Goal: Contribute content: Contribute content

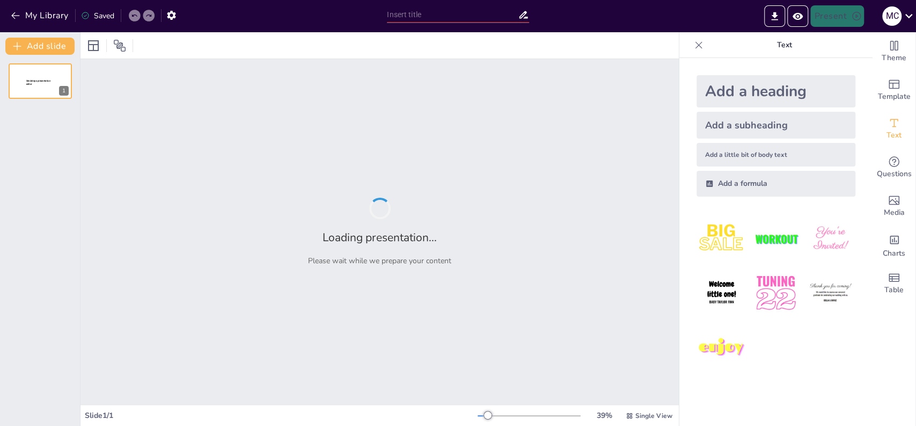
type input "De Rol van de Verenigde Oostindische Compagnie in de Wereldhandel"
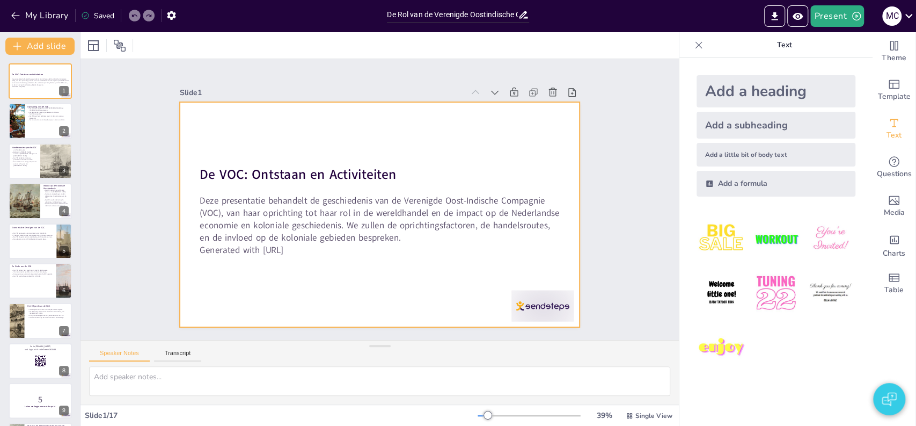
checkbox input "true"
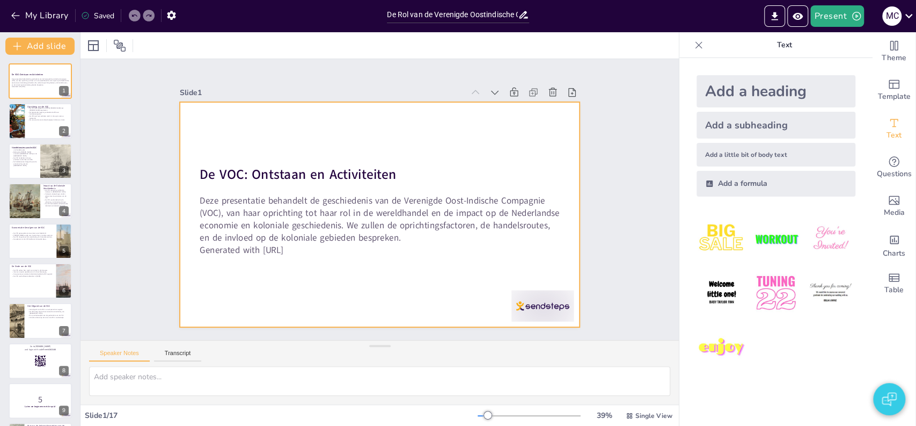
checkbox input "true"
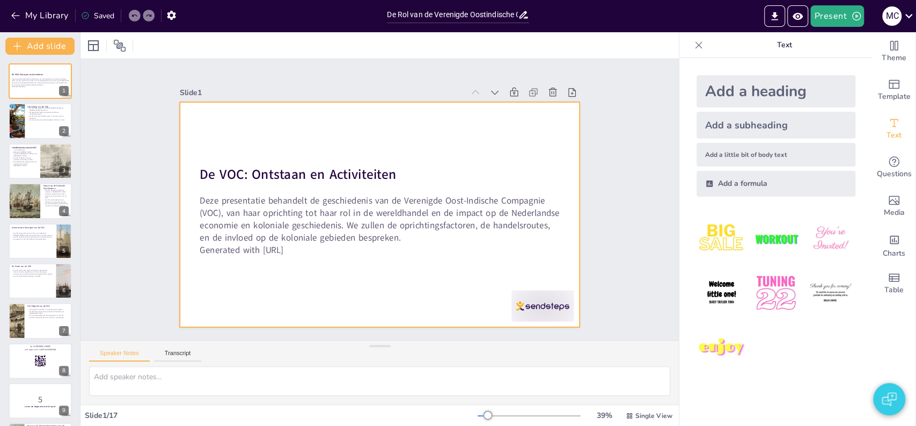
checkbox input "true"
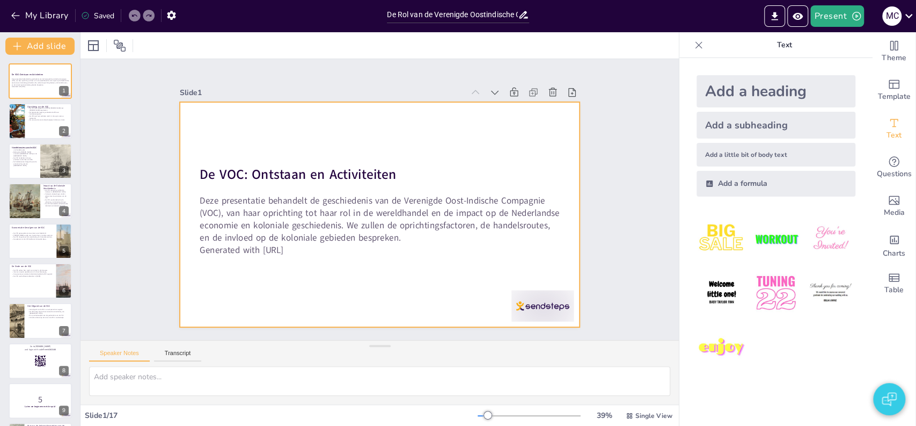
checkbox input "true"
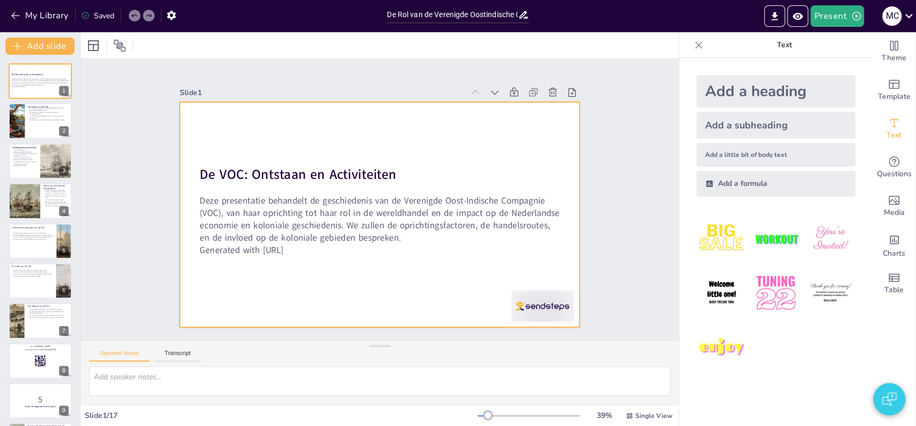
checkbox input "true"
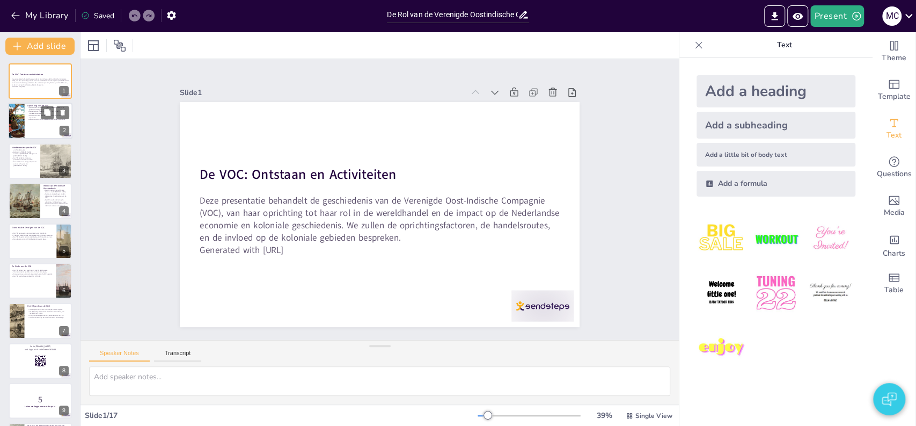
checkbox input "true"
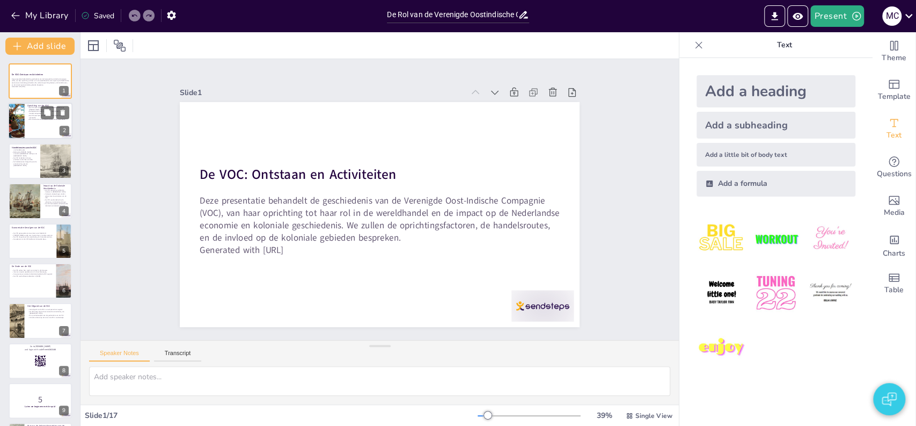
checkbox input "true"
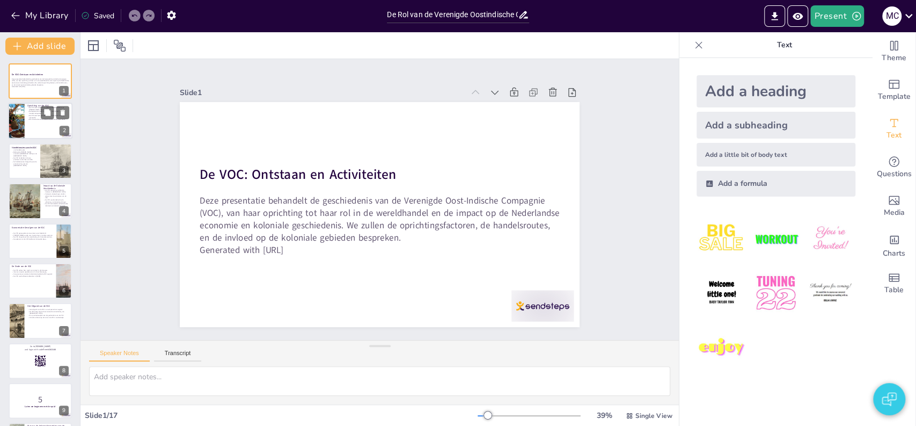
checkbox input "true"
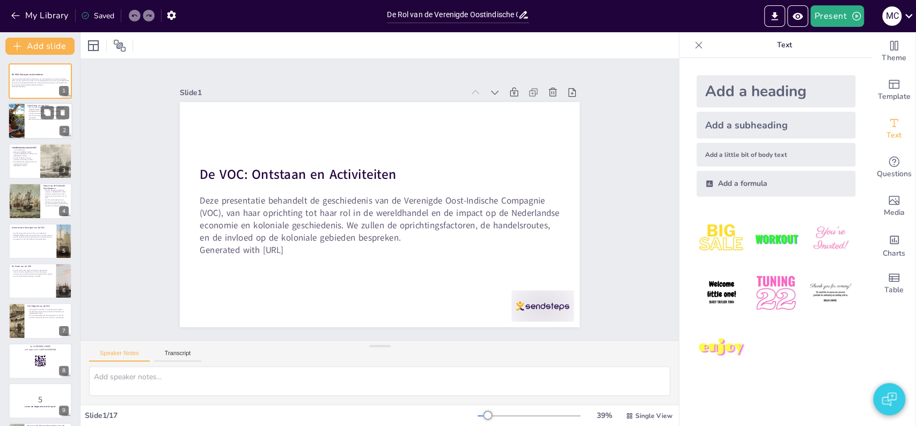
click at [33, 128] on div at bounding box center [40, 121] width 64 height 36
type textarea "De oprichting van de VOC in 1602 was een cruciale stap in de Nederlandse handel…"
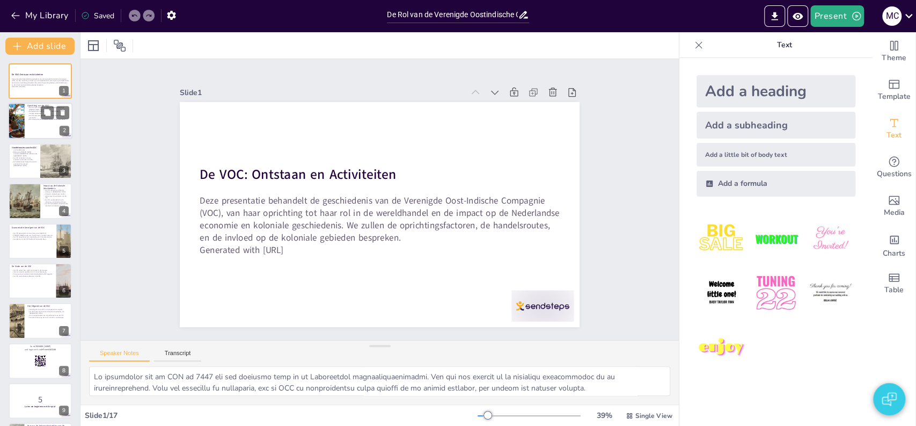
checkbox input "true"
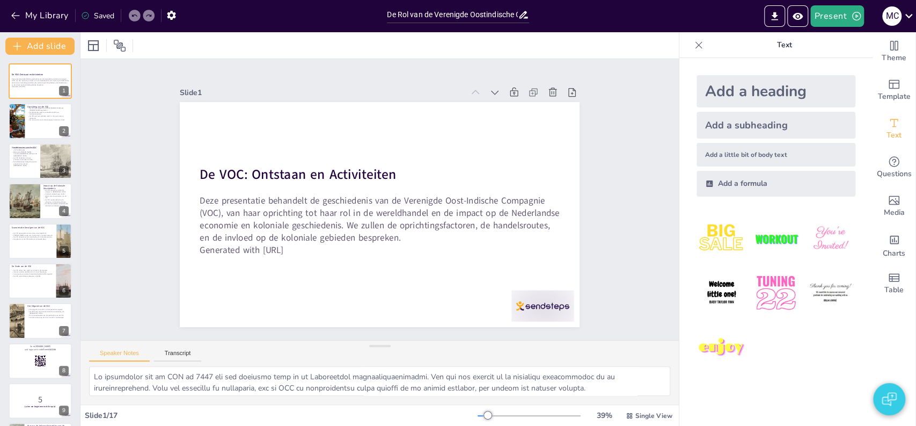
checkbox input "true"
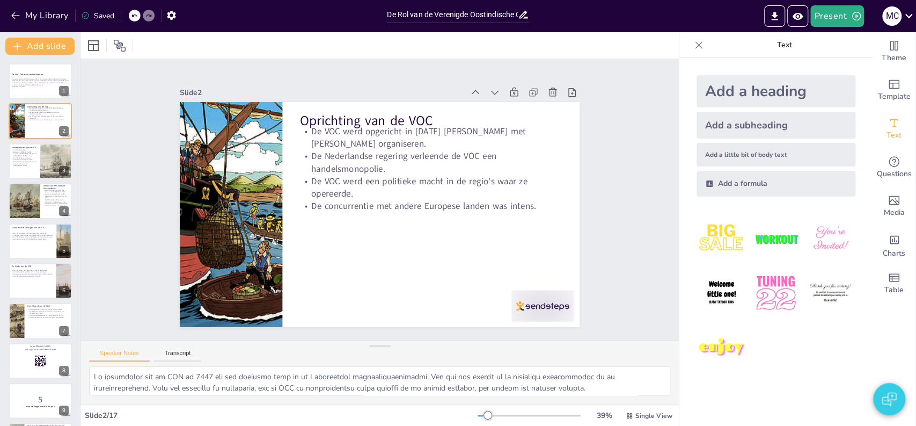
checkbox input "true"
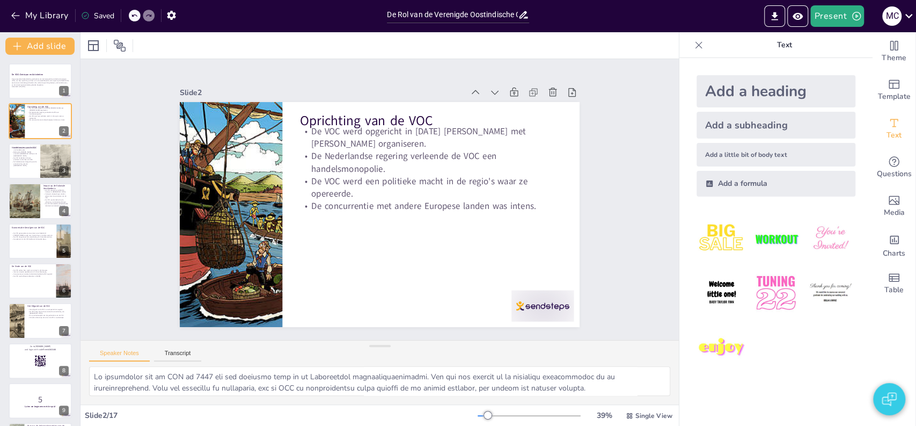
checkbox input "true"
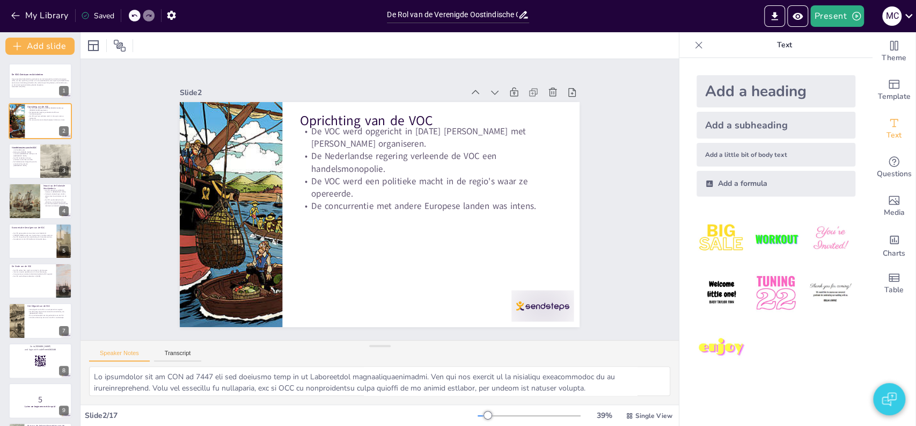
click at [169, 347] on div "Speaker Notes Transcript" at bounding box center [379, 353] width 598 height 26
click at [170, 351] on button "Transcript" at bounding box center [178, 355] width 48 height 12
click at [230, 357] on button "TTS Settings" at bounding box center [229, 355] width 47 height 13
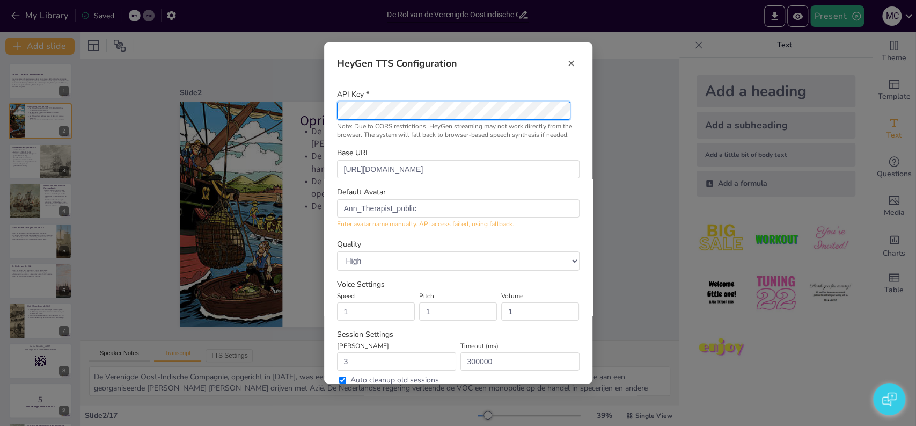
checkbox input "true"
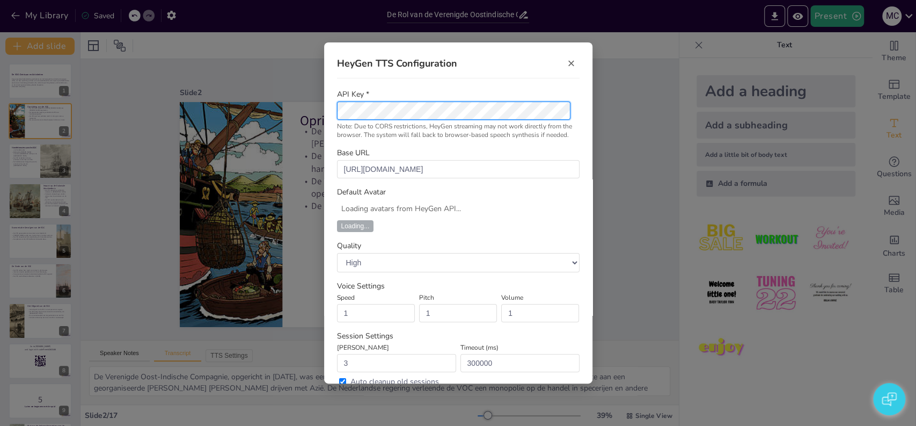
checkbox input "true"
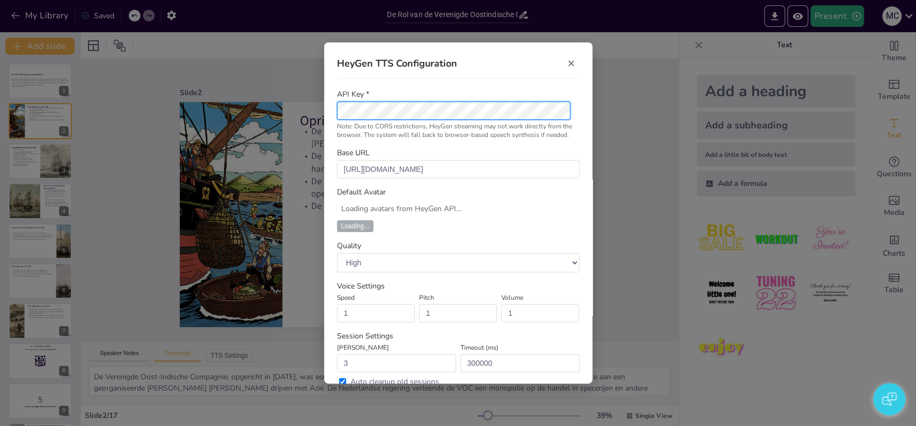
select select "Ann_Therapist_public"
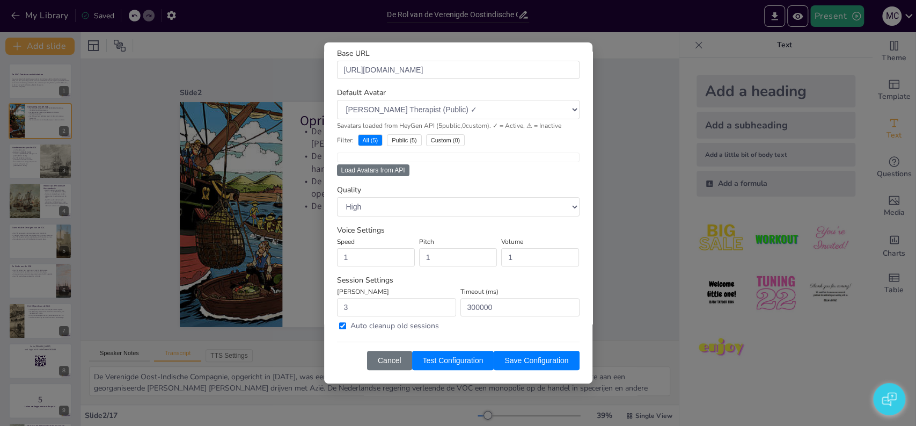
scroll to position [139, 0]
click at [511, 356] on button "Save Configuration" at bounding box center [536, 359] width 85 height 19
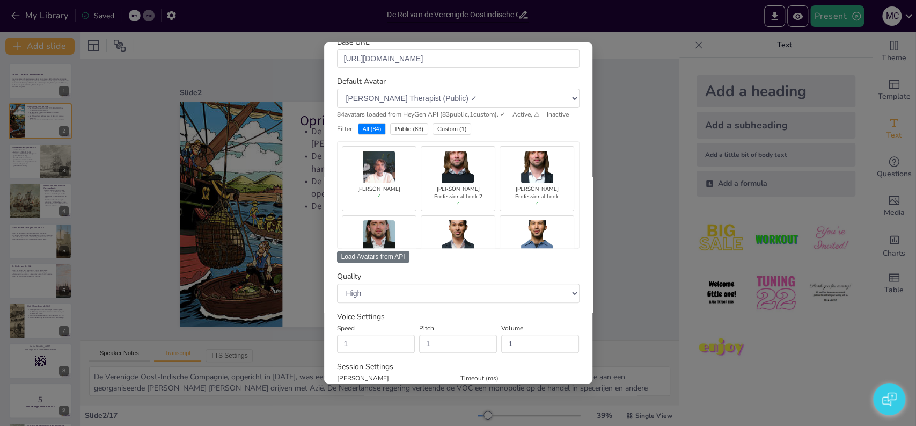
click at [363, 183] on img at bounding box center [379, 167] width 32 height 32
select select "5144abe712c84fc582dea55981e890a5"
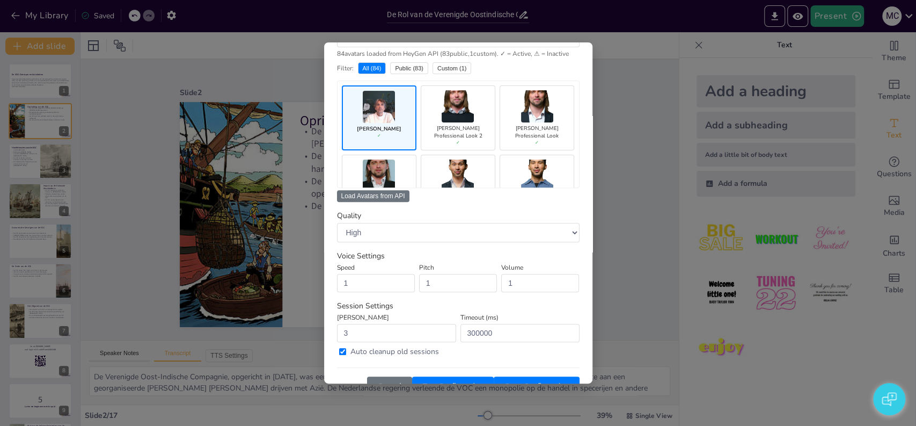
scroll to position [246, 0]
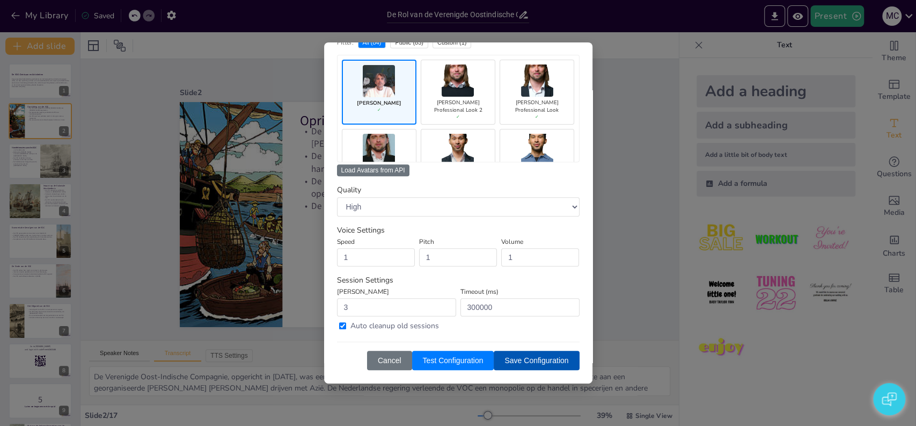
click at [531, 353] on button "Save Configuration" at bounding box center [536, 359] width 85 height 19
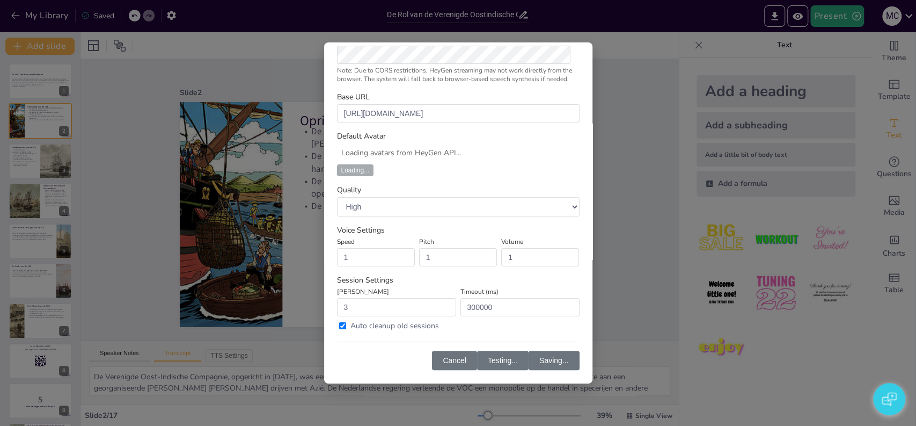
scroll to position [96, 0]
select select "5144abe712c84fc582dea55981e890a5"
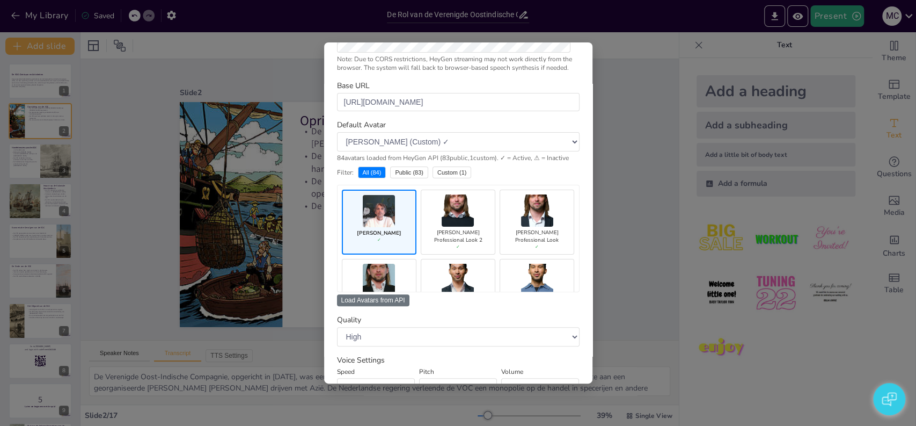
click at [614, 296] on div "HeyGen TTS Configuration × Loaded 84 avatars from HeyGen API API Key * Note: Du…" at bounding box center [458, 213] width 916 height 426
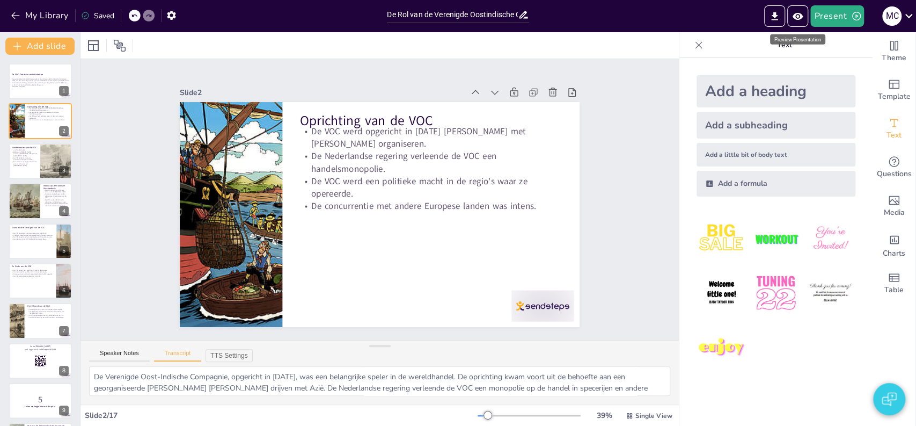
checkbox input "true"
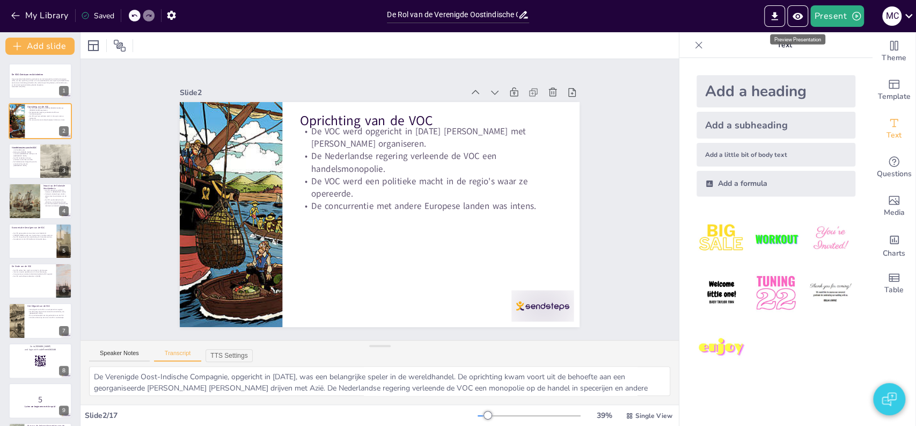
checkbox input "true"
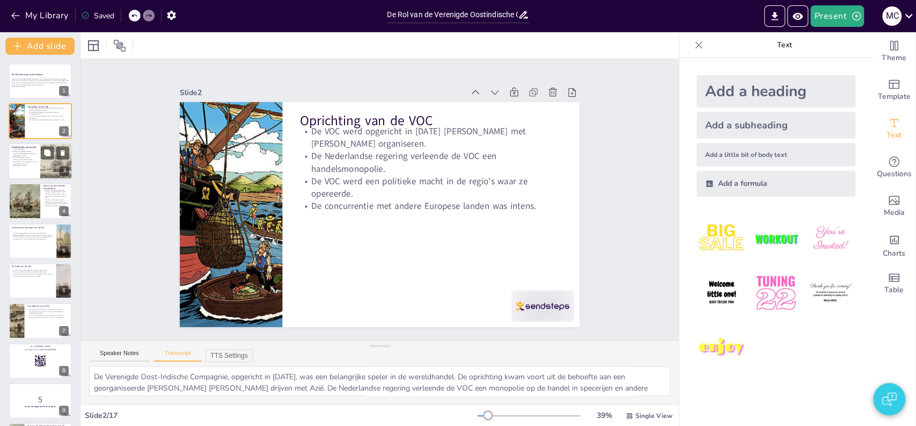
checkbox input "true"
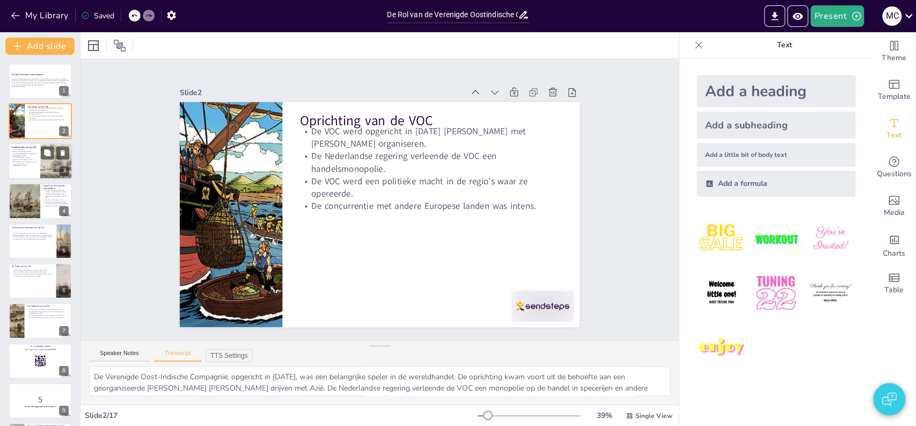
checkbox input "true"
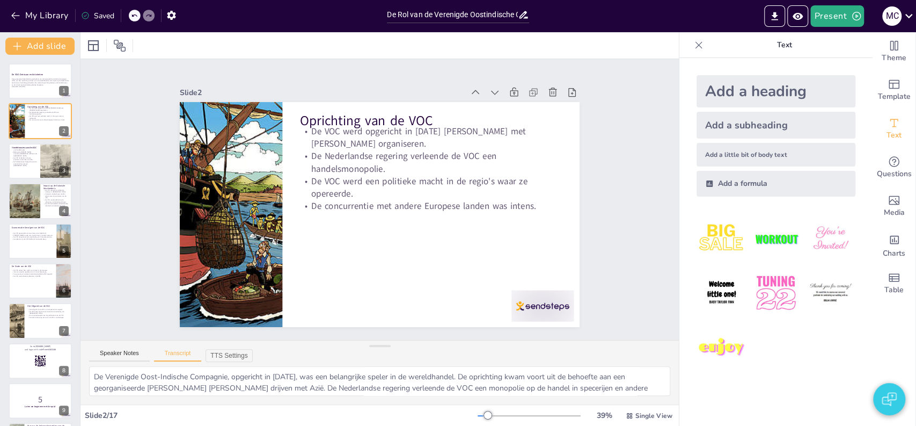
checkbox input "true"
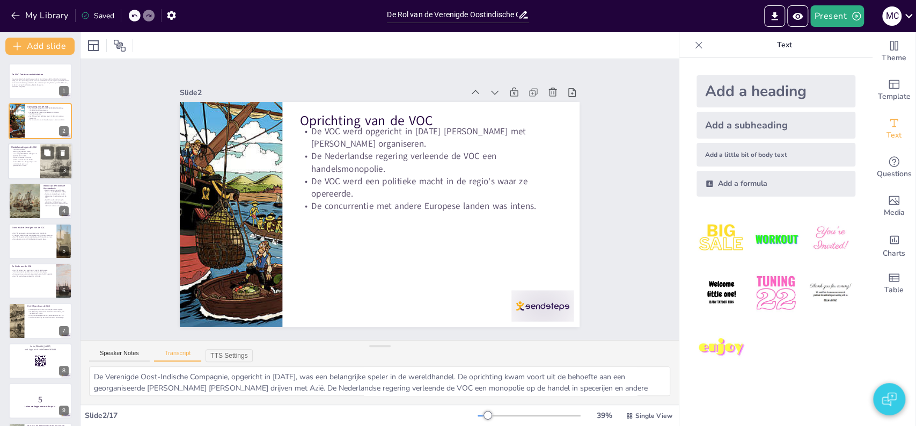
checkbox input "true"
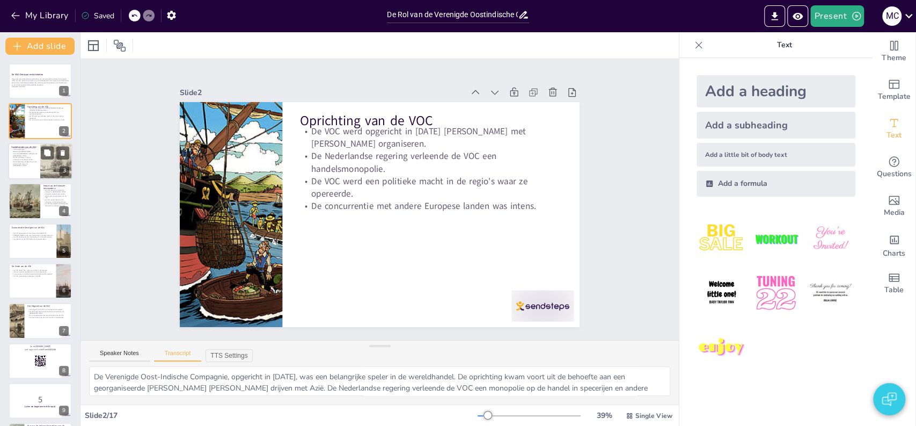
click at [27, 166] on div at bounding box center [40, 161] width 64 height 36
checkbox input "true"
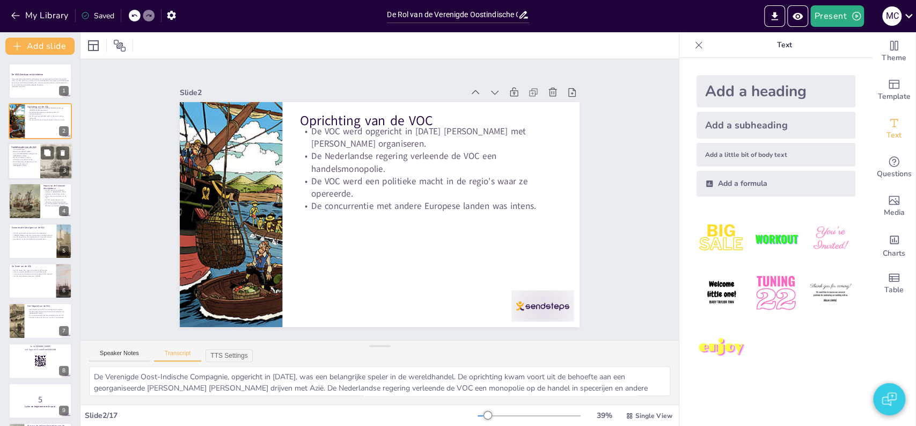
checkbox input "true"
type textarea "De VOC ontwikkelde een uitgebreid netwerk van handelsroutes die hen in staat st…"
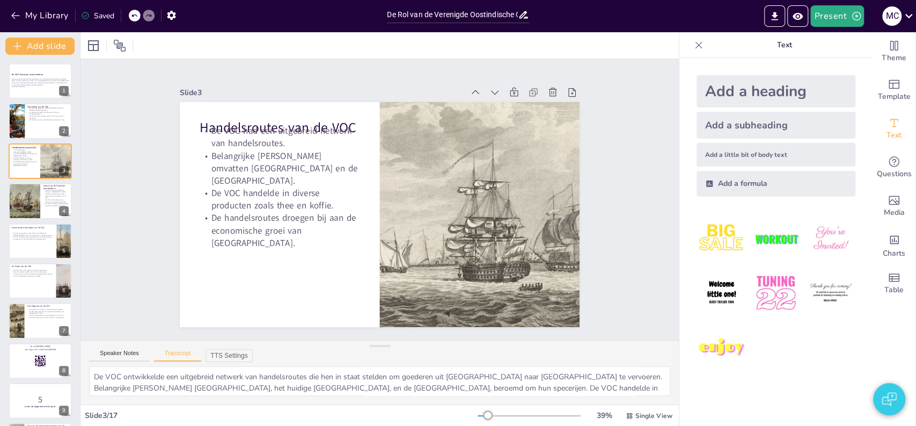
checkbox input "true"
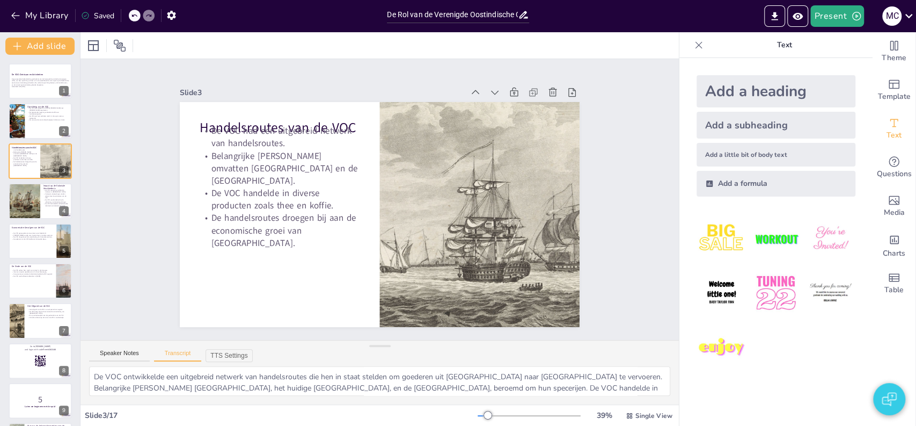
checkbox input "true"
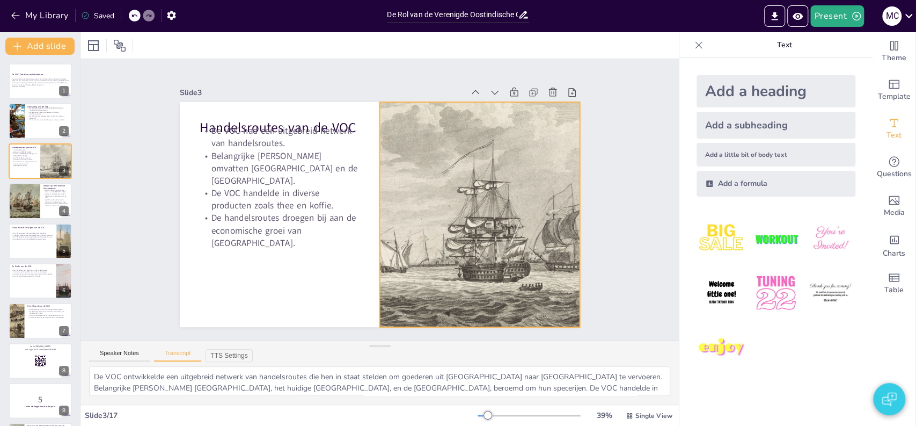
checkbox input "true"
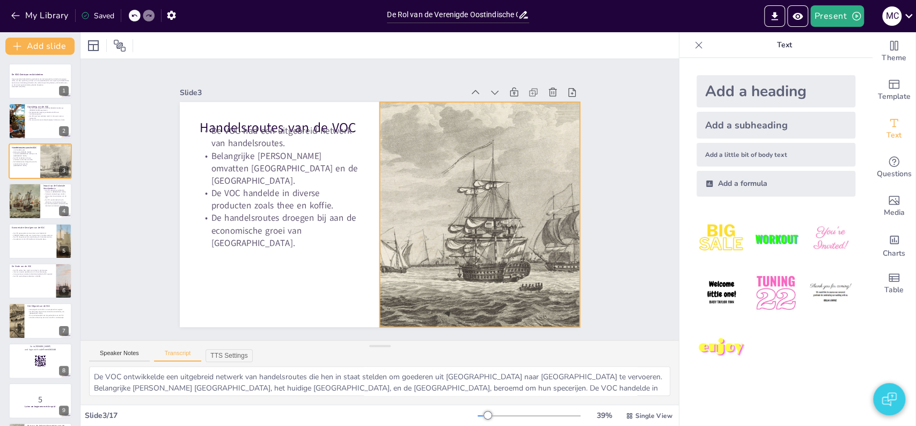
checkbox input "true"
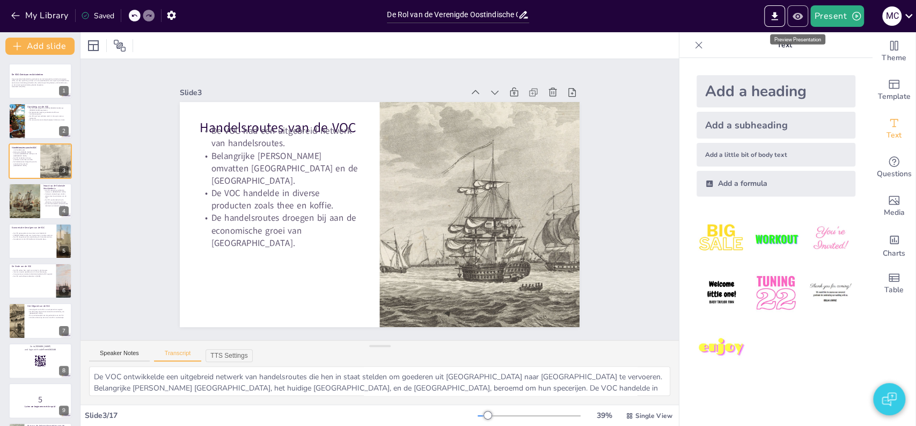
click at [797, 14] on icon "Preview Presentation" at bounding box center [797, 16] width 11 height 11
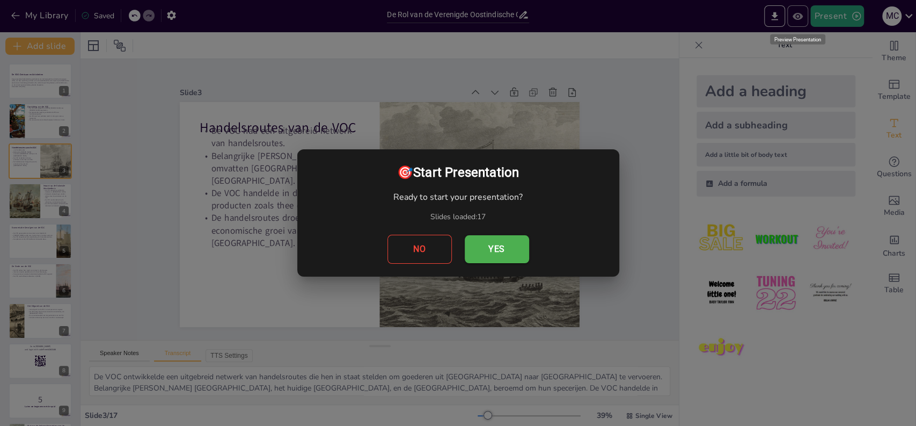
checkbox input "true"
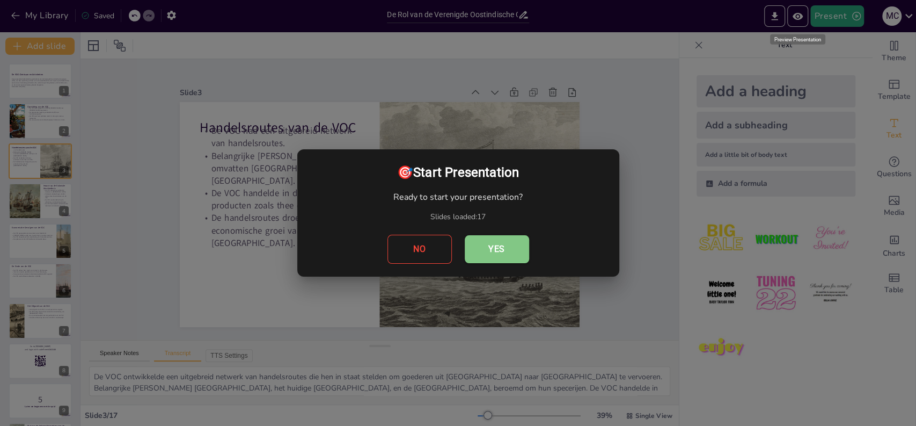
click at [501, 243] on button "Yes" at bounding box center [497, 249] width 64 height 28
checkbox input "true"
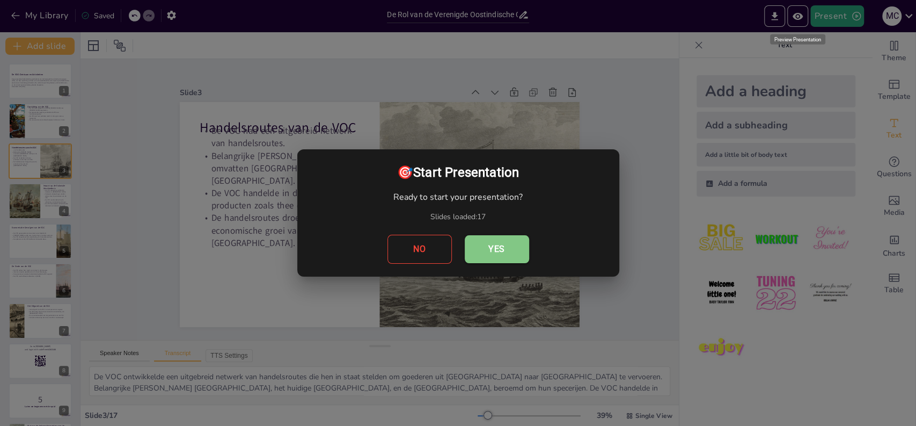
checkbox input "true"
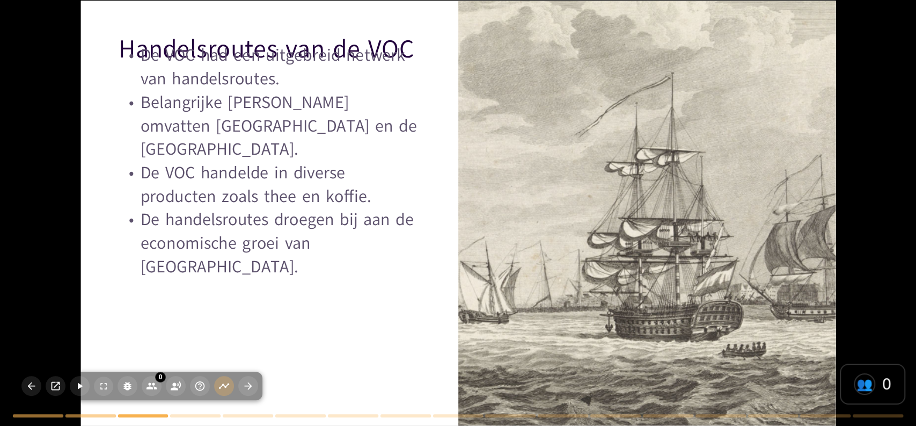
checkbox input "true"
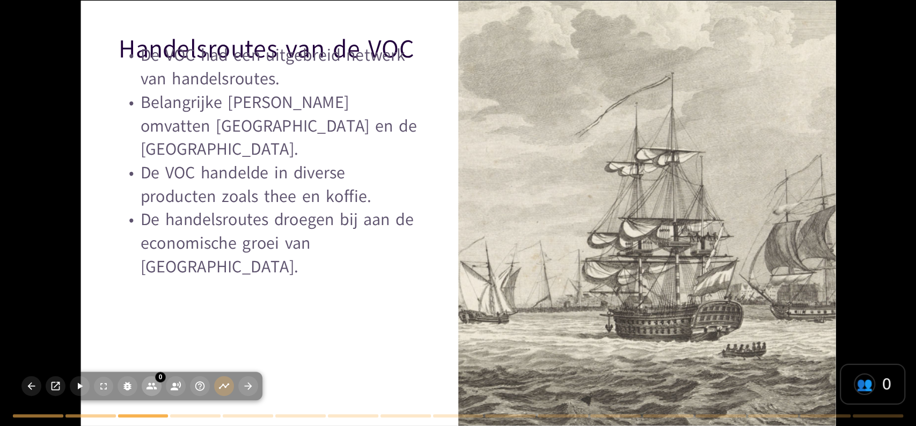
checkbox input "true"
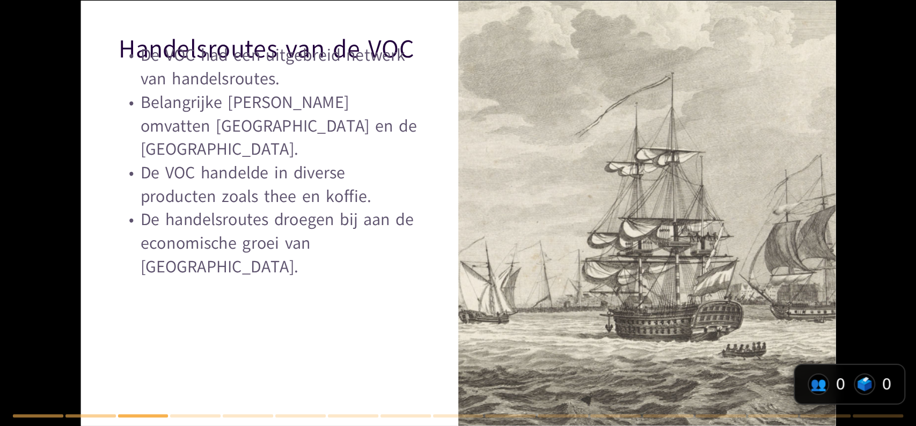
checkbox input "true"
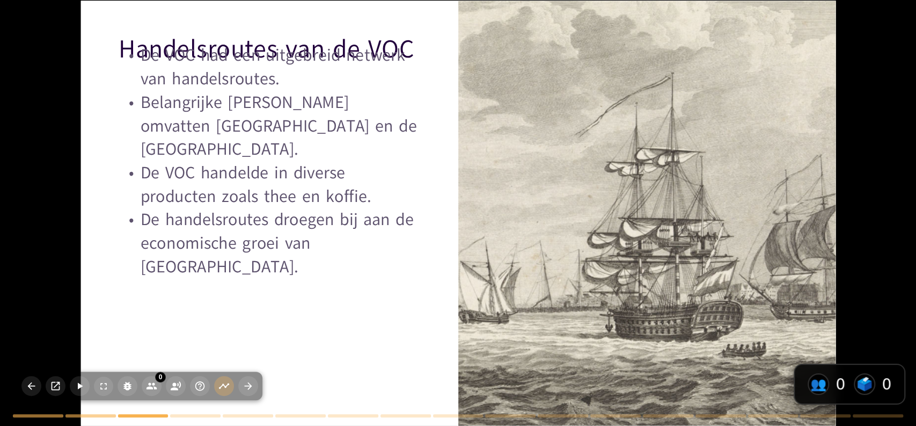
checkbox input "true"
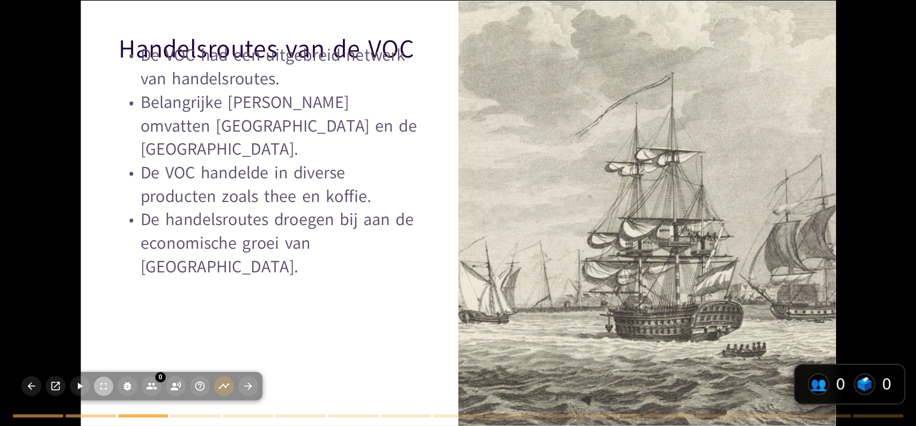
click at [106, 387] on icon "button" at bounding box center [103, 386] width 6 height 6
checkbox input "true"
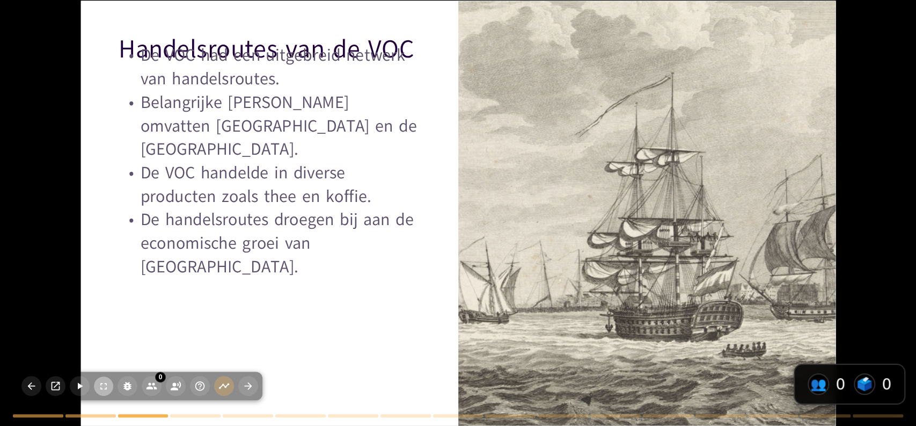
checkbox input "true"
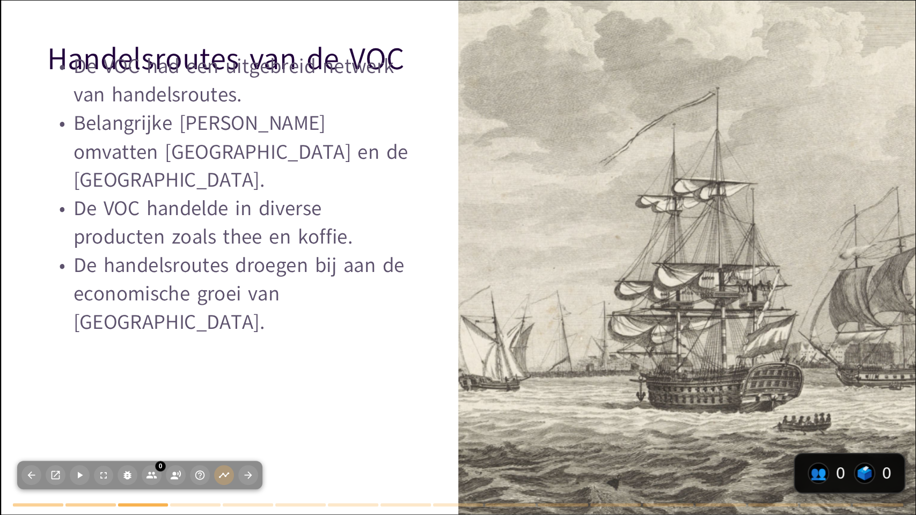
checkbox input "true"
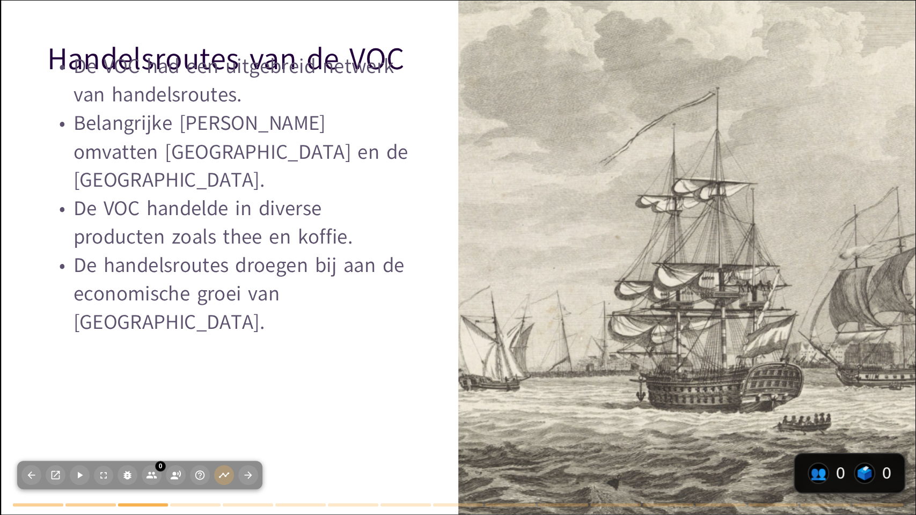
checkbox input "true"
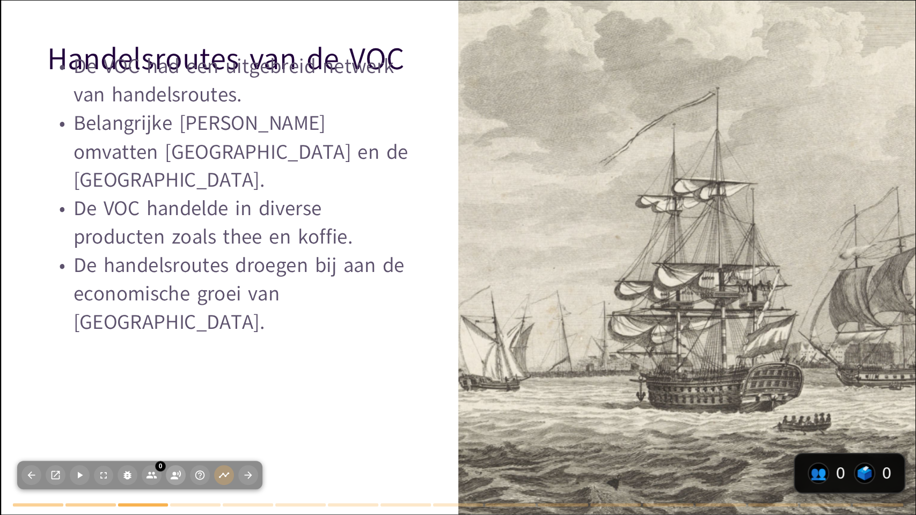
checkbox input "true"
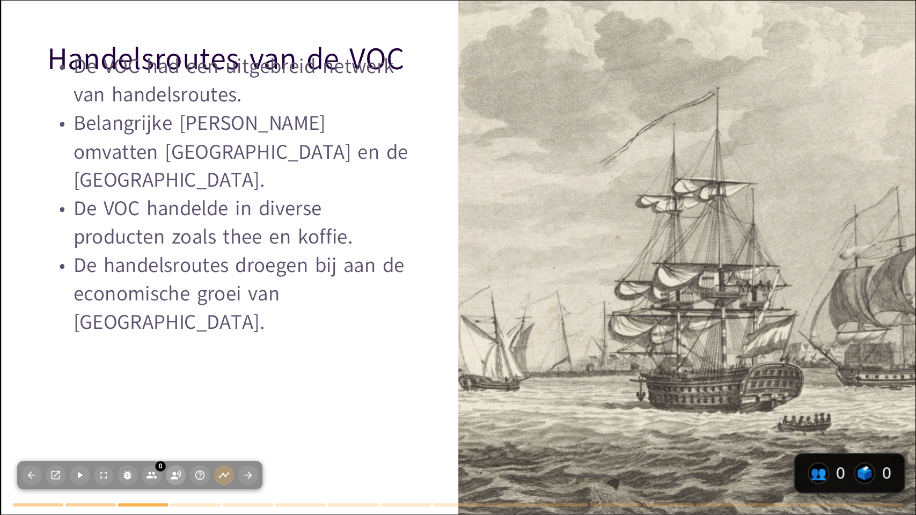
click at [179, 425] on icon "button" at bounding box center [175, 475] width 11 height 11
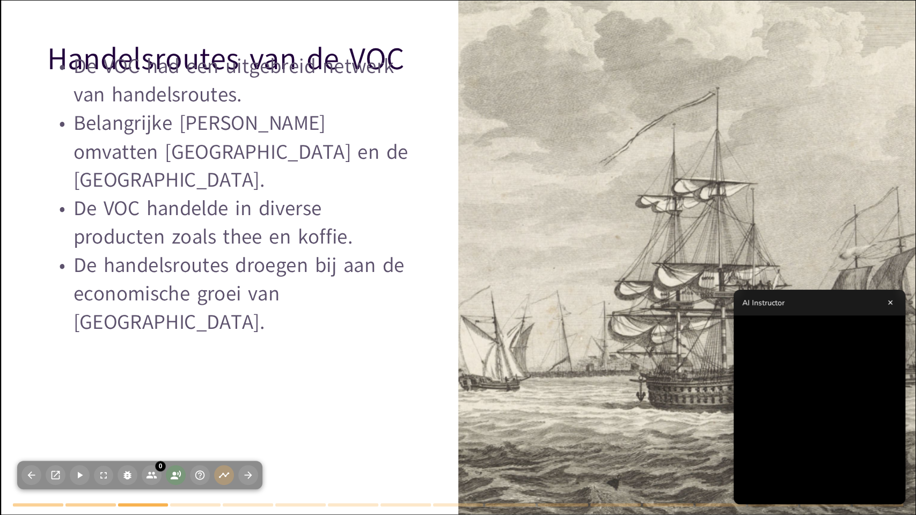
checkbox input "true"
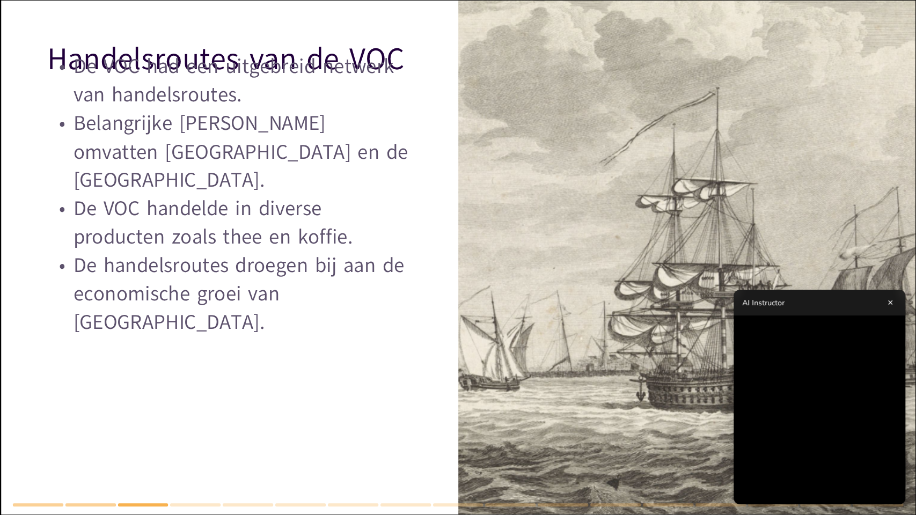
checkbox input "true"
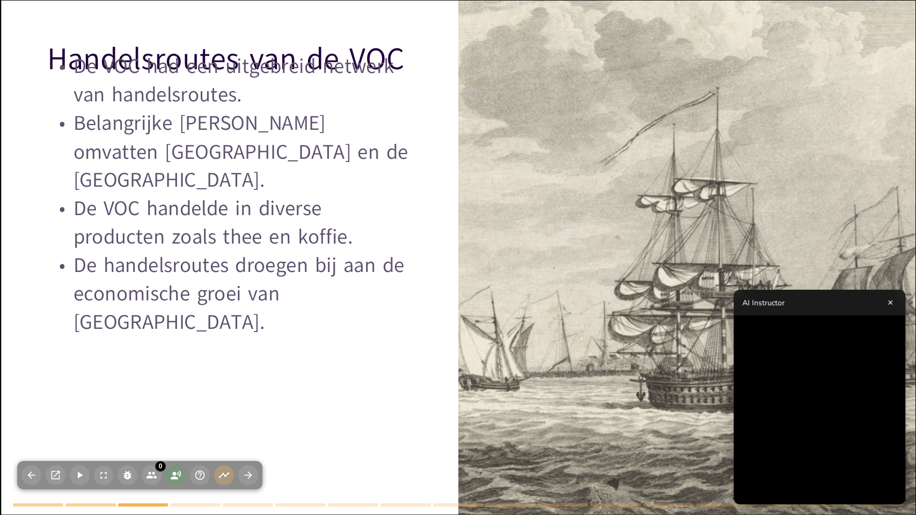
checkbox input "true"
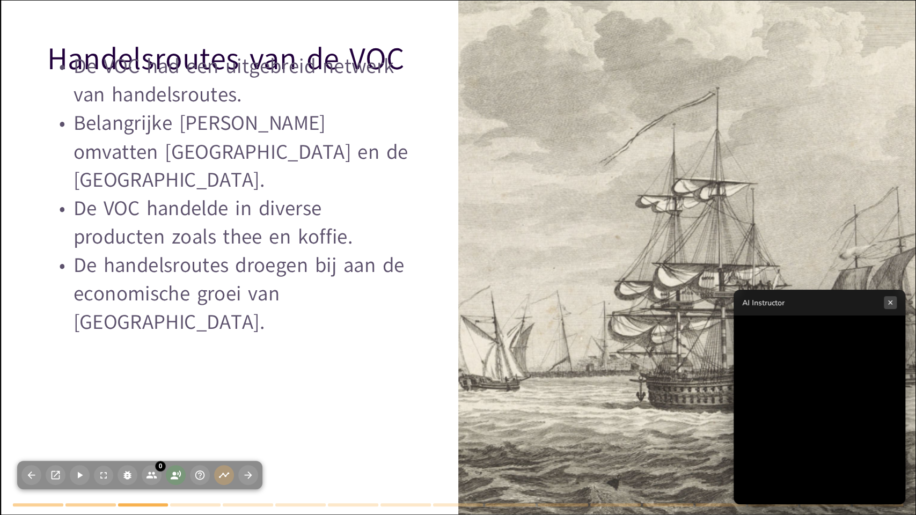
click at [891, 302] on button "×" at bounding box center [890, 302] width 13 height 13
checkbox input "true"
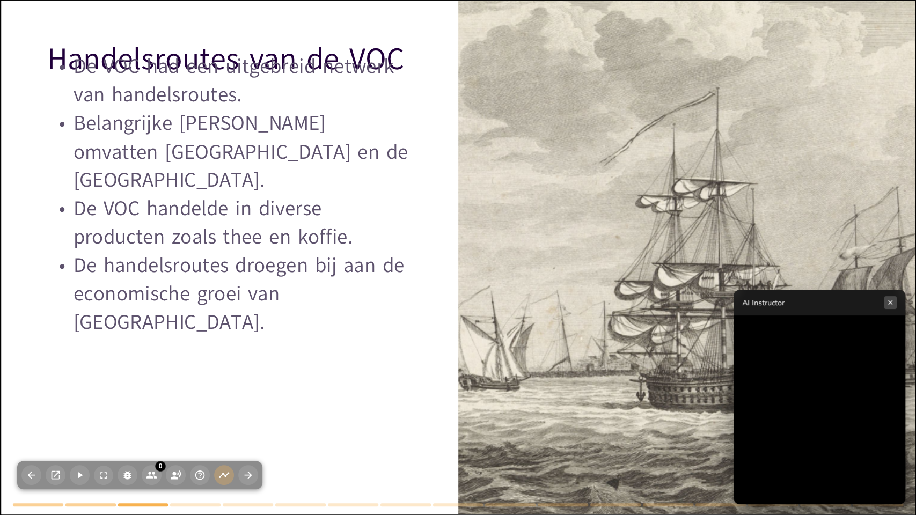
click at [892, 303] on button "×" at bounding box center [890, 302] width 13 height 13
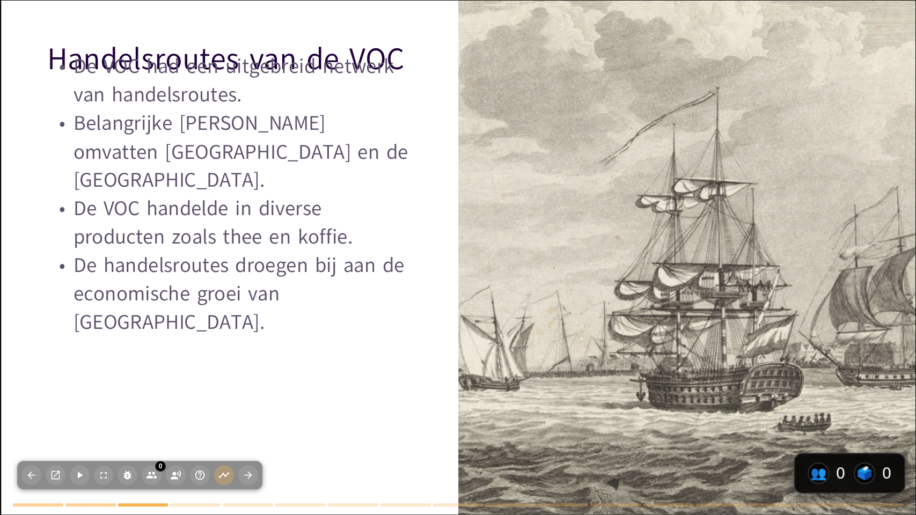
click at [728, 340] on div at bounding box center [686, 258] width 1061 height 514
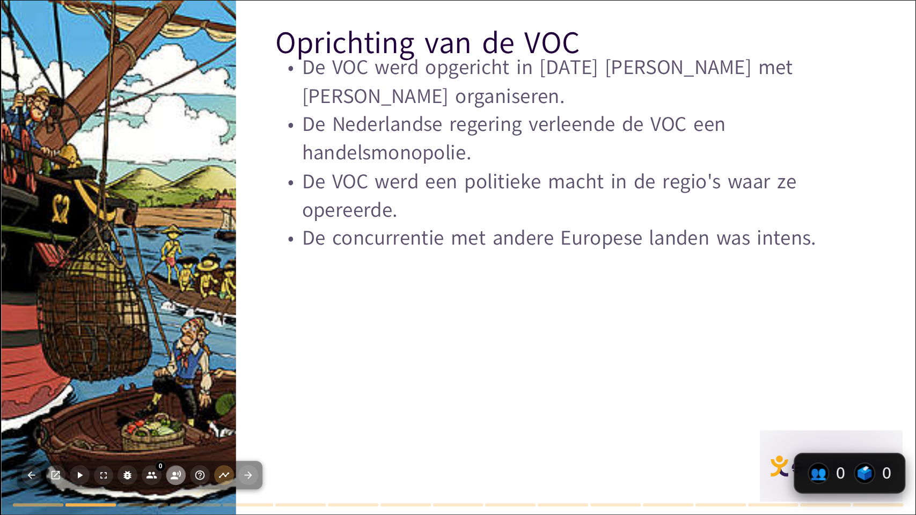
click at [174, 425] on circle "button" at bounding box center [174, 474] width 4 height 4
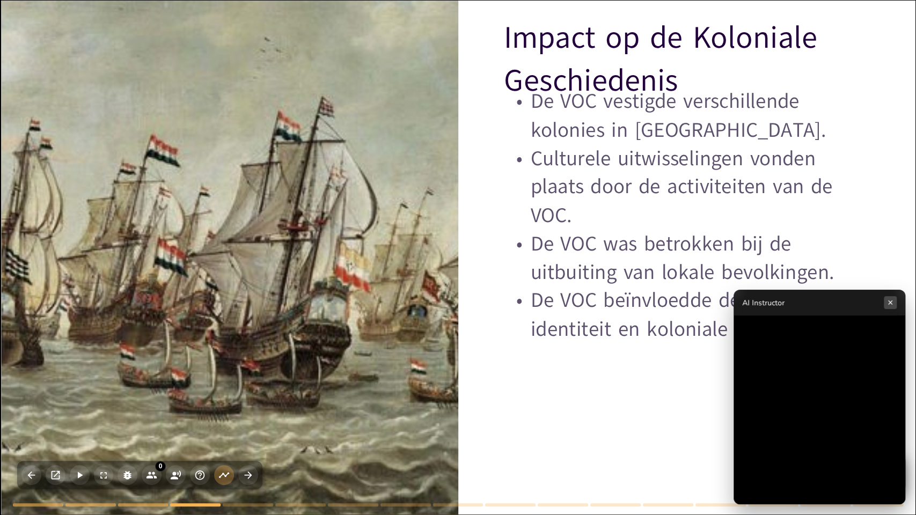
click at [893, 304] on button "×" at bounding box center [890, 302] width 13 height 13
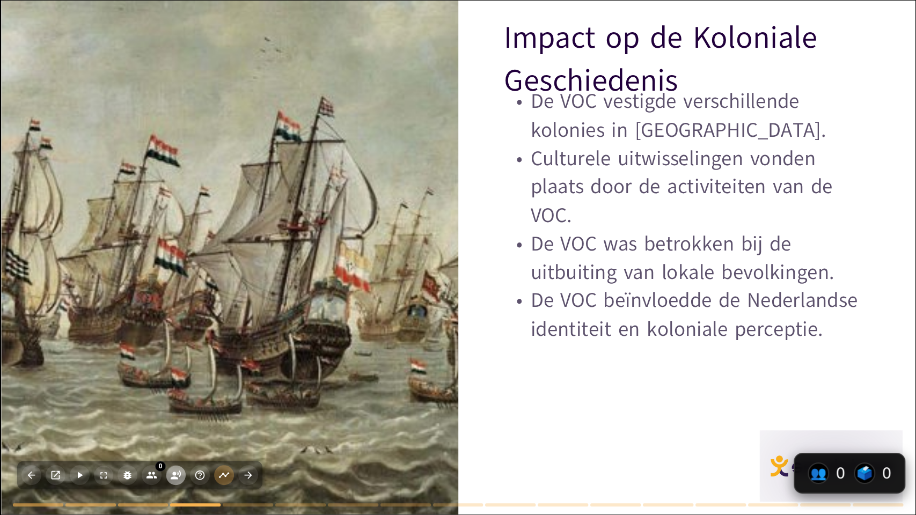
click at [172, 425] on icon "button" at bounding box center [175, 475] width 11 height 11
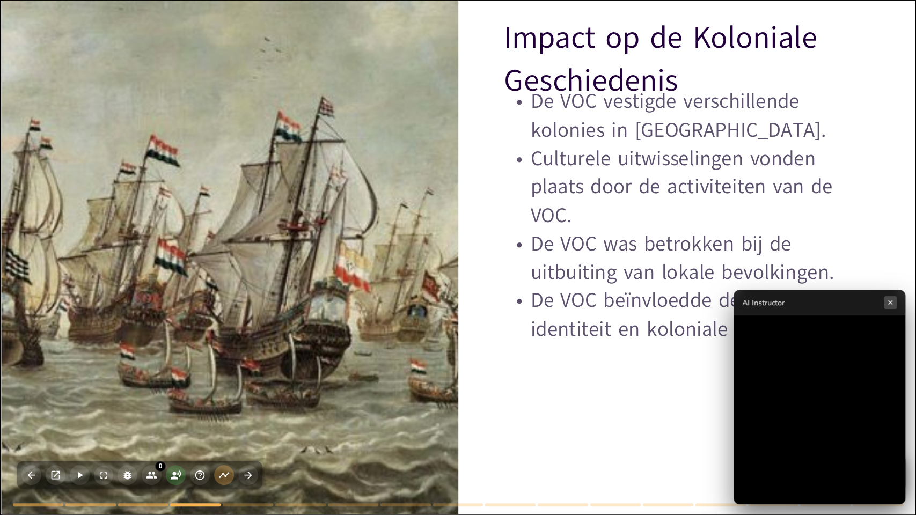
click at [891, 300] on button "×" at bounding box center [890, 302] width 13 height 13
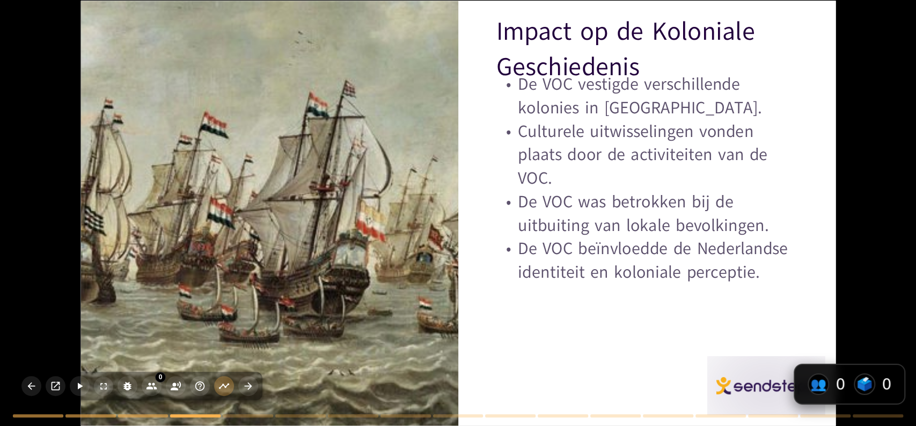
click at [445, 275] on div at bounding box center [268, 213] width 863 height 424
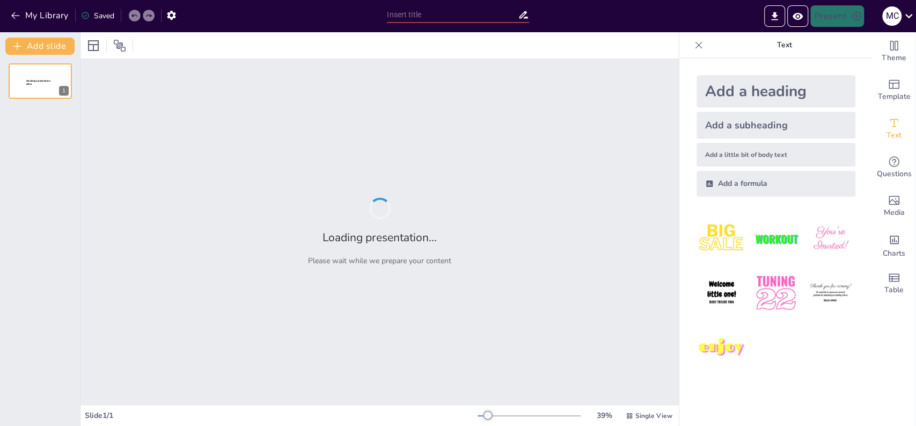
type input "De Oprichting en Structuur van de VOC: Een Historisch Overzicht"
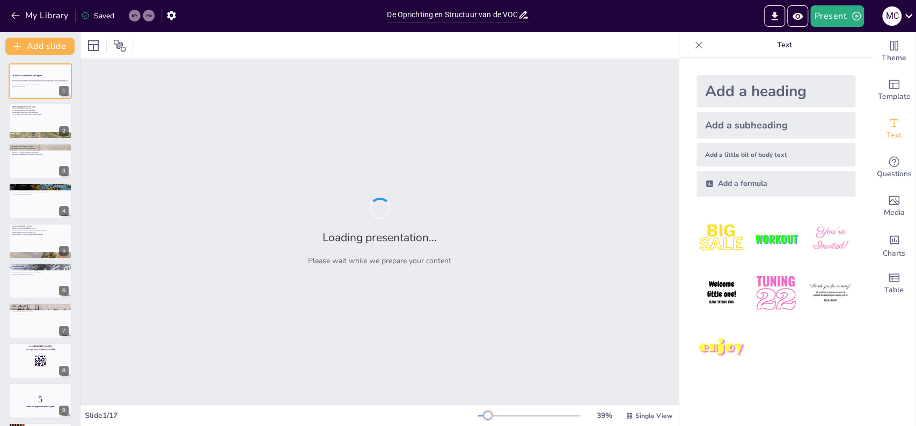
checkbox input "true"
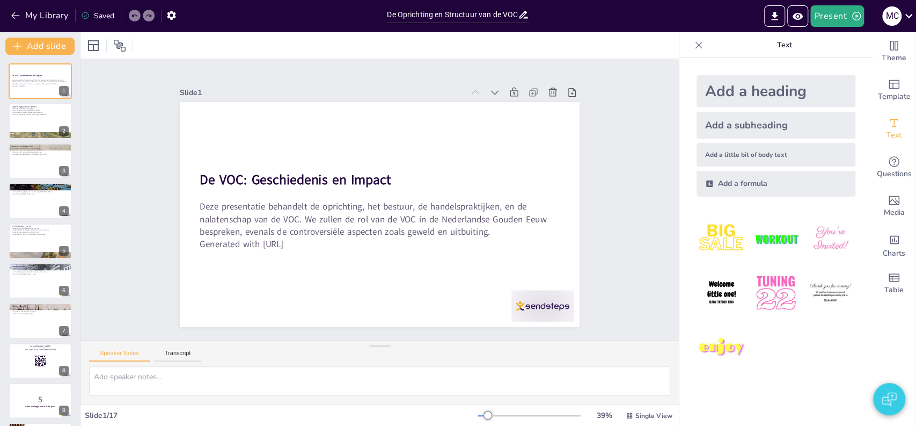
checkbox input "true"
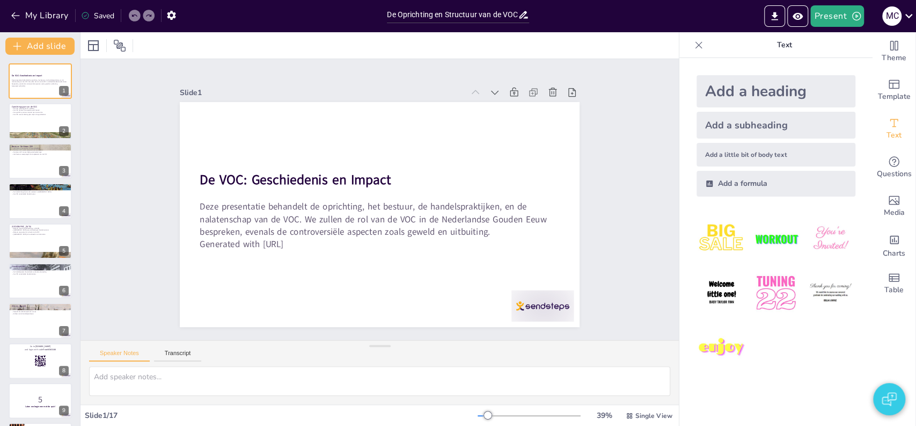
checkbox input "true"
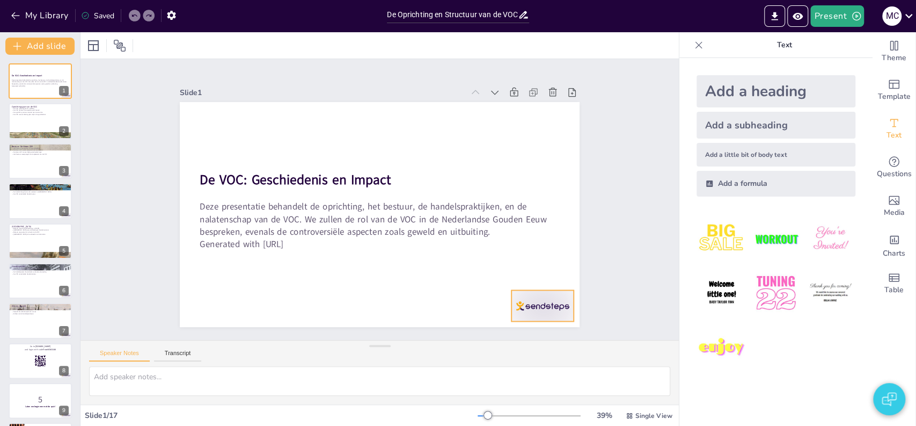
checkbox input "true"
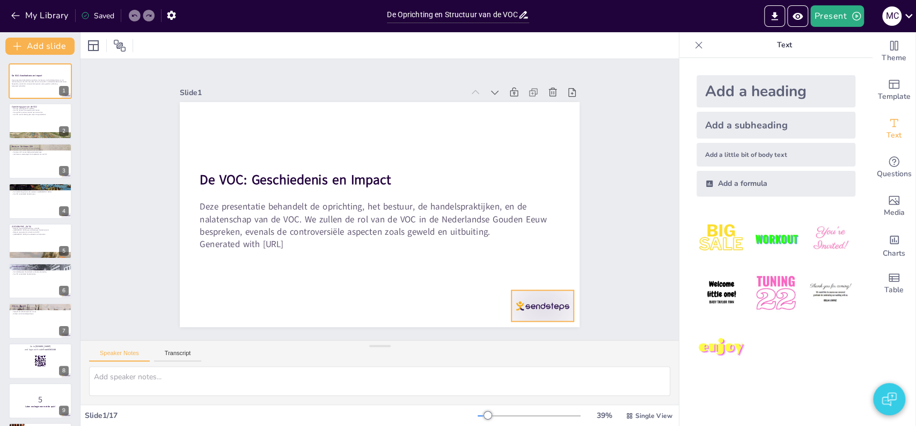
checkbox input "true"
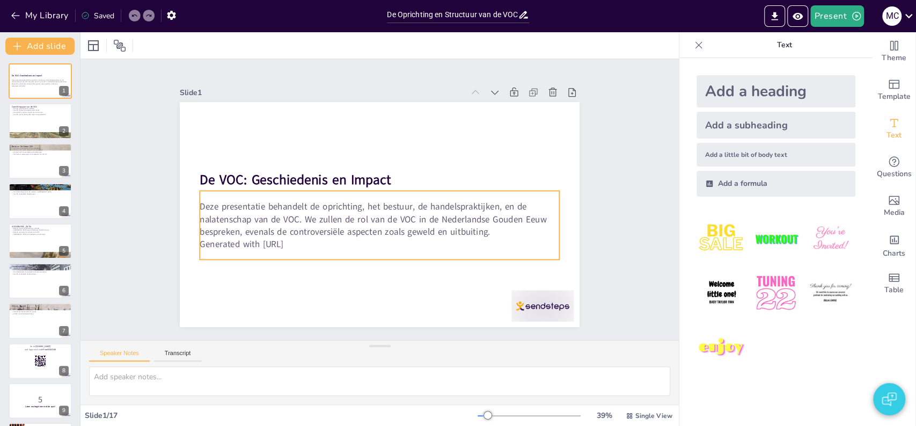
checkbox input "true"
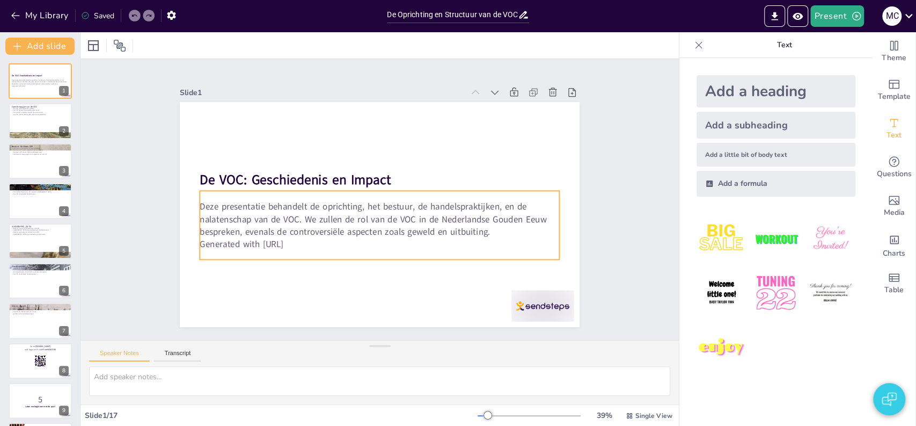
checkbox input "true"
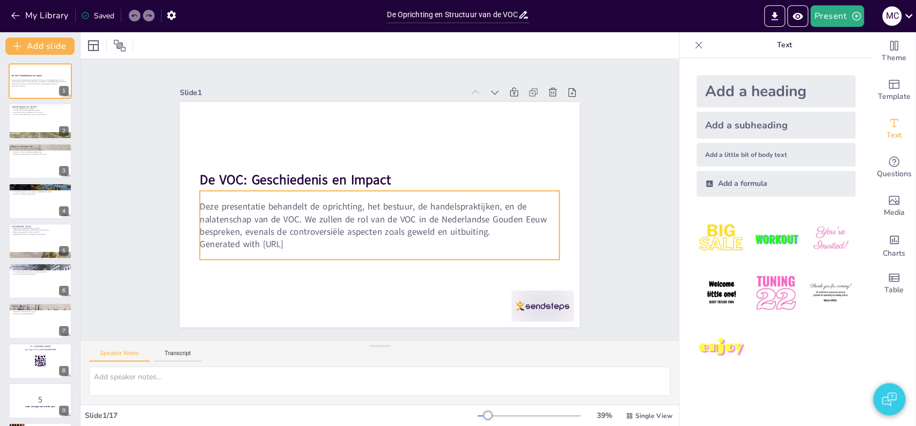
checkbox input "true"
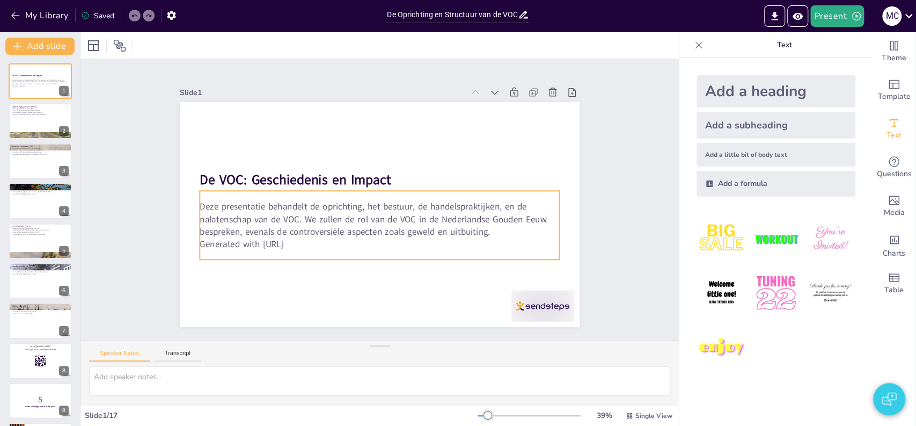
checkbox input "true"
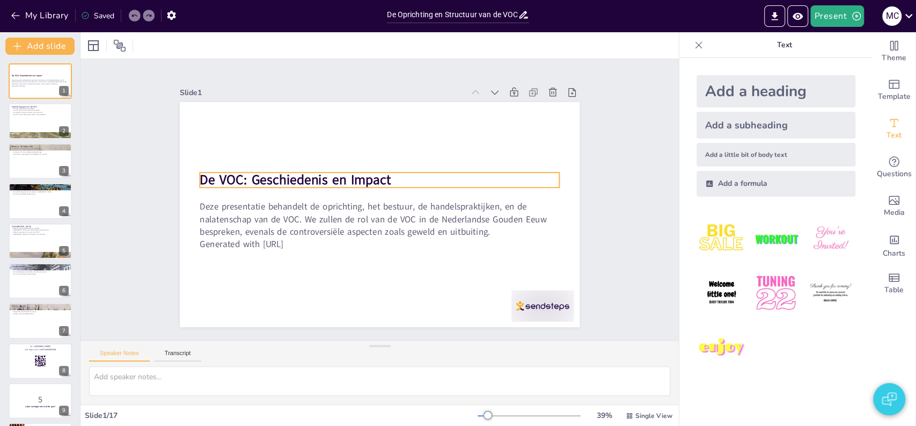
checkbox input "true"
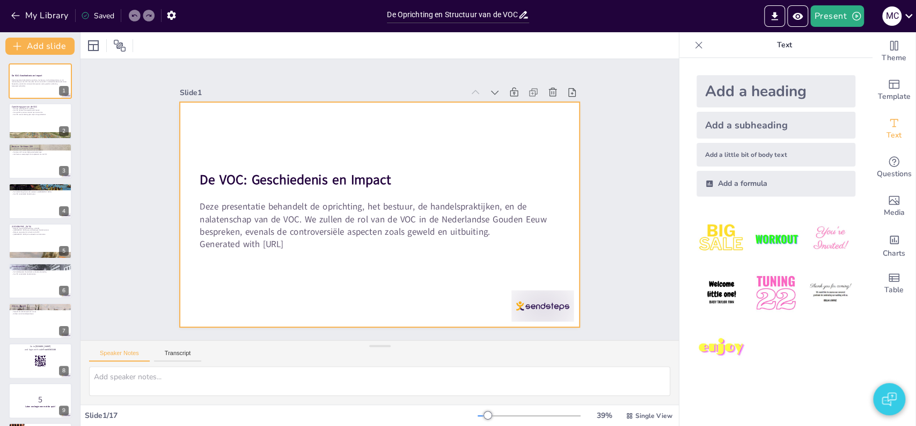
checkbox input "true"
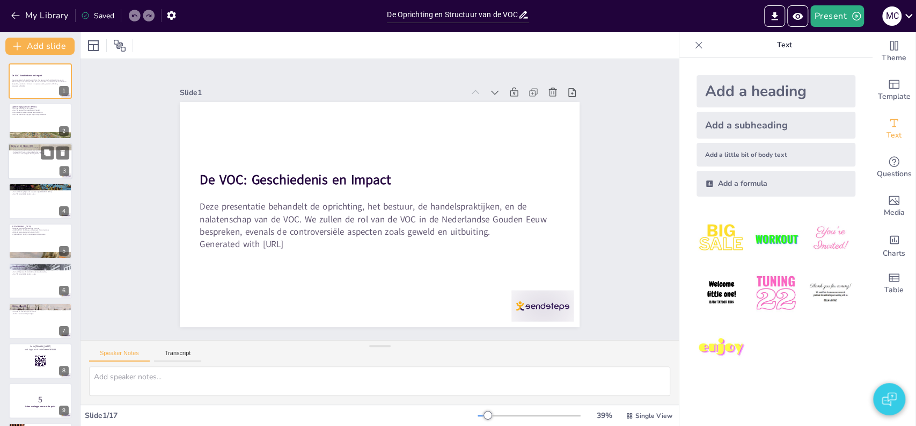
checkbox input "true"
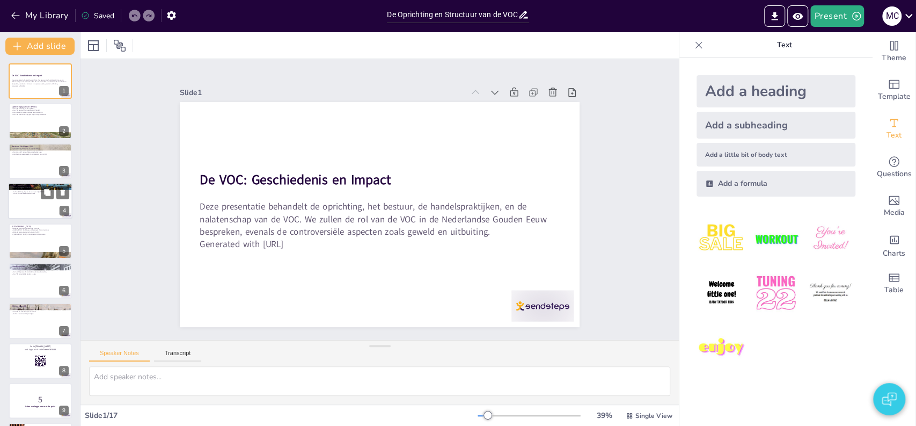
checkbox input "true"
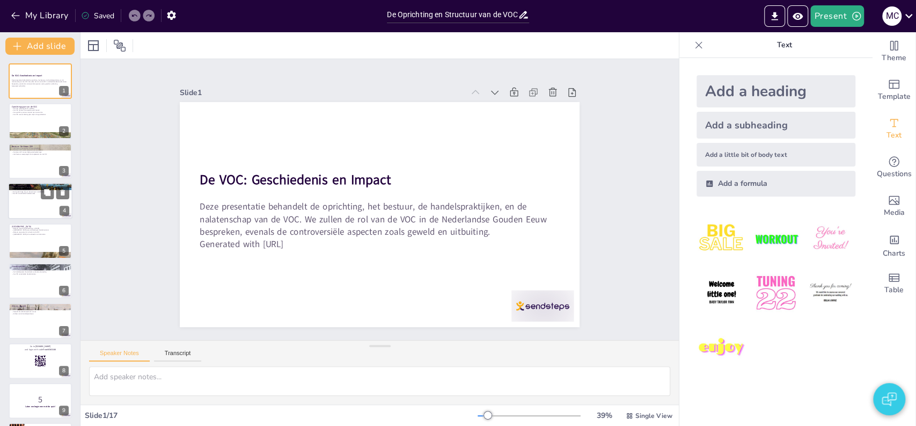
checkbox input "true"
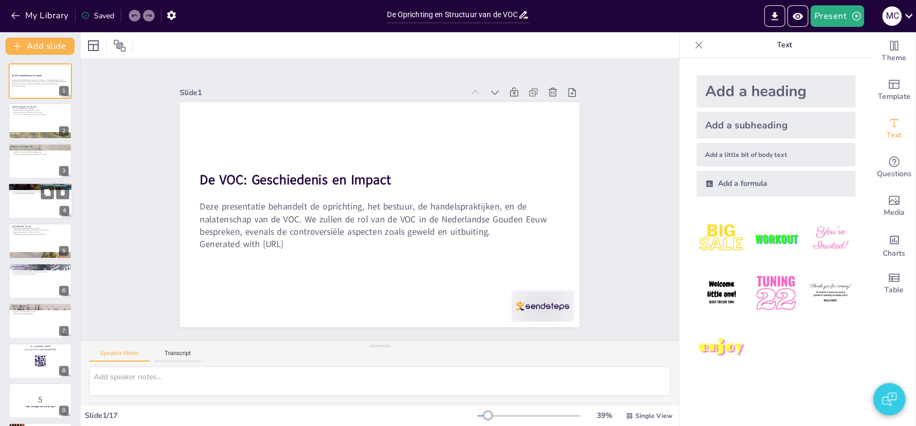
checkbox input "true"
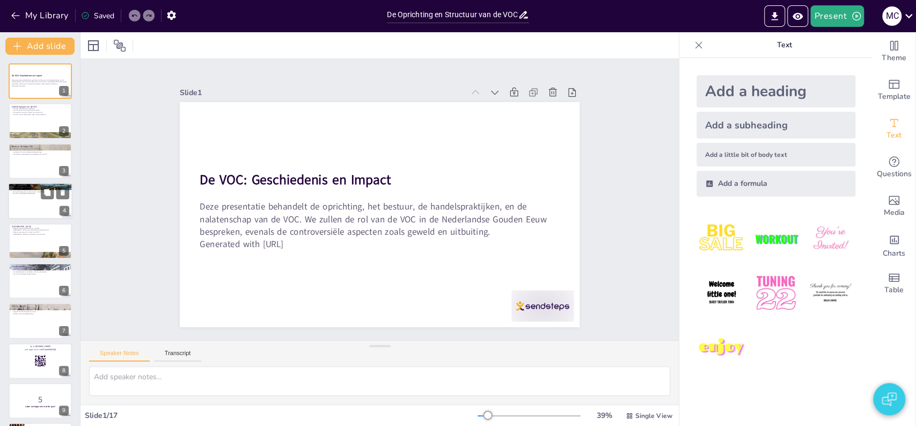
checkbox input "true"
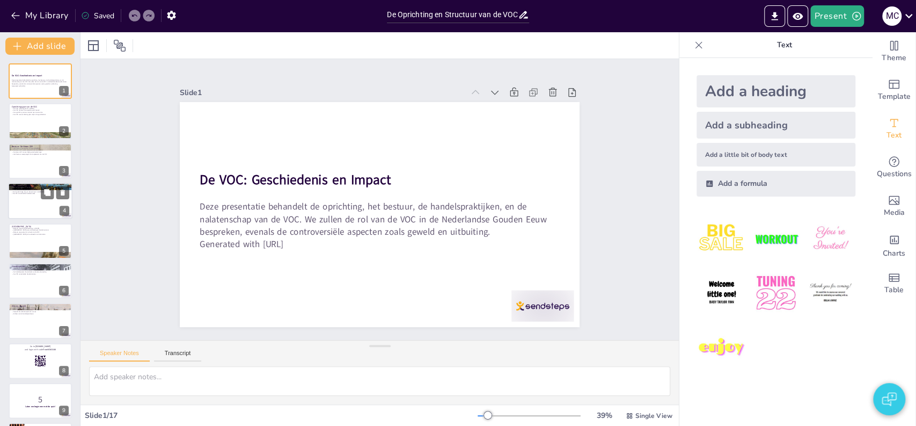
checkbox input "true"
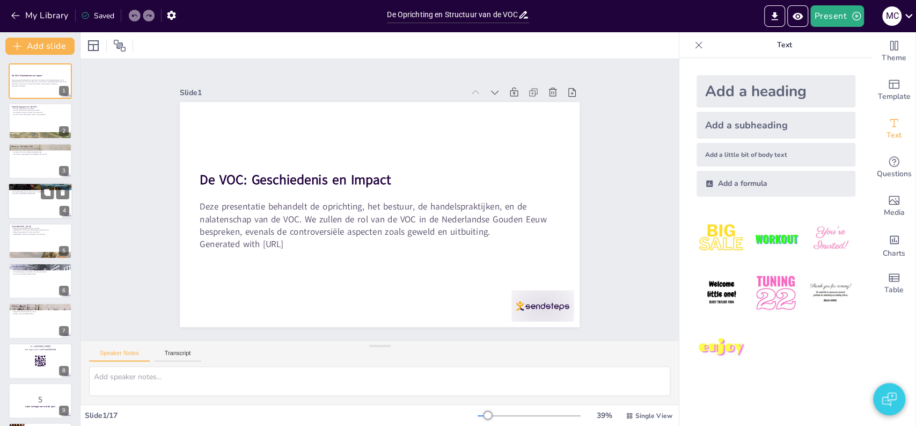
checkbox input "true"
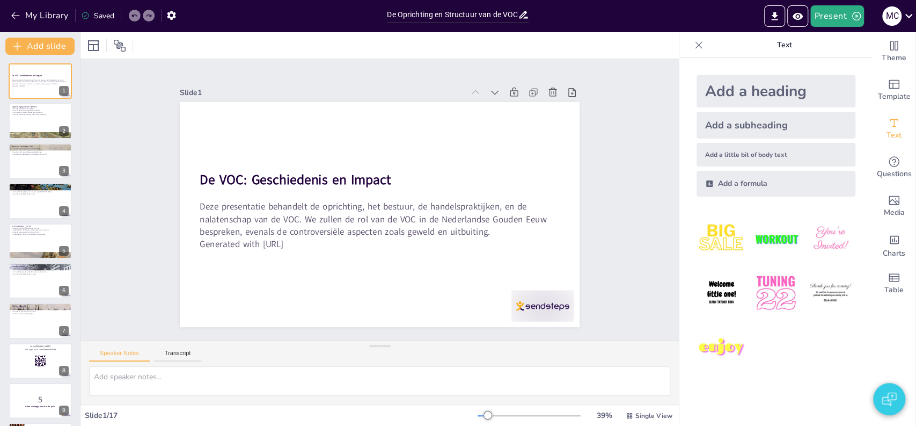
checkbox input "true"
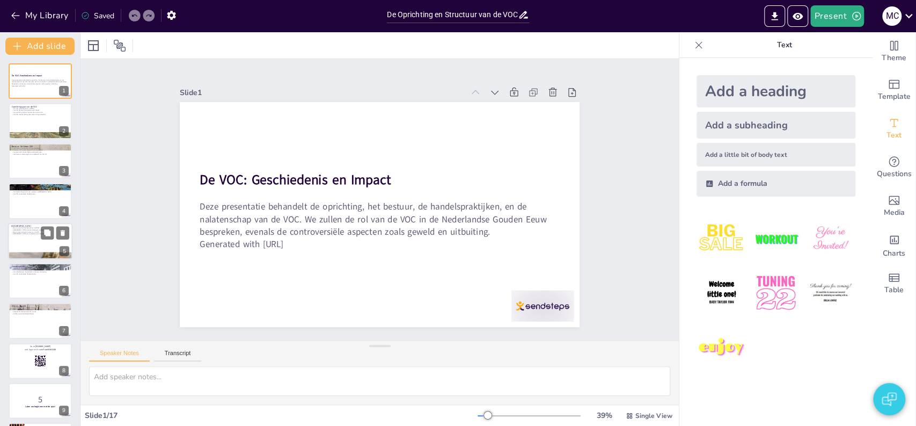
checkbox input "true"
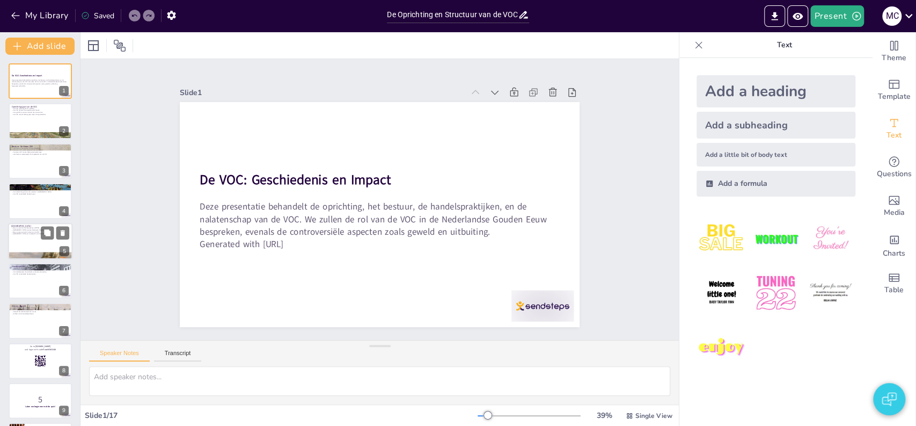
checkbox input "true"
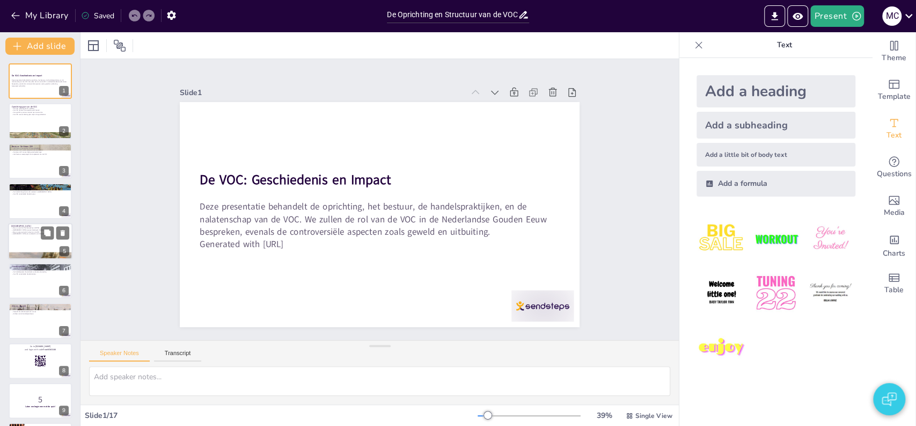
click at [25, 226] on p "Batavia werd de hoofdvestiging in [DATE]" at bounding box center [40, 227] width 58 height 2
type textarea "Lo ipsumdolo sit Ametcon adi elitseddoeius tem in UTL et 3223 dolorema ali enim…"
checkbox input "true"
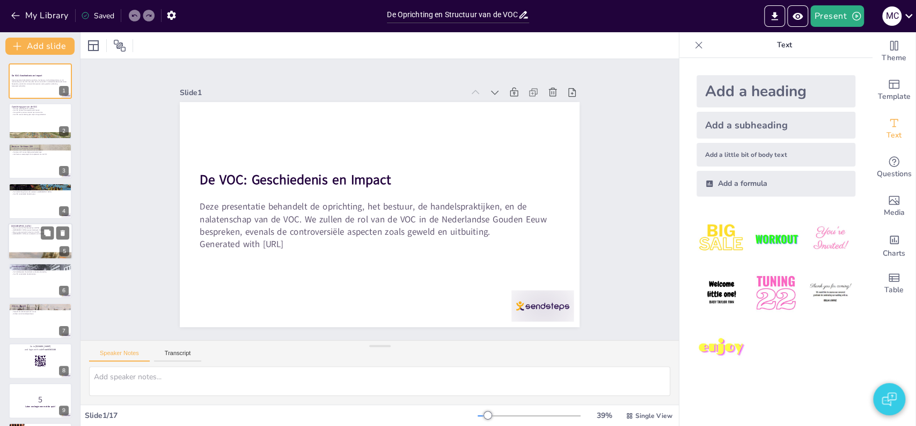
checkbox input "true"
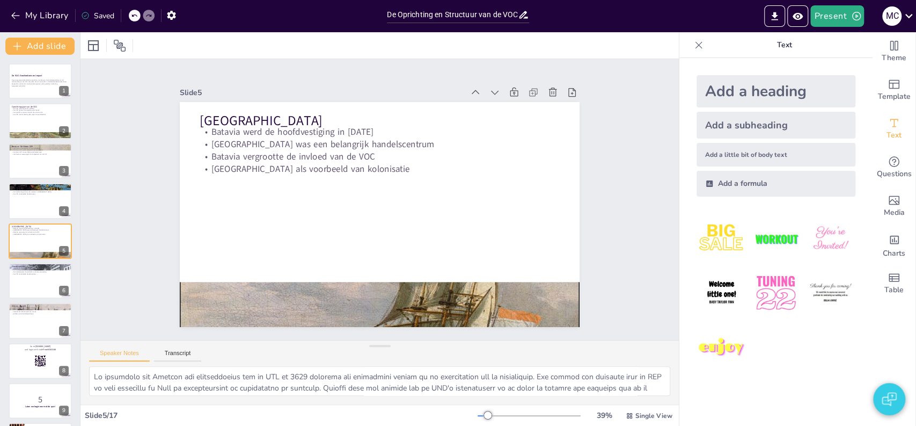
checkbox input "true"
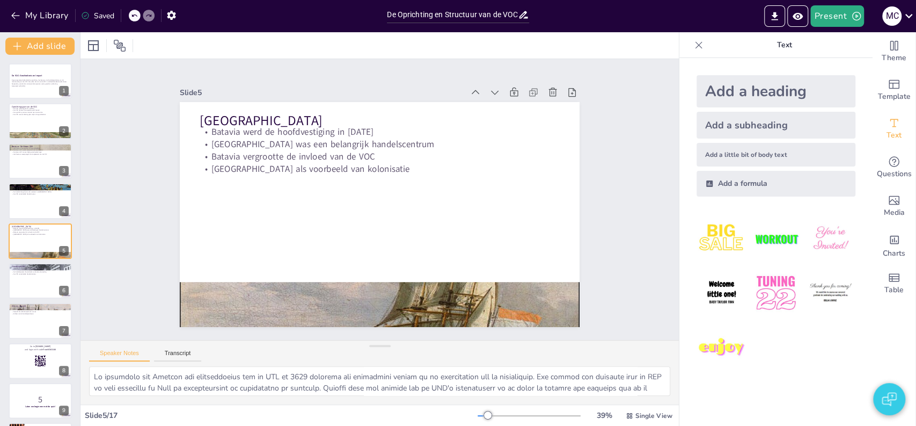
checkbox input "true"
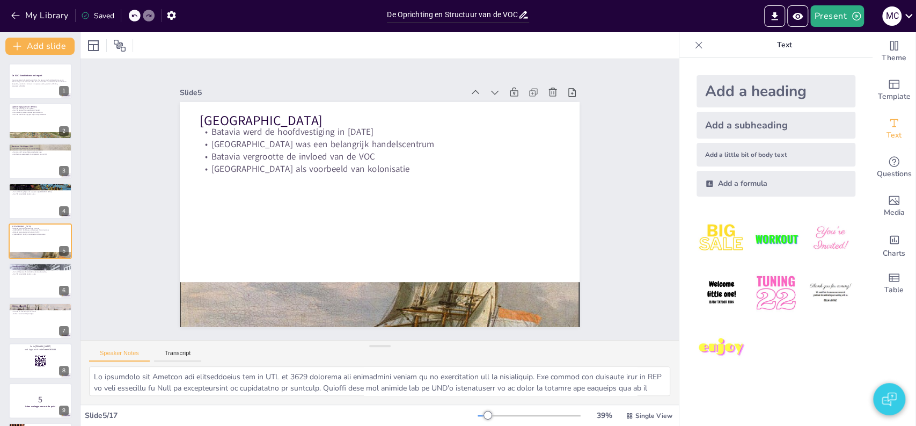
checkbox input "true"
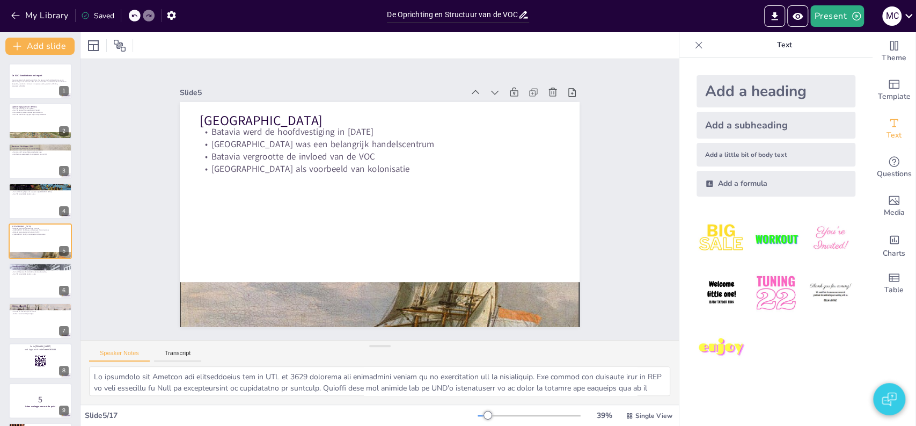
checkbox input "true"
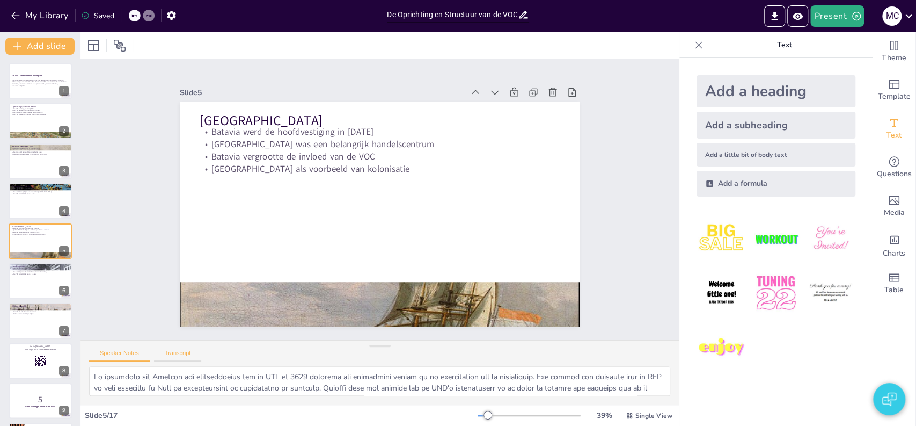
click at [185, 356] on button "Transcript" at bounding box center [178, 355] width 48 height 12
checkbox input "true"
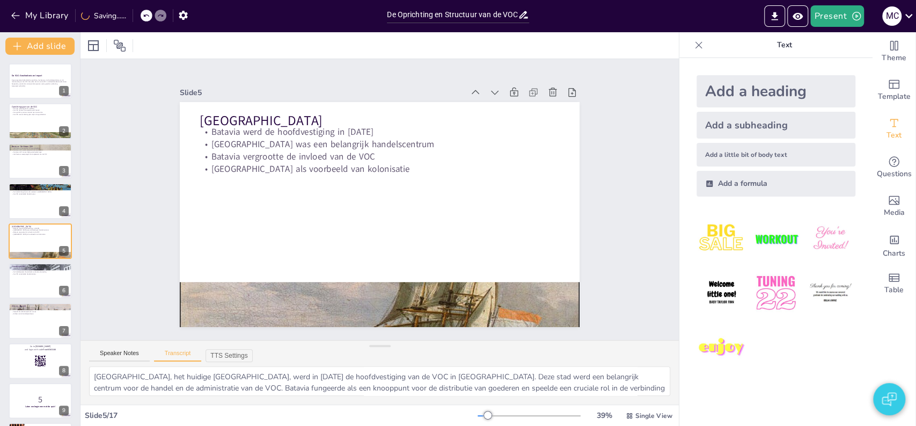
checkbox input "true"
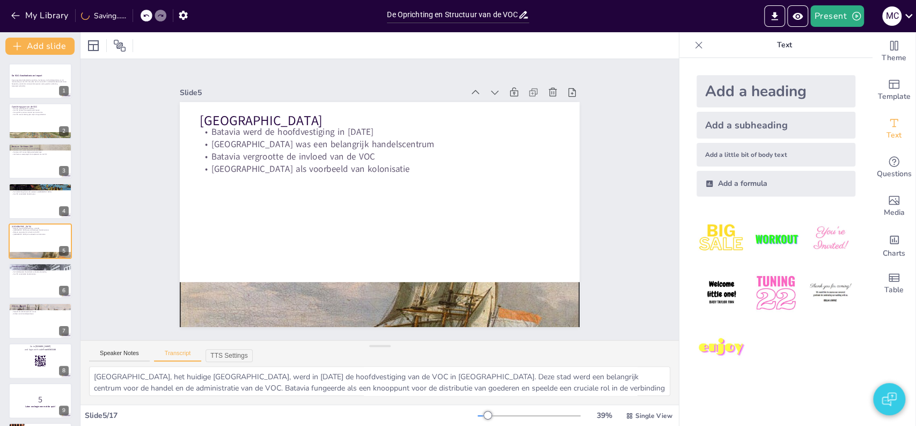
checkbox input "true"
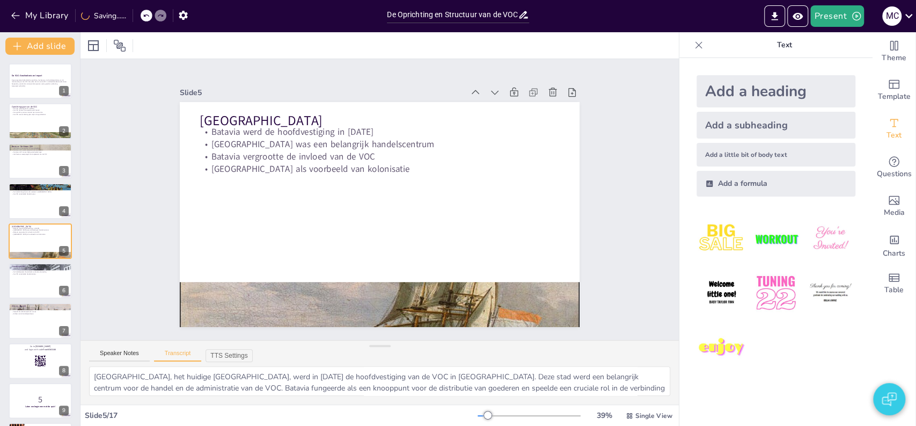
checkbox input "true"
click at [803, 12] on icon "Preview Presentation" at bounding box center [797, 16] width 11 height 11
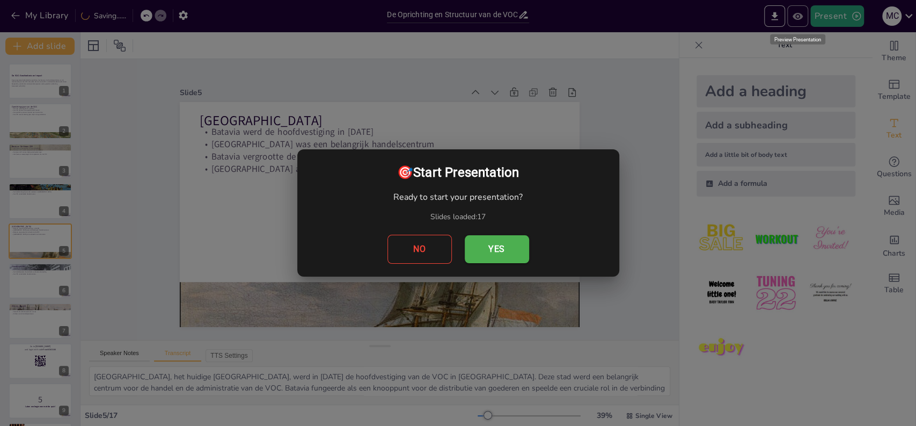
checkbox input "true"
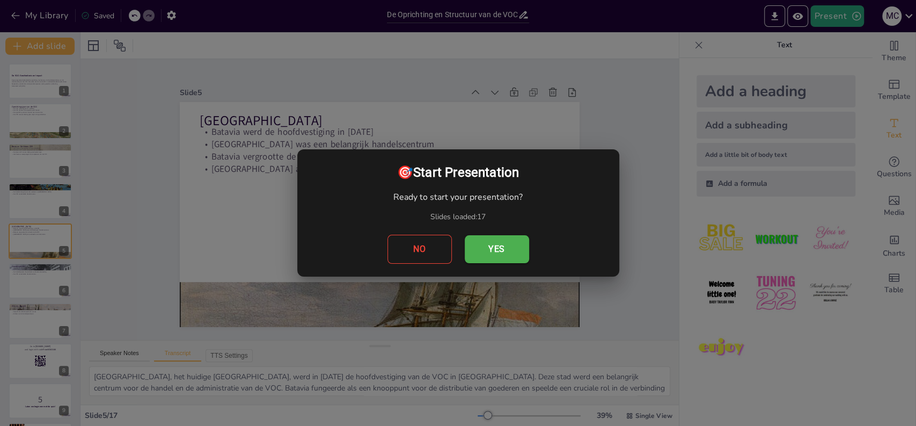
click at [485, 250] on button "Yes" at bounding box center [497, 249] width 64 height 28
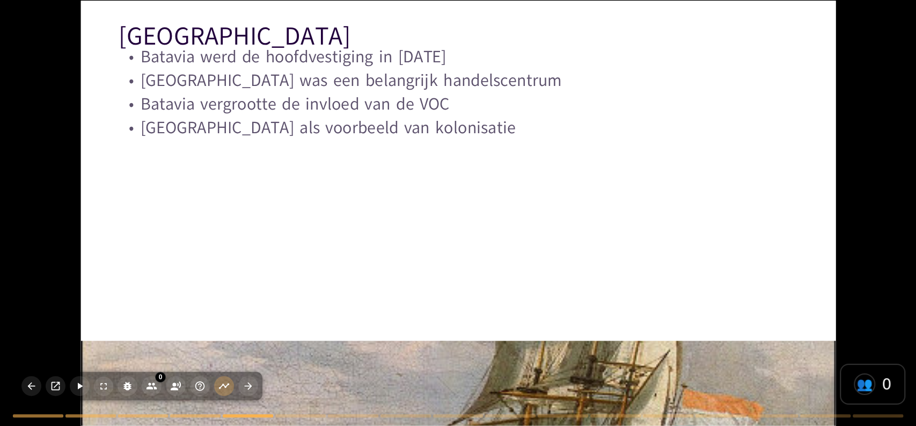
checkbox input "true"
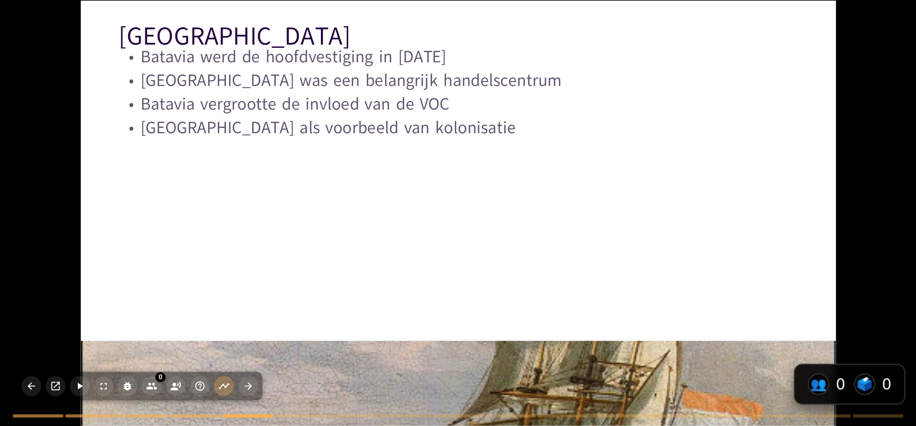
checkbox input "true"
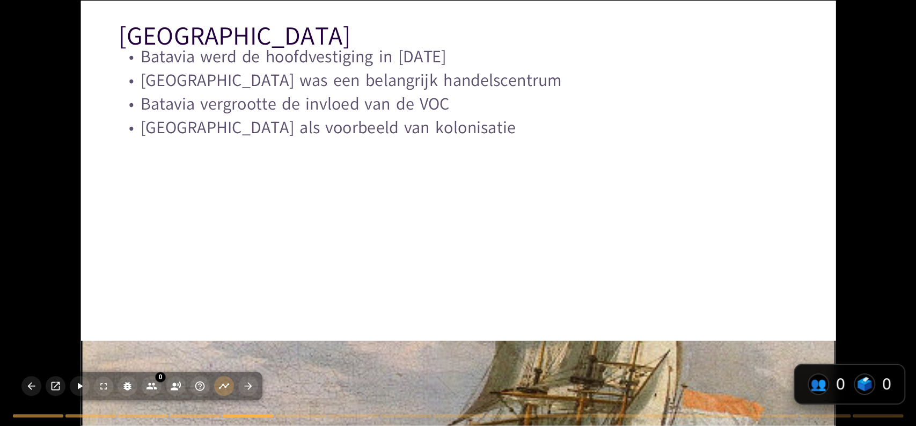
checkbox input "true"
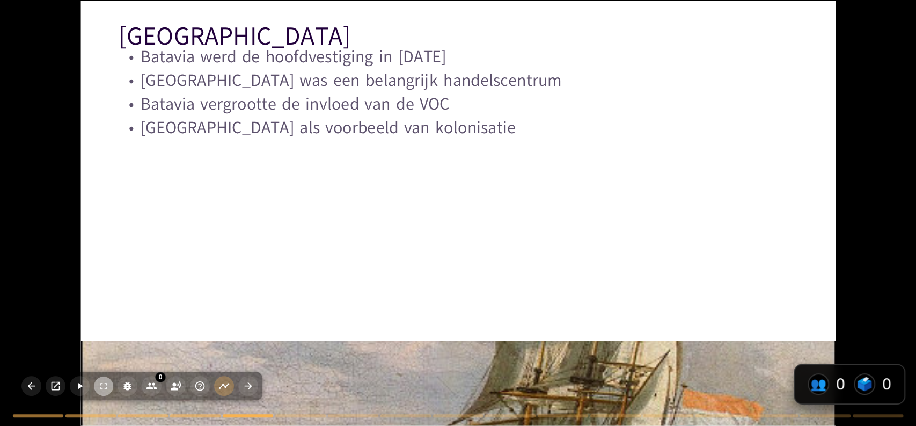
click at [105, 384] on icon "button" at bounding box center [103, 385] width 11 height 11
checkbox input "true"
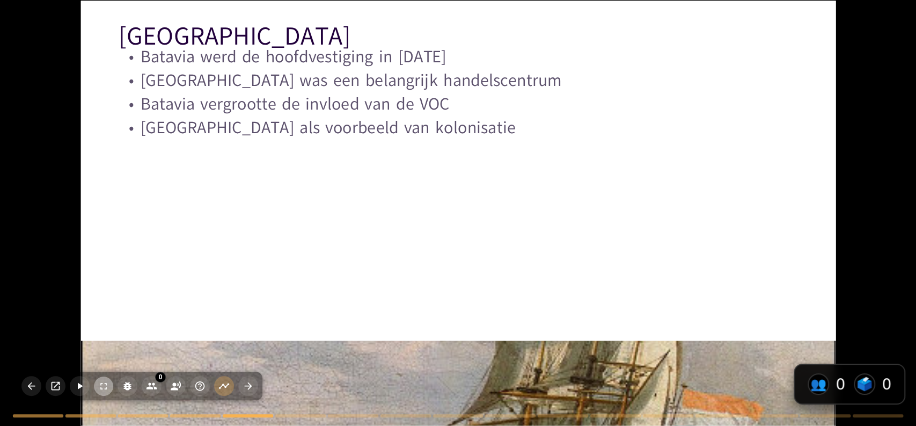
checkbox input "true"
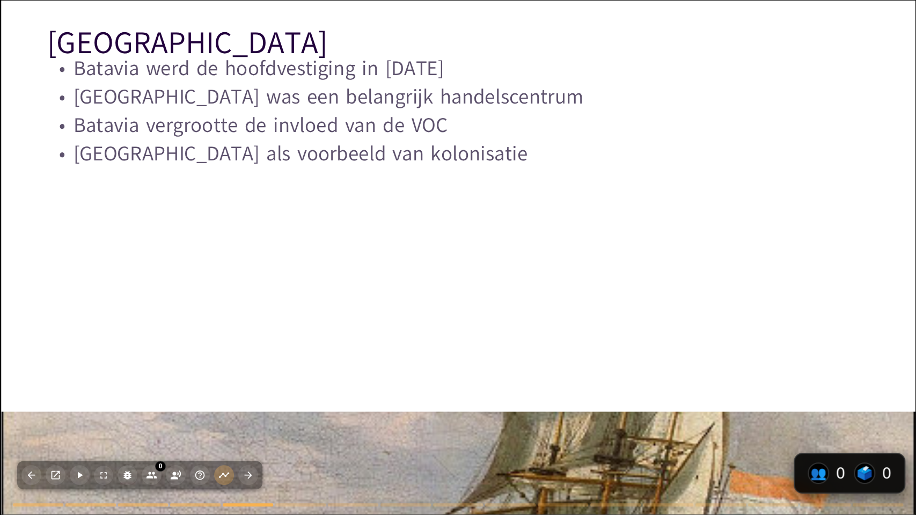
checkbox input "true"
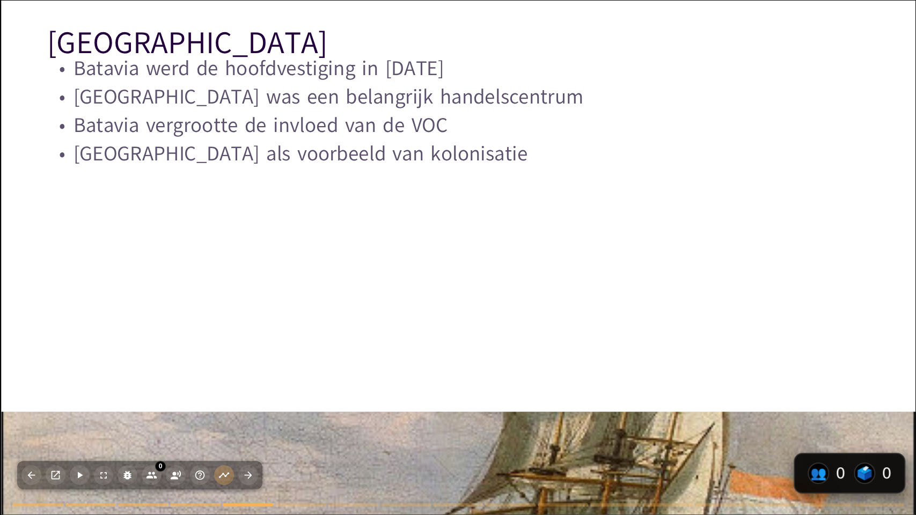
checkbox input "true"
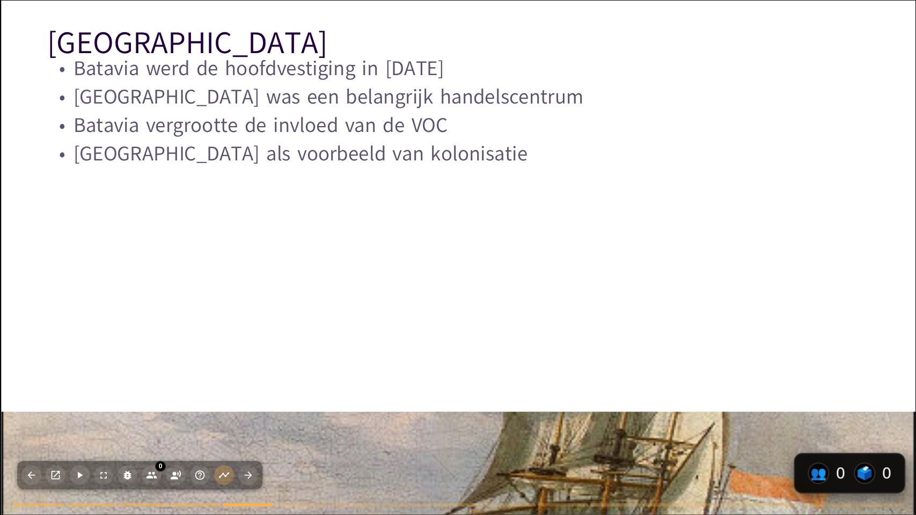
checkbox input "true"
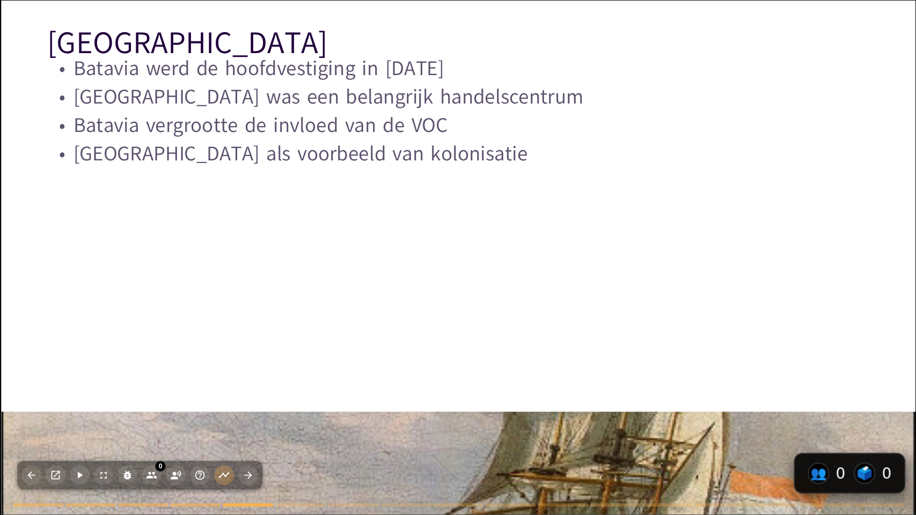
checkbox input "true"
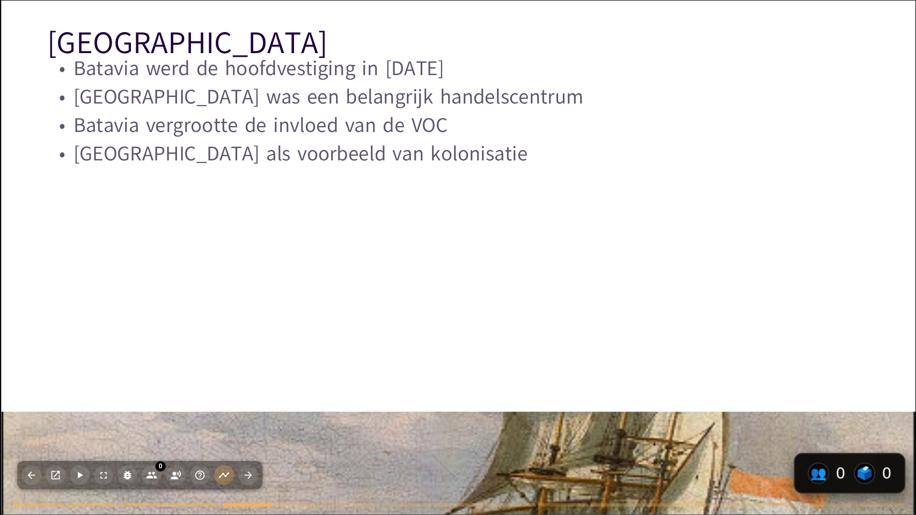
checkbox input "true"
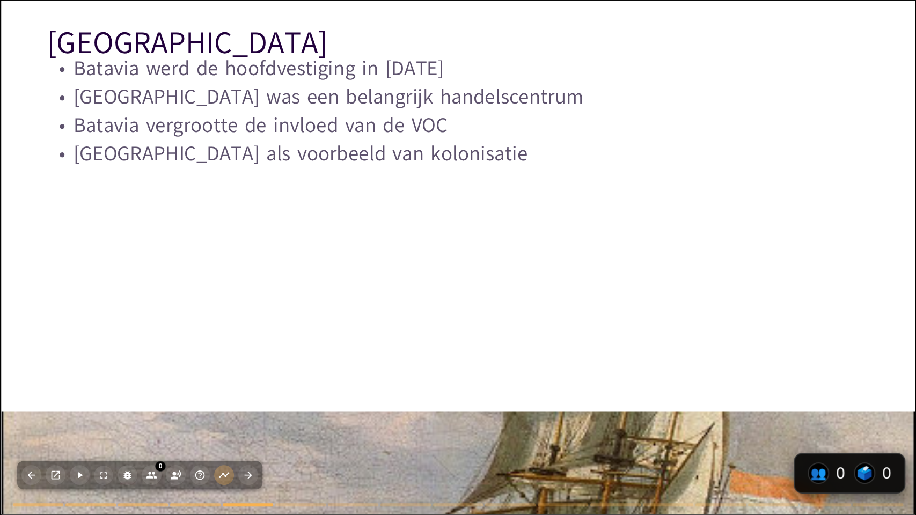
checkbox input "true"
click at [170, 425] on icon "button" at bounding box center [175, 475] width 11 height 11
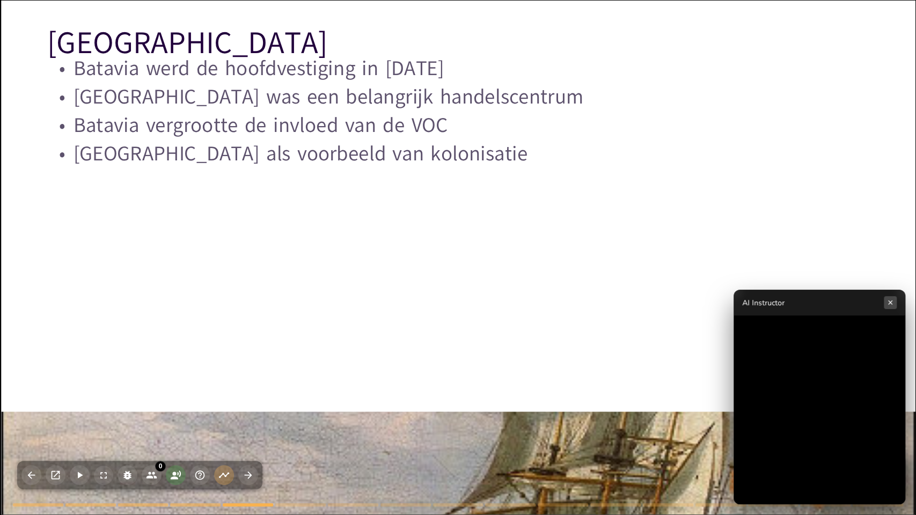
click at [893, 300] on button "×" at bounding box center [890, 302] width 13 height 13
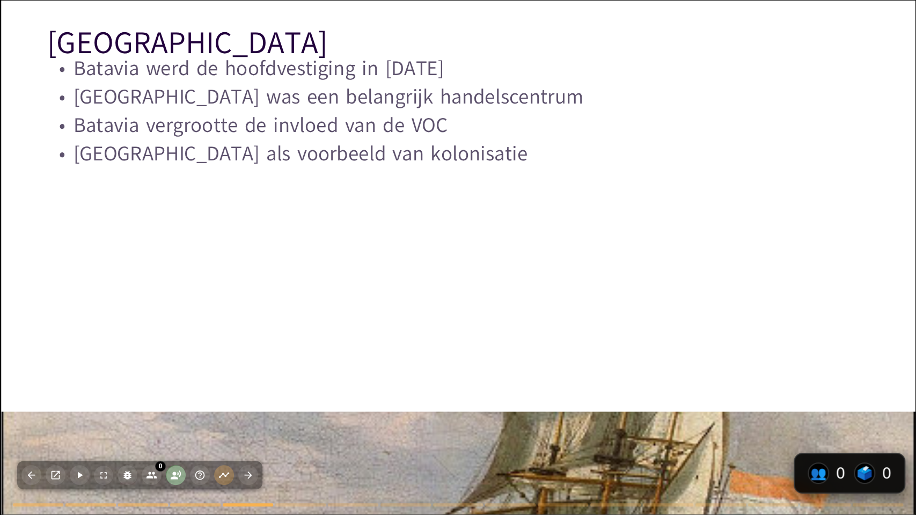
click at [172, 425] on icon "button" at bounding box center [176, 475] width 10 height 9
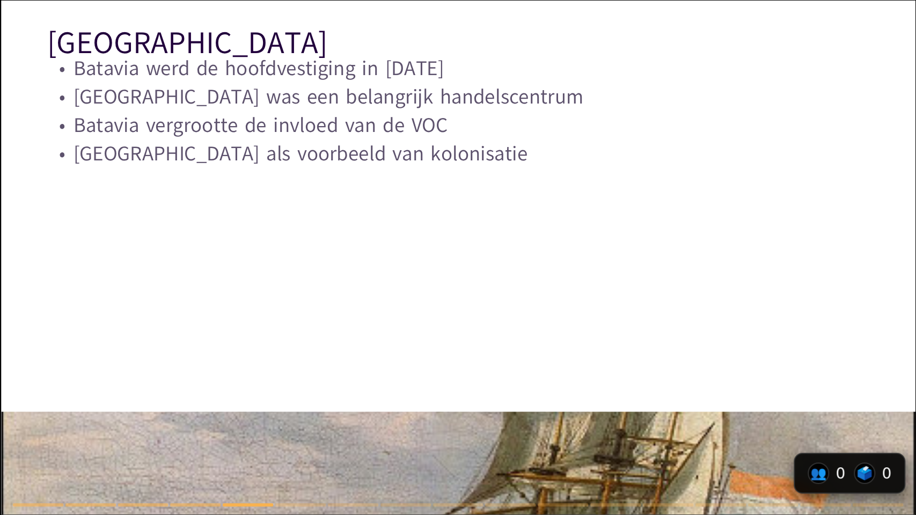
click at [172, 425] on div at bounding box center [458, 463] width 914 height 611
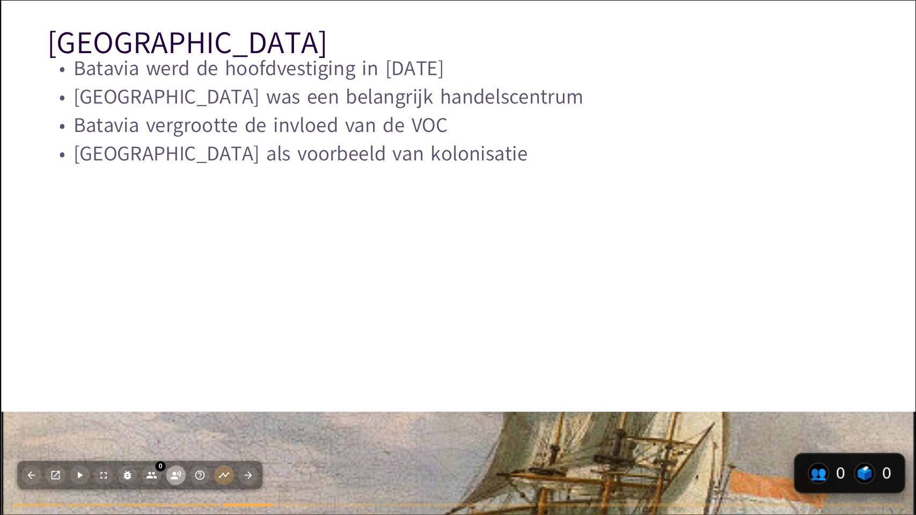
click at [172, 425] on icon "button" at bounding box center [175, 475] width 11 height 11
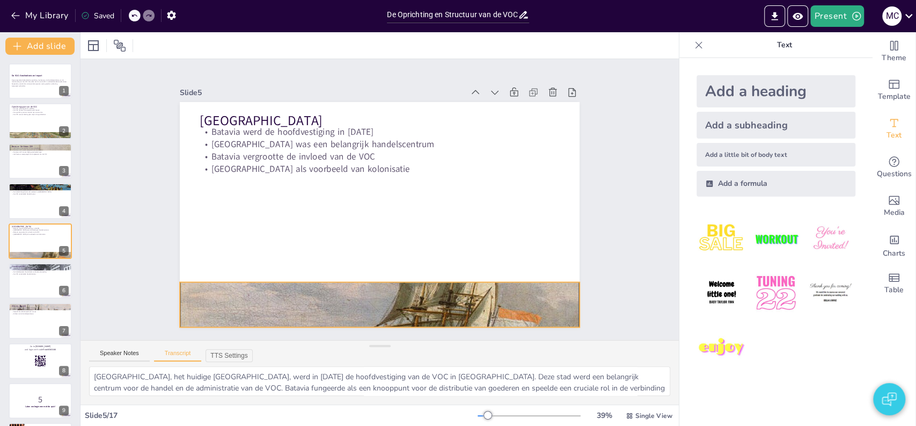
click at [240, 286] on div at bounding box center [337, 295] width 474 height 407
click at [269, 287] on div at bounding box center [288, 252] width 431 height 480
click at [269, 287] on div at bounding box center [380, 304] width 400 height 267
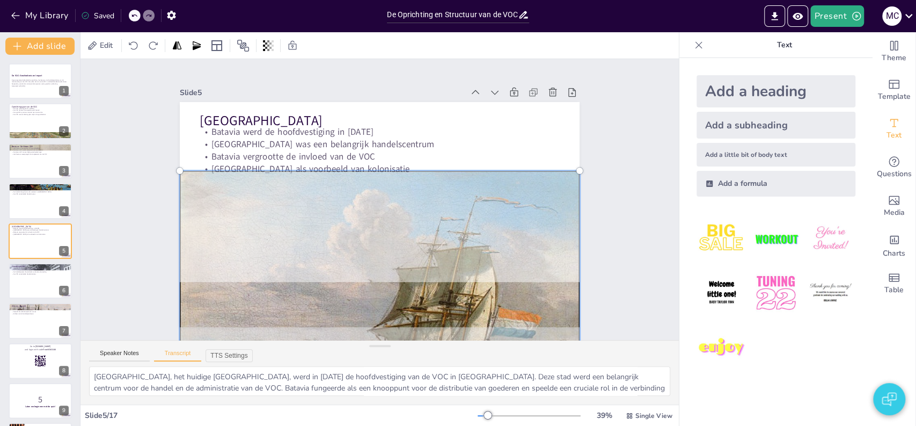
click at [269, 287] on div at bounding box center [277, 220] width 360 height 461
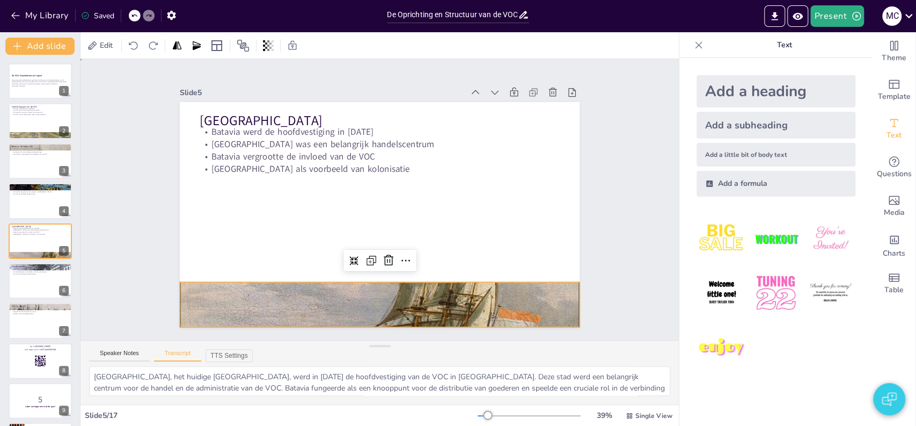
click at [131, 274] on div "Slide 1 De VOC: Geschiedenis en Impact Deze presentatie behandelt de oprichting…" at bounding box center [379, 199] width 658 height 542
click at [185, 291] on div at bounding box center [337, 295] width 474 height 407
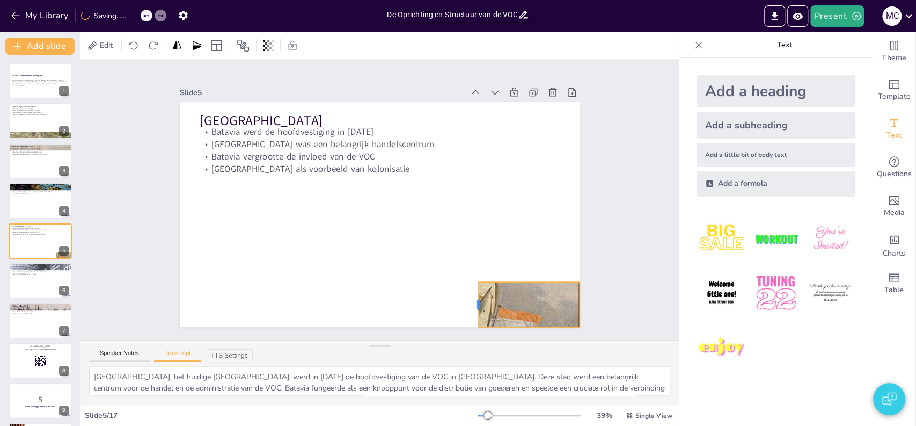
drag, startPoint x: 169, startPoint y: 297, endPoint x: 468, endPoint y: 272, distance: 299.9
click at [468, 272] on div "Batavia Batavia werd de hoofdvestiging in [DATE] [GEOGRAPHIC_DATA] was een bela…" at bounding box center [364, 199] width 225 height 400
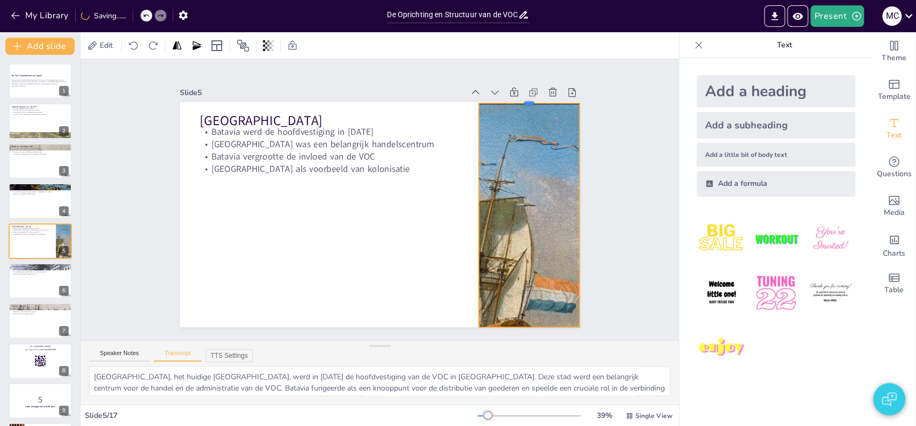
drag, startPoint x: 522, startPoint y: 276, endPoint x: 513, endPoint y: 97, distance: 179.5
click at [513, 144] on div at bounding box center [557, 168] width 96 height 49
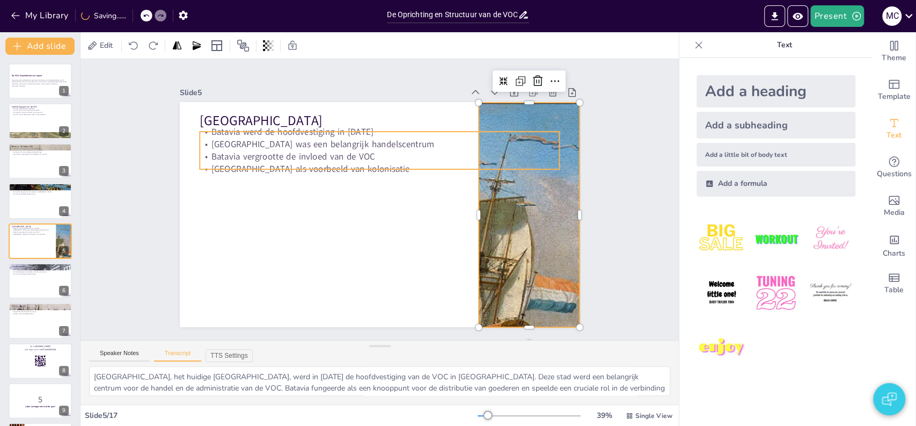
click at [521, 156] on p "Batavia vergrootte de invloed van de VOC" at bounding box center [383, 157] width 359 height 50
click at [447, 156] on p "Batavia vergrootte de invloed van de VOC" at bounding box center [422, 203] width 50 height 359
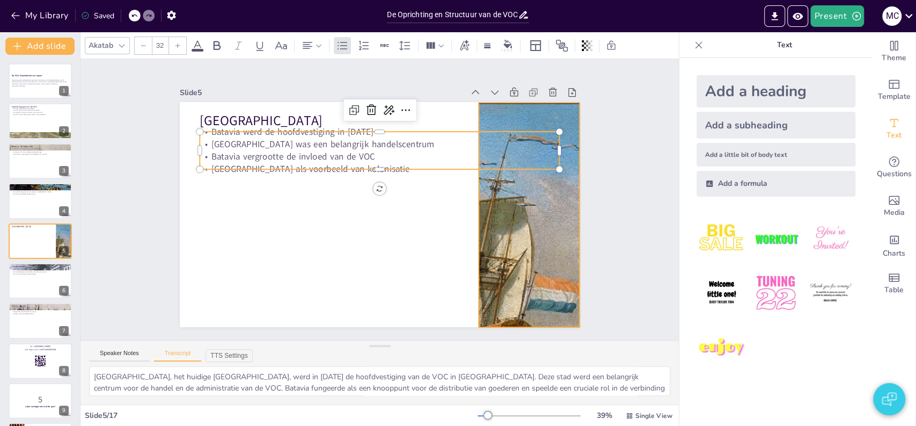
click at [520, 206] on div at bounding box center [319, 243] width 457 height 527
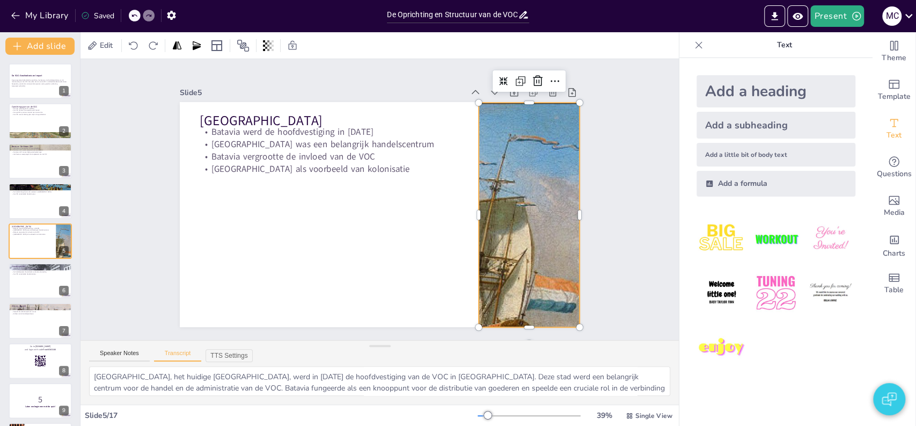
click at [496, 206] on div at bounding box center [306, 215] width 380 height 478
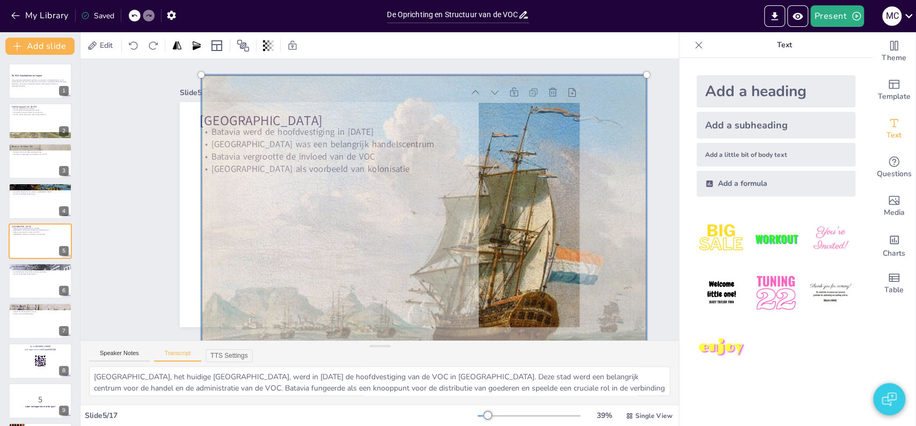
drag, startPoint x: 514, startPoint y: 212, endPoint x: 535, endPoint y: 185, distance: 35.2
click at [529, 185] on div at bounding box center [332, 239] width 394 height 492
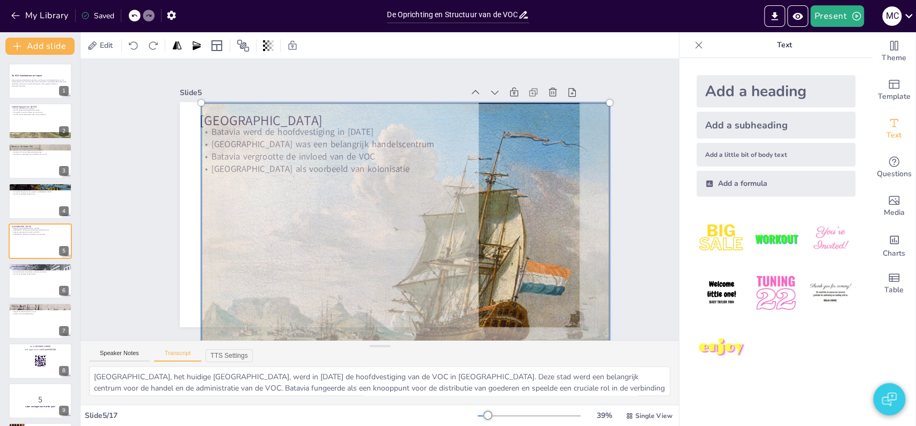
drag, startPoint x: 636, startPoint y: 69, endPoint x: 553, endPoint y: 192, distance: 149.1
click at [553, 192] on div at bounding box center [373, 261] width 507 height 470
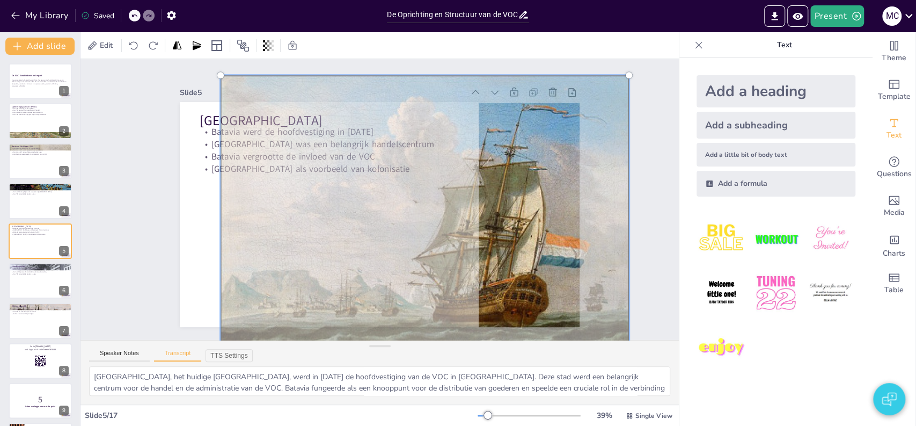
drag, startPoint x: 537, startPoint y: 208, endPoint x: 556, endPoint y: 180, distance: 33.5
click at [556, 180] on div at bounding box center [408, 245] width 515 height 464
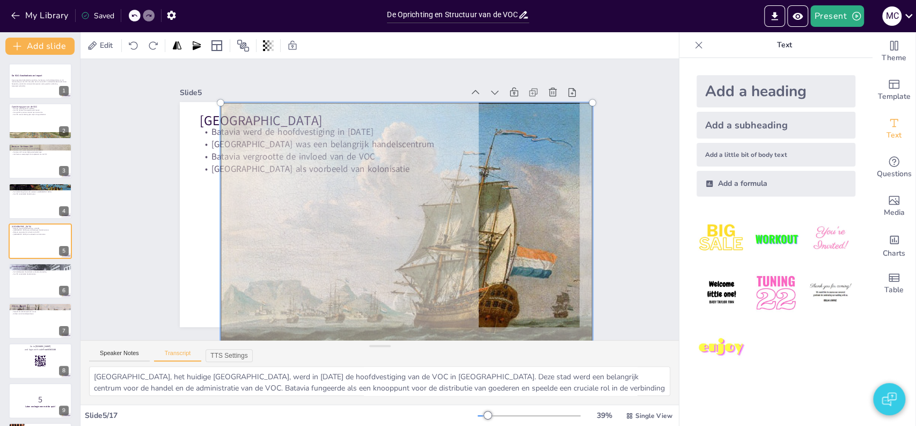
drag, startPoint x: 610, startPoint y: 87, endPoint x: 537, endPoint y: 177, distance: 115.5
click at [537, 177] on div at bounding box center [392, 249] width 440 height 382
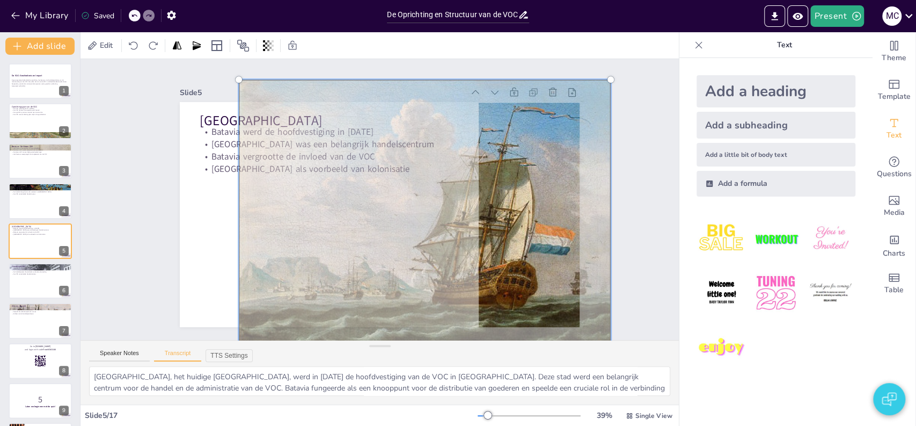
drag, startPoint x: 536, startPoint y: 179, endPoint x: 554, endPoint y: 156, distance: 29.4
click at [554, 156] on div at bounding box center [385, 249] width 446 height 480
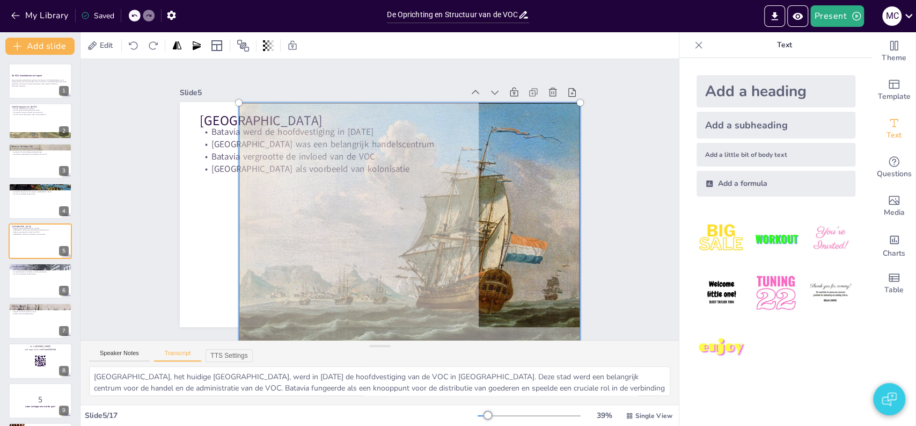
drag, startPoint x: 600, startPoint y: 75, endPoint x: 538, endPoint y: 166, distance: 110.9
click at [538, 166] on div at bounding box center [390, 241] width 424 height 393
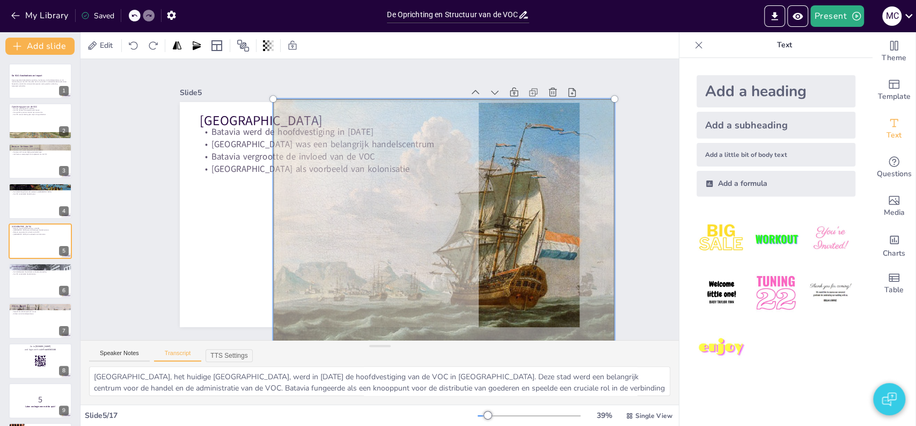
drag, startPoint x: 547, startPoint y: 181, endPoint x: 571, endPoint y: 184, distance: 23.7
click at [571, 184] on div at bounding box center [421, 255] width 442 height 411
click at [614, 201] on div "Slide 1 De VOC: Geschiedenis en Impact Deze presentatie behandelt de oprichting…" at bounding box center [379, 199] width 578 height 649
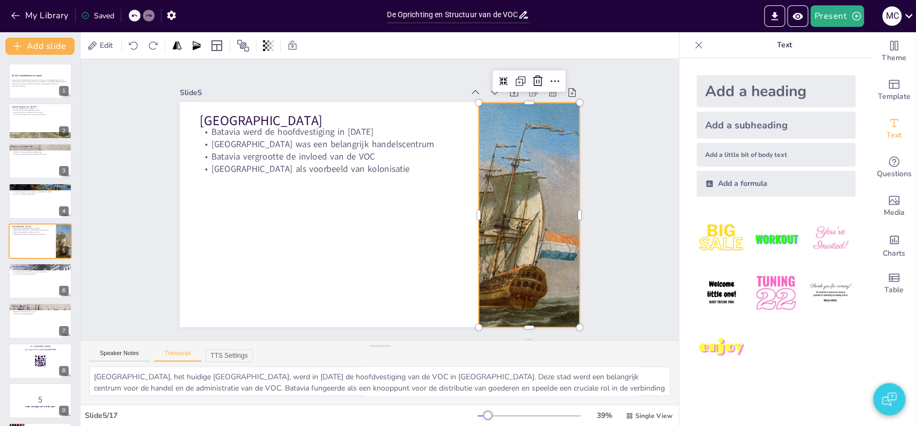
click at [483, 202] on div at bounding box center [426, 251] width 416 height 373
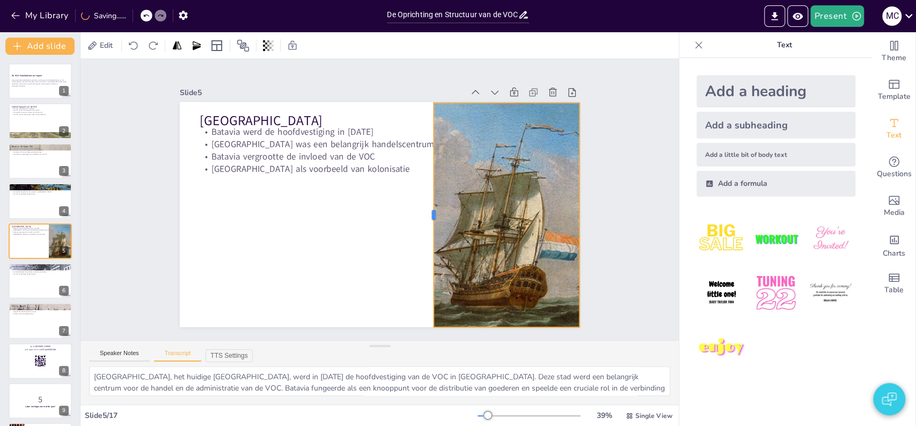
drag, startPoint x: 469, startPoint y: 209, endPoint x: 424, endPoint y: 212, distance: 45.2
click at [424, 212] on div at bounding box center [386, 250] width 208 height 99
click at [550, 233] on div "Slide 1 De VOC: Geschiedenis en Impact Deze presentatie behandelt de oprichting…" at bounding box center [379, 199] width 341 height 624
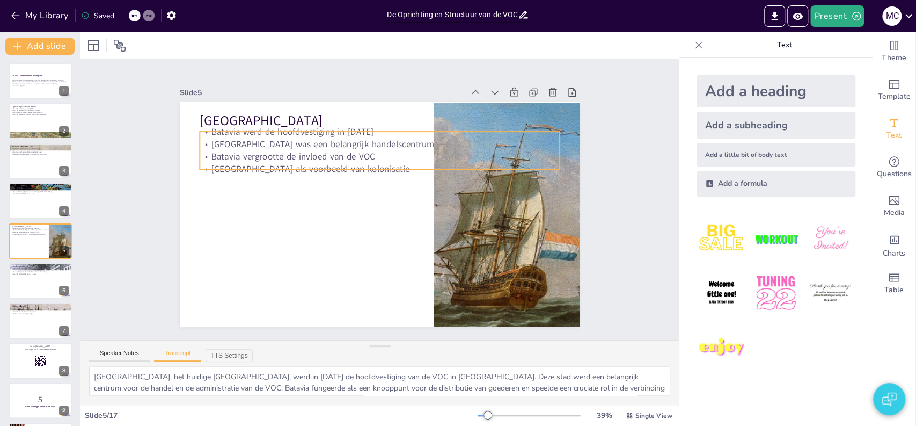
click at [300, 198] on p "Batavia vergrootte de invloed van de VOC" at bounding box center [388, 241] width 355 height 87
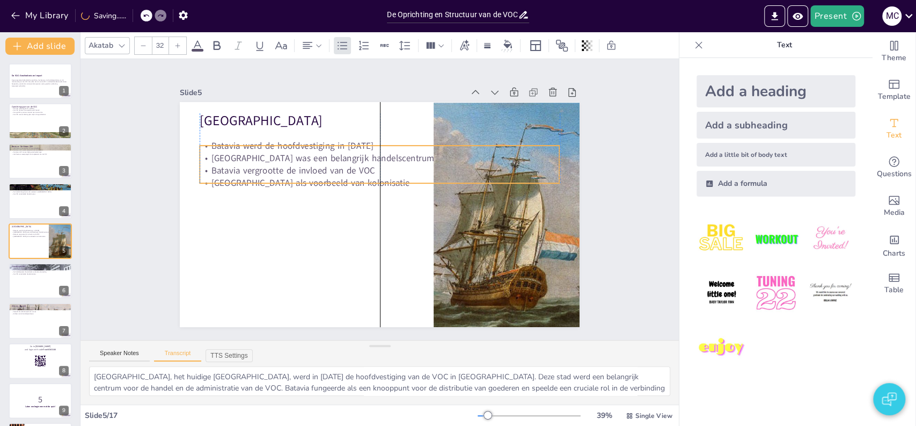
drag, startPoint x: 283, startPoint y: 146, endPoint x: 281, endPoint y: 159, distance: 13.6
click at [292, 159] on p "Batavia vergrootte de invloed van de VOC" at bounding box center [403, 182] width 222 height 298
click at [157, 195] on div "Slide 1 De VOC: Geschiedenis en Impact Deze presentatie behandelt de oprichting…" at bounding box center [380, 199] width 522 height 477
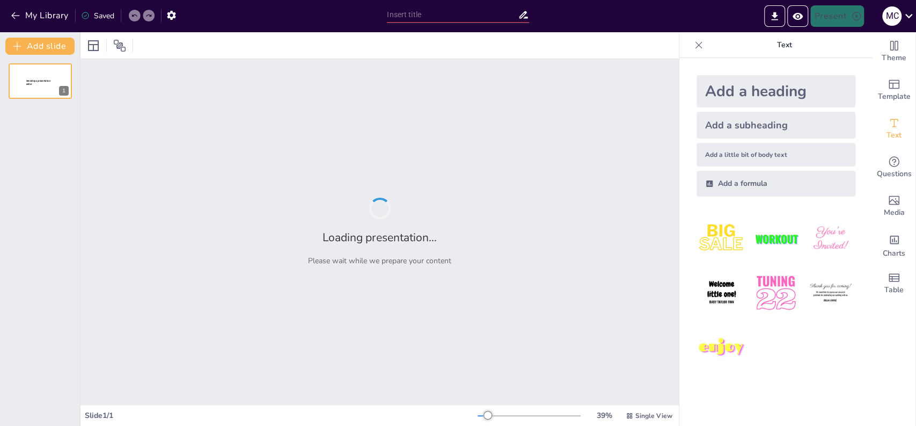
type input "De Oprichting en Structuur van de VOC: Een Historisch Overzicht"
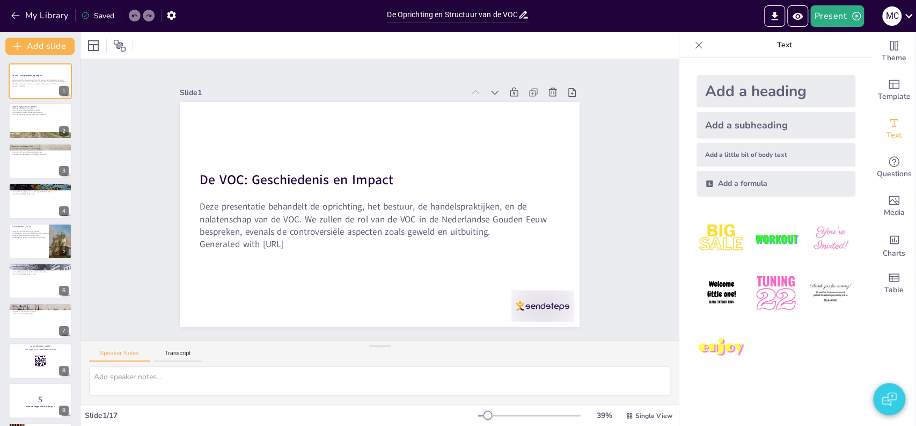
checkbox input "true"
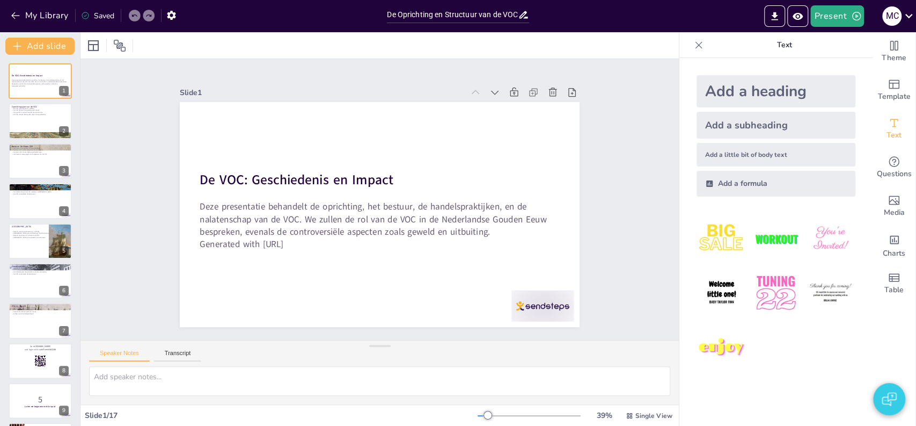
checkbox input "true"
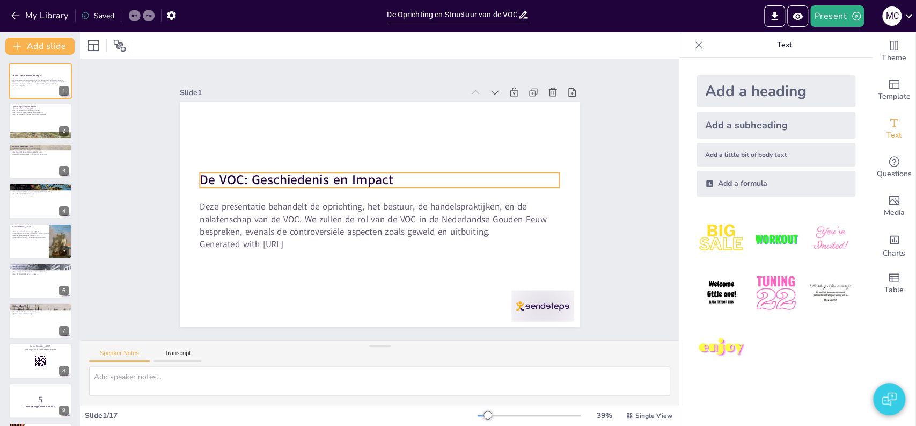
checkbox input "true"
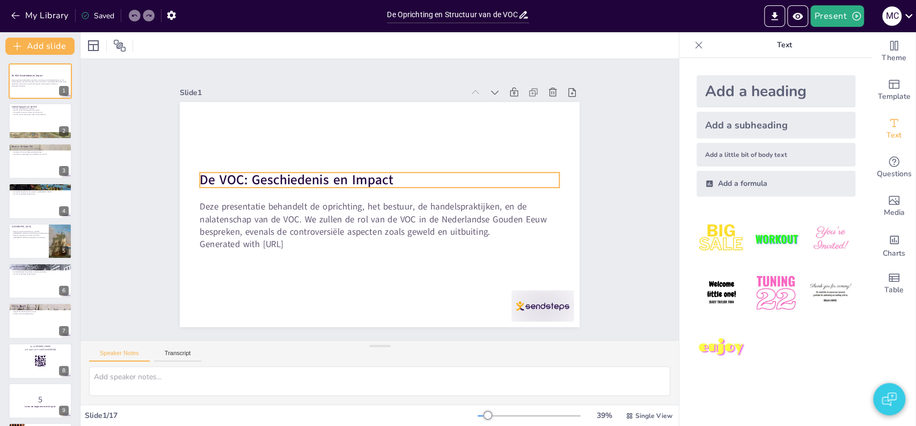
click at [299, 175] on strong "De VOC: Geschiedenis en Impact" at bounding box center [296, 180] width 193 height 18
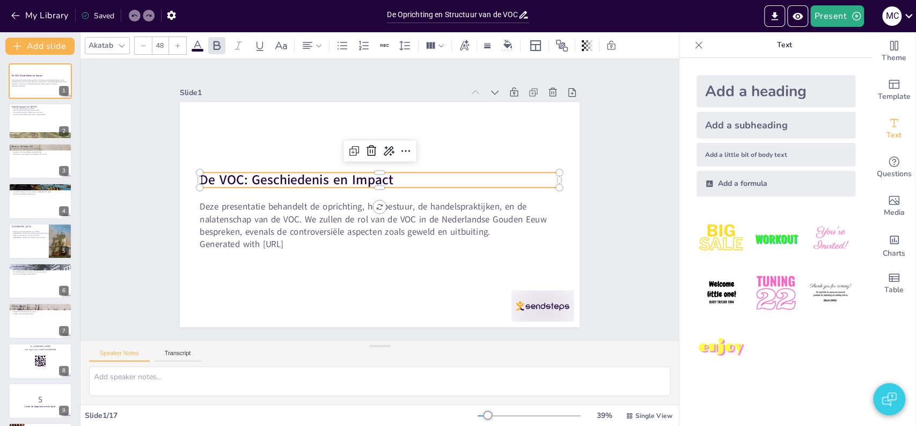
checkbox input "true"
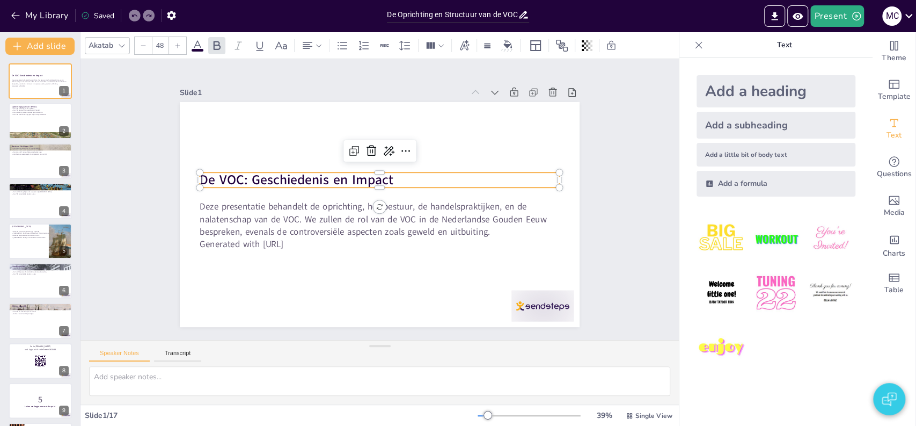
click at [299, 175] on strong "De VOC: Geschiedenis en Impact" at bounding box center [296, 180] width 193 height 18
checkbox input "true"
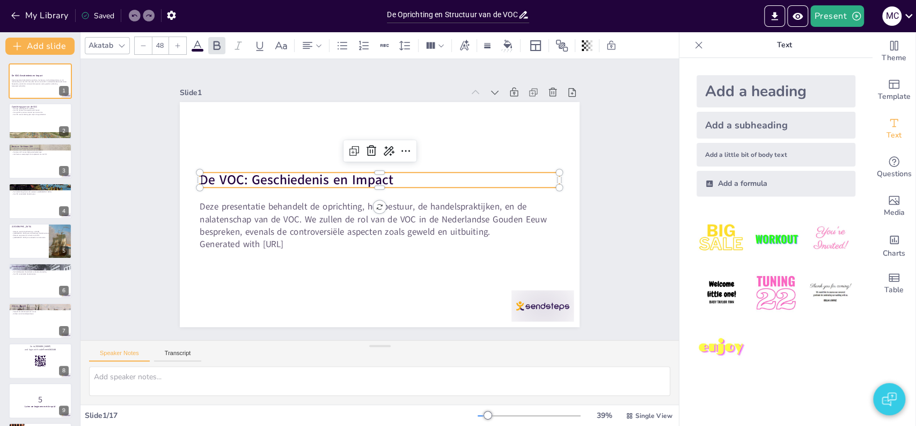
checkbox input "true"
click at [299, 175] on strong "De VOC: Geschiedenis en Impact" at bounding box center [296, 180] width 193 height 18
checkbox input "true"
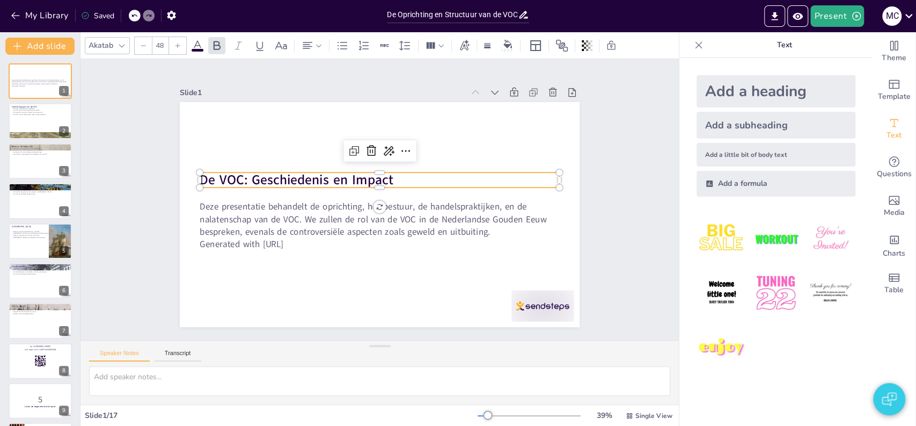
checkbox input "true"
click at [299, 175] on strong "De VOC: Geschiedenis en Impact" at bounding box center [296, 180] width 193 height 18
checkbox input "true"
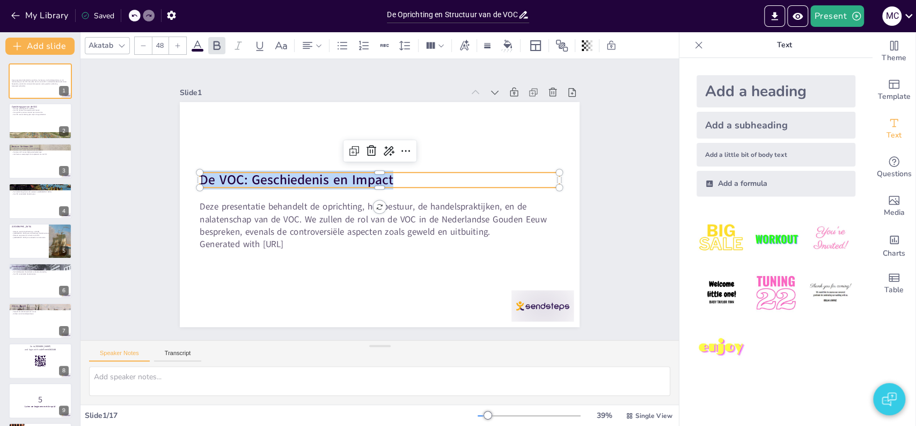
checkbox input "true"
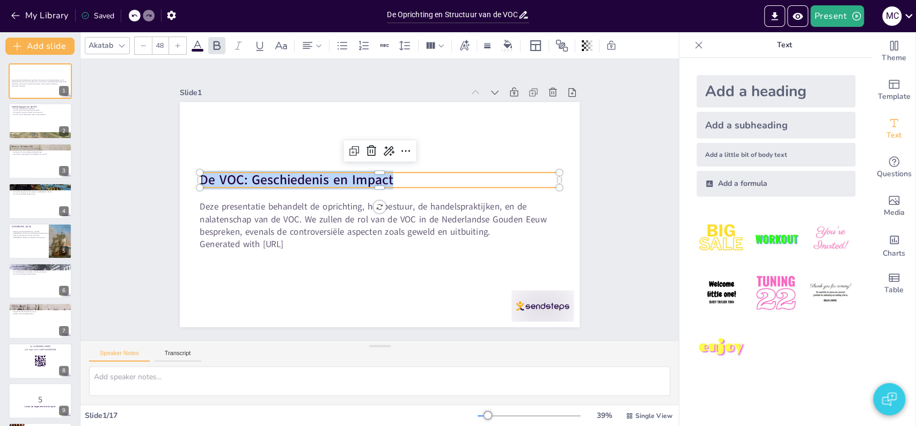
checkbox input "true"
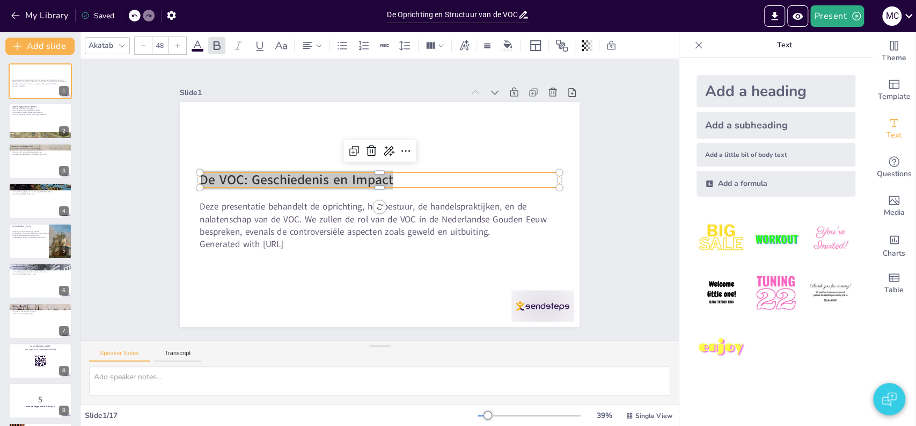
checkbox input "true"
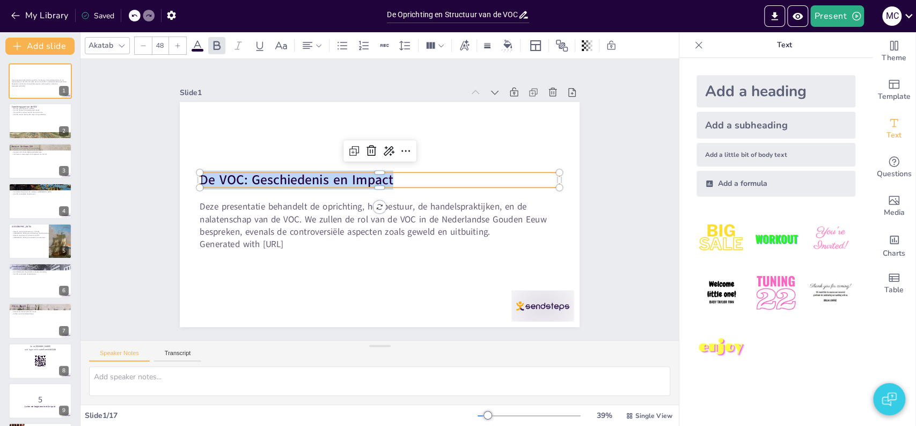
checkbox input "true"
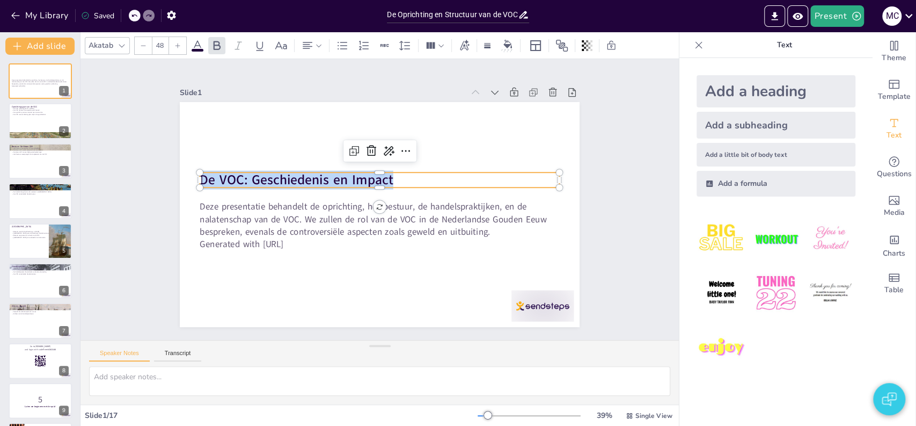
checkbox input "true"
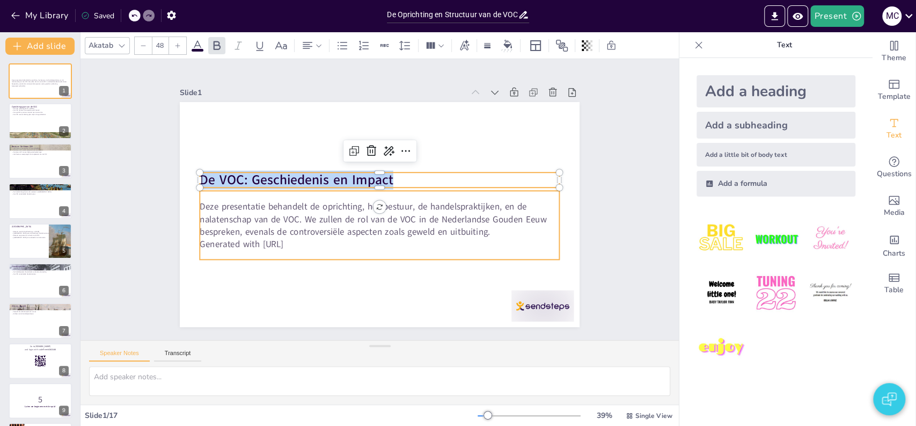
checkbox input "true"
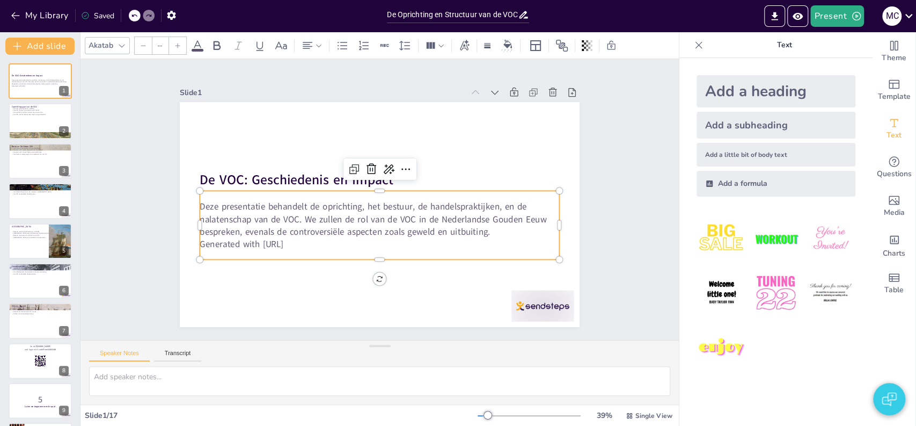
type input "32"
click at [275, 222] on p "Deze presentatie behandelt de oprichting, het bestuur, de handelspraktijken, en…" at bounding box center [380, 219] width 360 height 38
checkbox input "true"
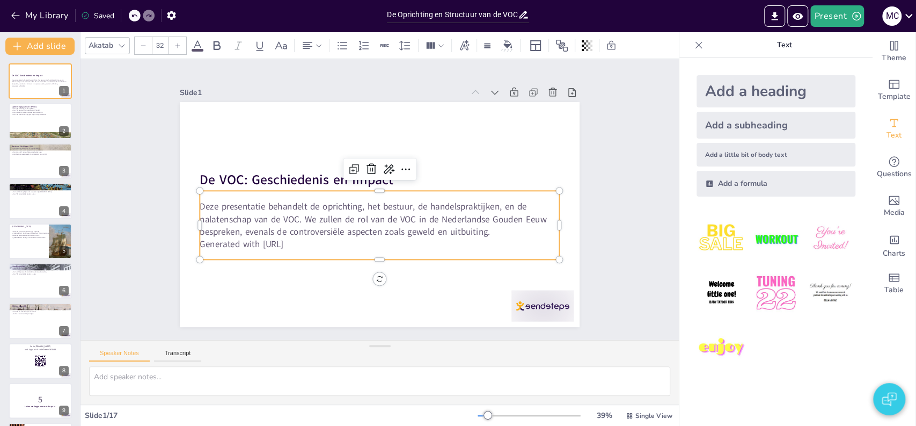
checkbox input "true"
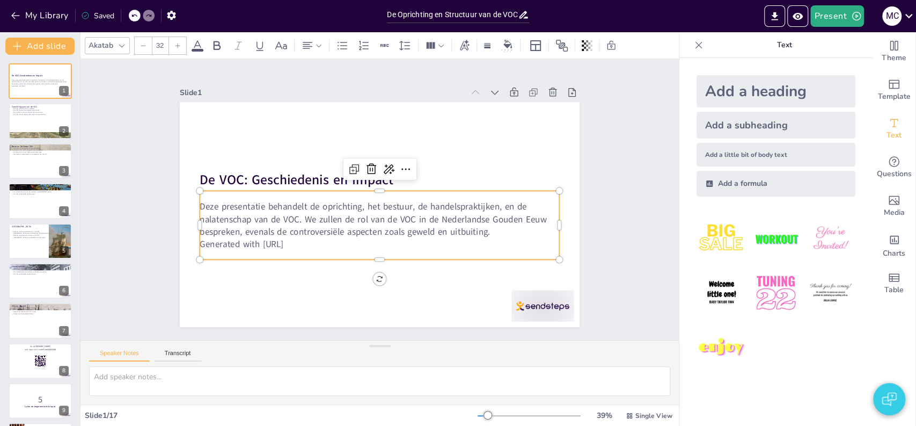
checkbox input "true"
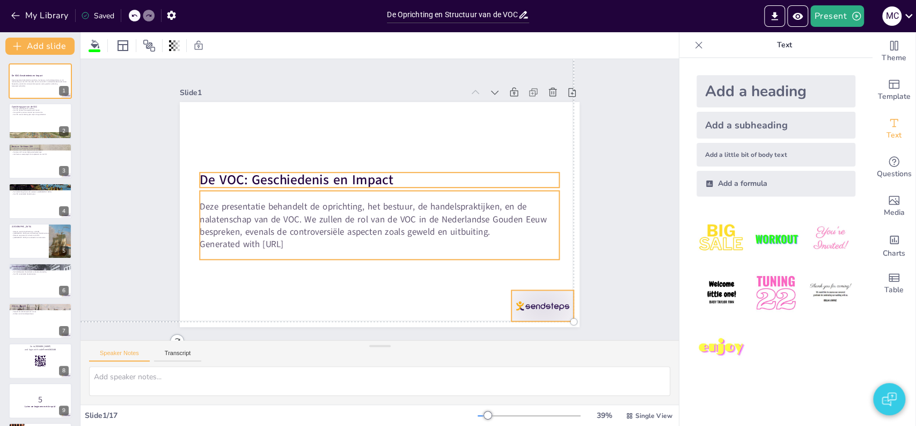
checkbox input "true"
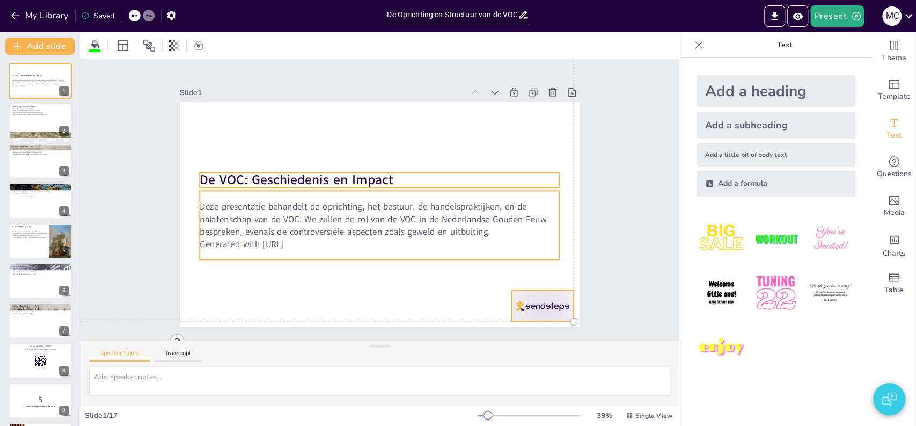
click at [275, 222] on p "Deze presentatie behandelt de oprichting, het bestuur, de handelspraktijken, en…" at bounding box center [378, 218] width 362 height 75
checkbox input "true"
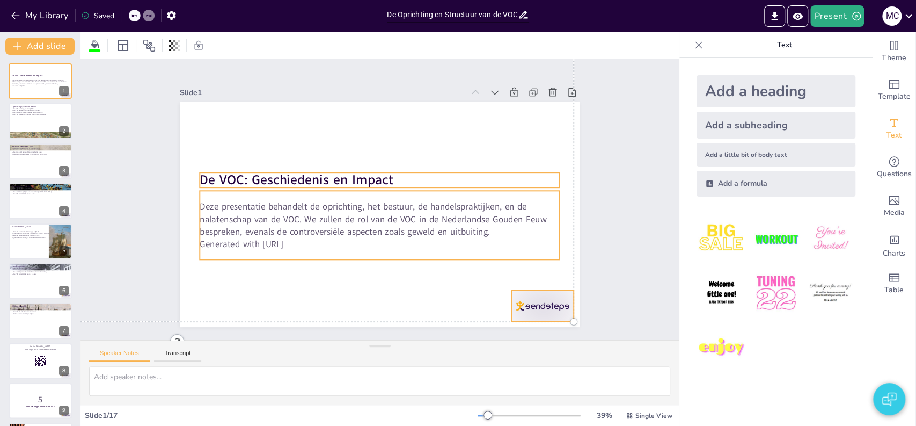
checkbox input "true"
click at [275, 222] on p "Deze presentatie behandelt de oprichting, het bestuur, de handelspraktijken, en…" at bounding box center [380, 219] width 360 height 38
checkbox input "true"
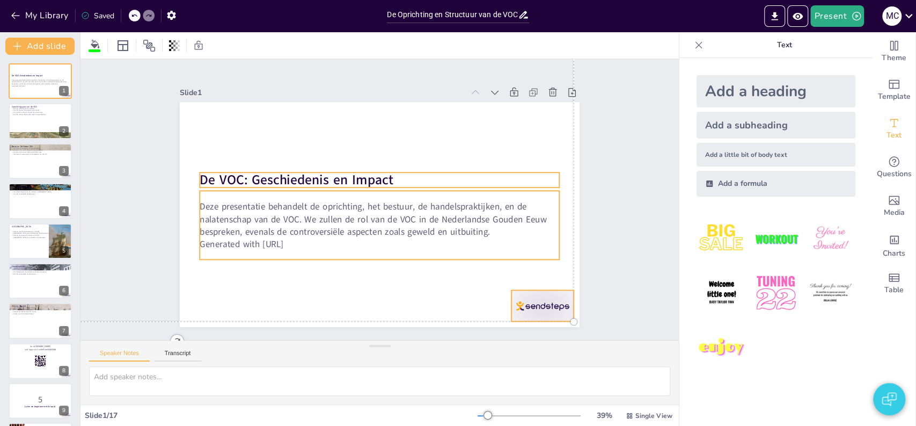
checkbox input "true"
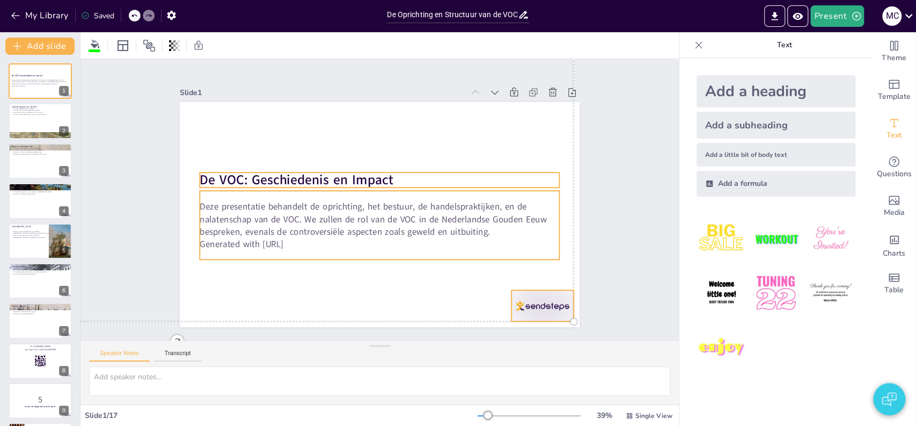
checkbox input "true"
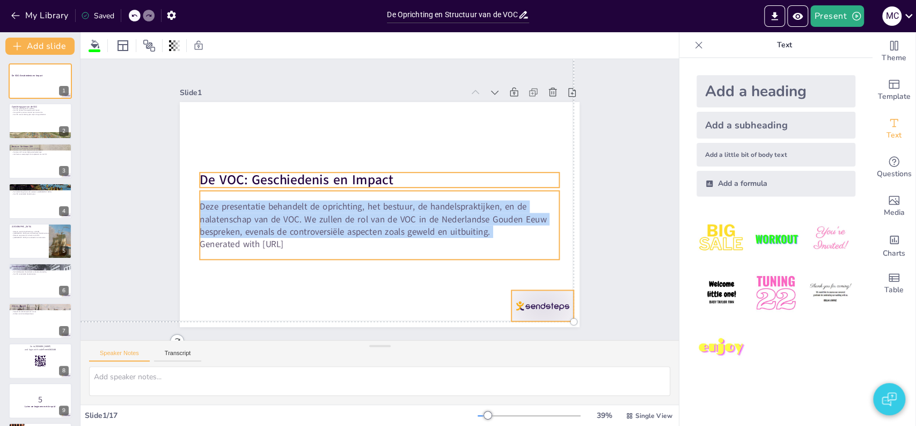
click at [275, 222] on p "Deze presentatie behandelt de oprichting, het bestuur, de handelspraktijken, en…" at bounding box center [380, 219] width 360 height 38
checkbox input "true"
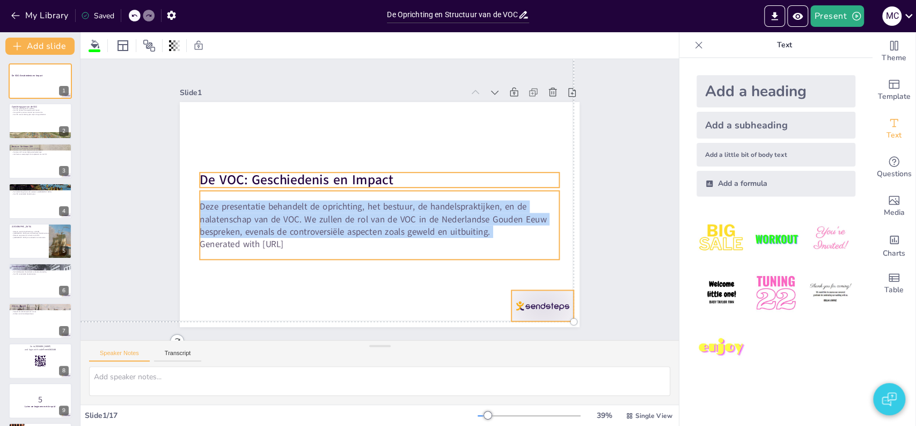
checkbox input "true"
click at [275, 222] on p "Deze presentatie behandelt de oprichting, het bestuur, de handelspraktijken, en…" at bounding box center [380, 219] width 360 height 38
checkbox input "true"
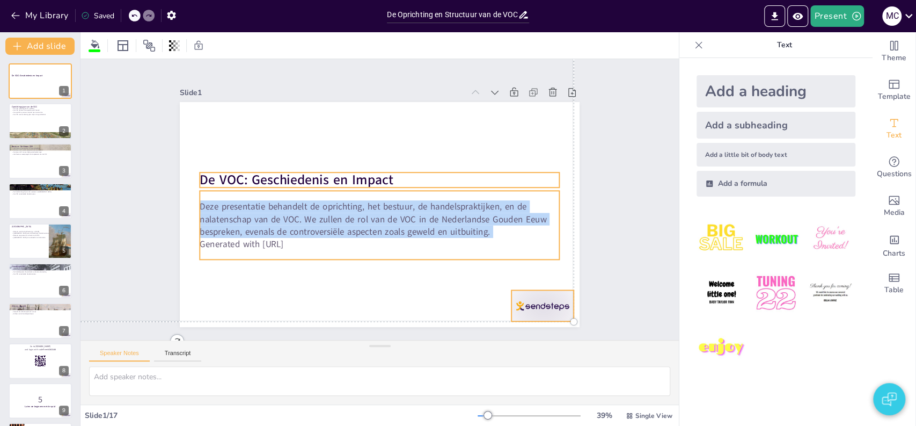
checkbox input "true"
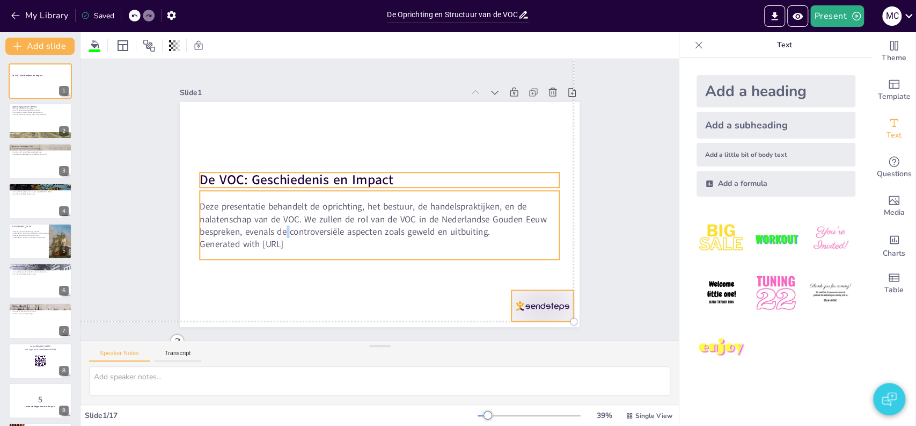
click at [275, 222] on p "Deze presentatie behandelt de oprichting, het bestuur, de handelspraktijken, en…" at bounding box center [380, 219] width 360 height 38
checkbox input "true"
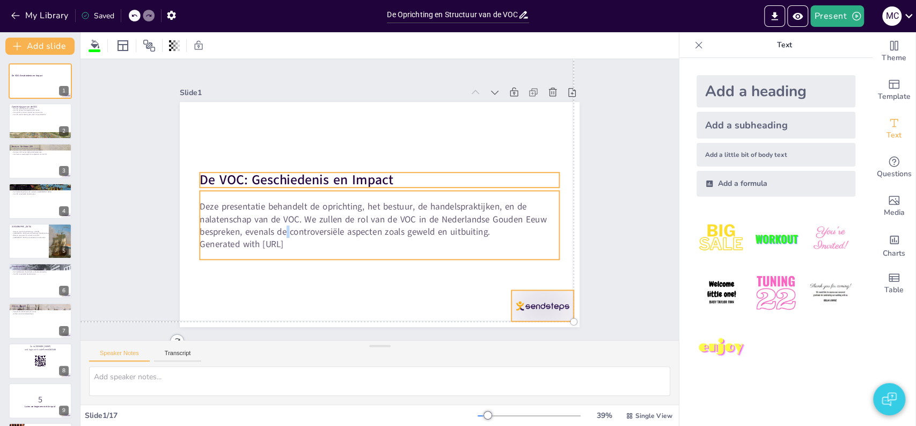
checkbox input "true"
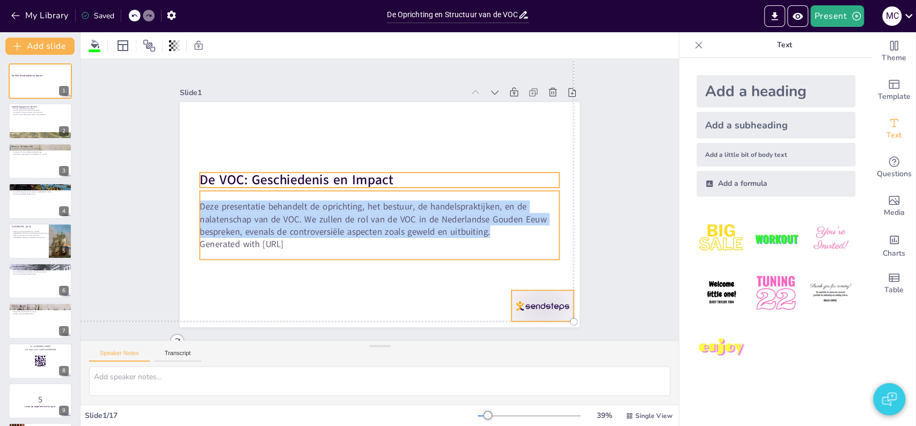
click at [275, 222] on p "Deze presentatie behandelt de oprichting, het bestuur, de handelspraktijken, en…" at bounding box center [380, 219] width 360 height 38
checkbox input "true"
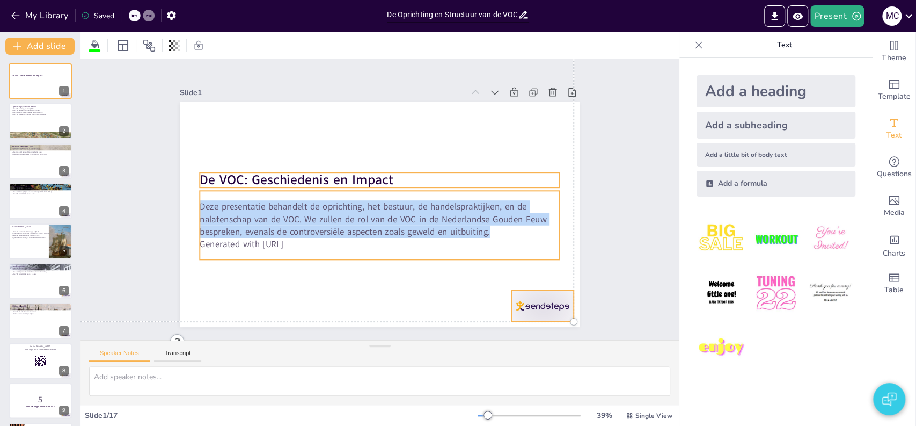
checkbox input "true"
copy p "Deze presentatie behandelt de oprichting, het bestuur, de handelspraktijken, en…"
checkbox input "true"
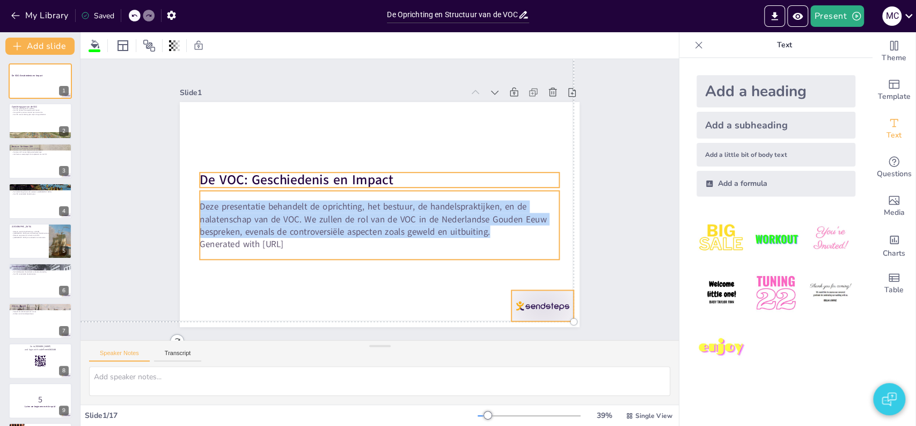
checkbox input "true"
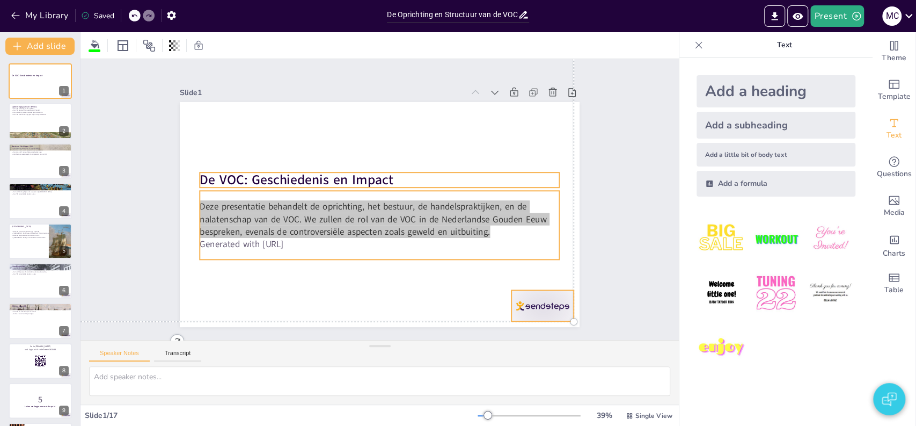
checkbox input "true"
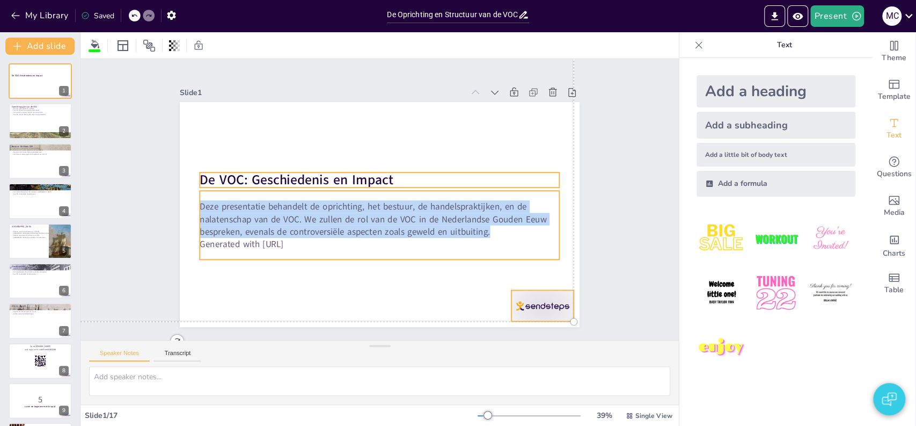
click at [309, 223] on p "Deze presentatie behandelt de oprichting, het bestuur, de handelspraktijken, en…" at bounding box center [380, 219] width 360 height 38
checkbox input "true"
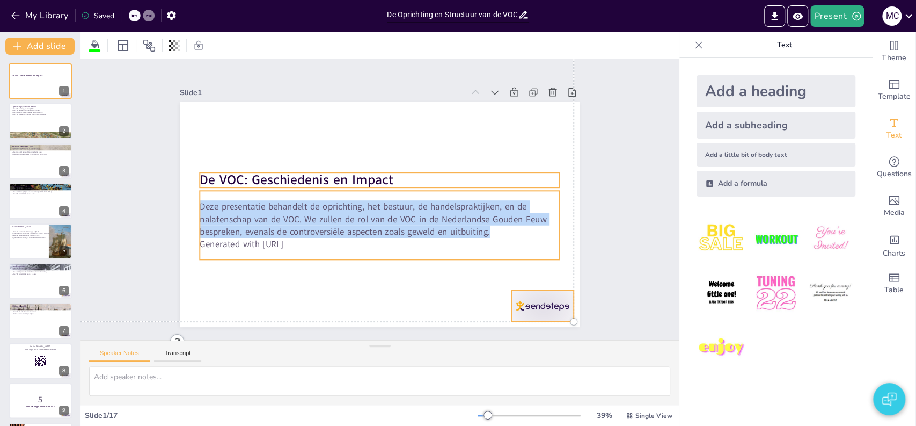
checkbox input "true"
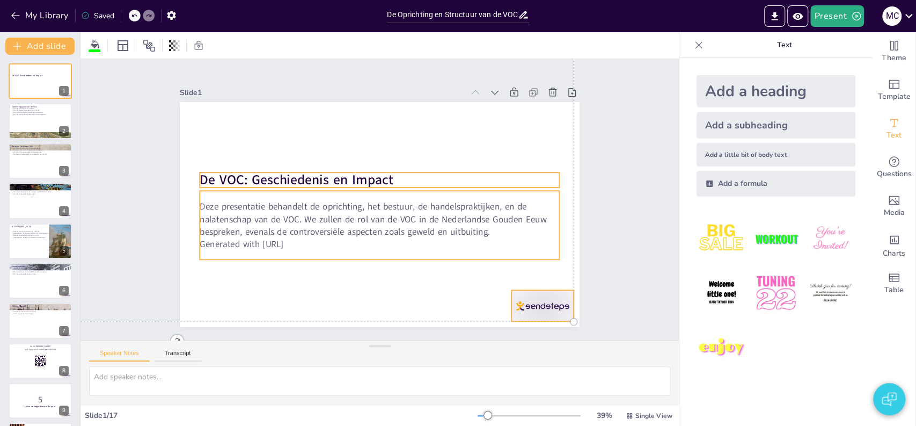
checkbox input "true"
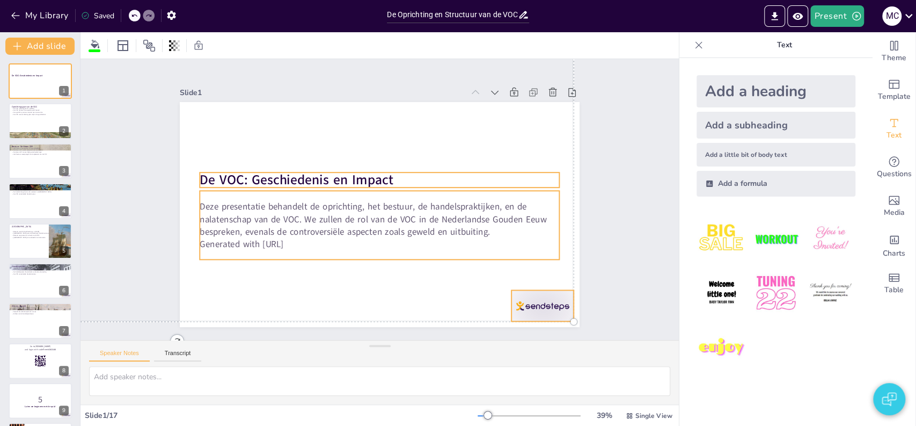
checkbox input "true"
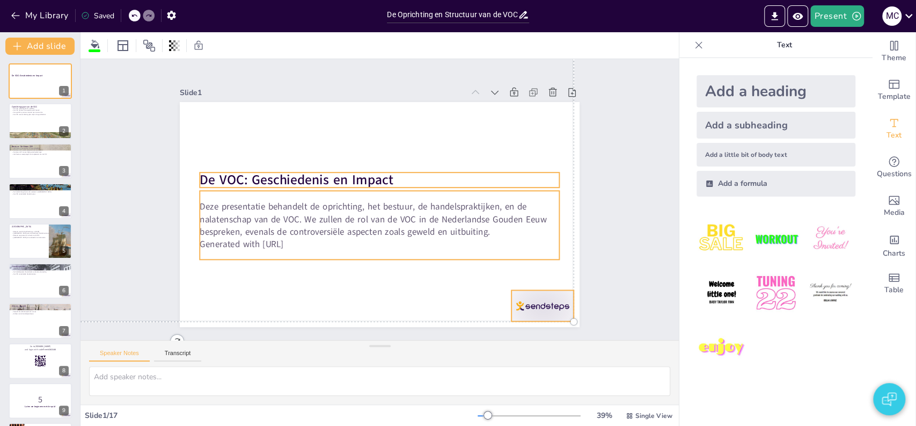
checkbox input "true"
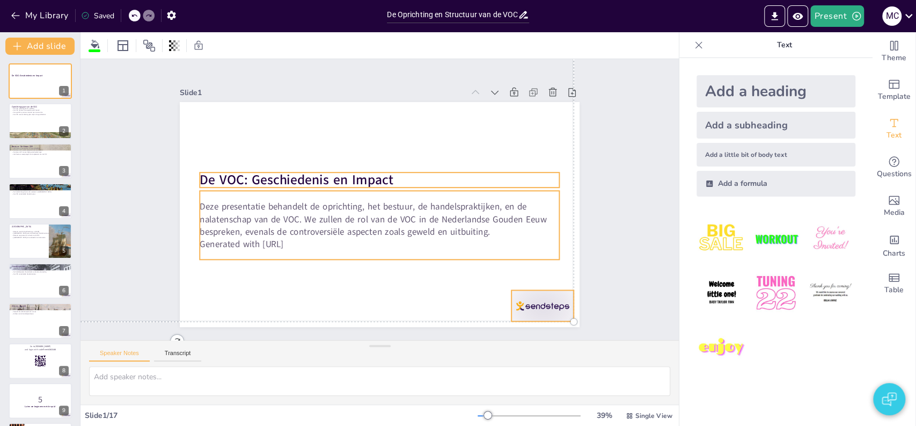
checkbox input "true"
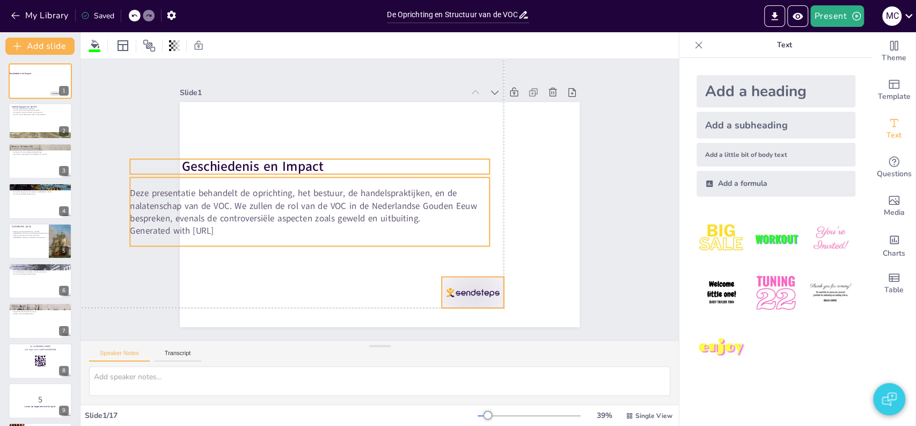
checkbox input "true"
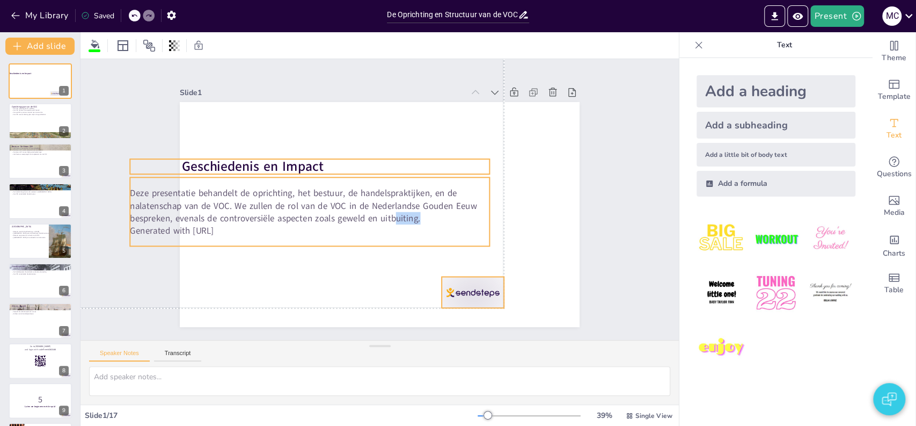
checkbox input "true"
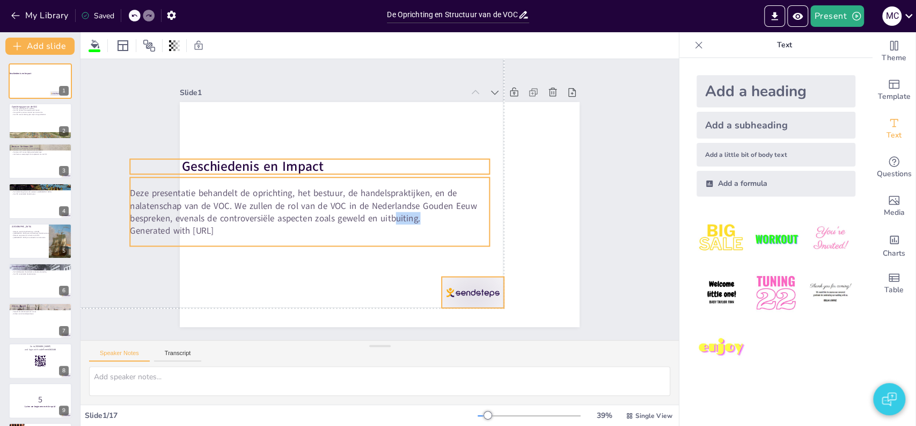
checkbox input "true"
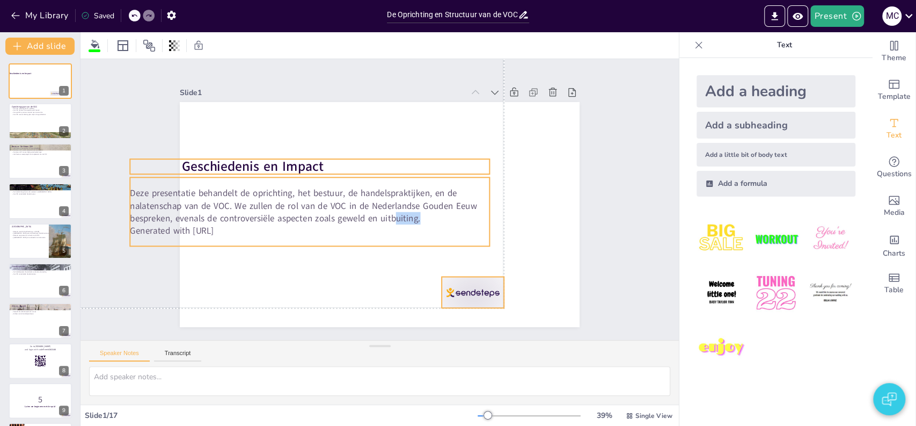
checkbox input "true"
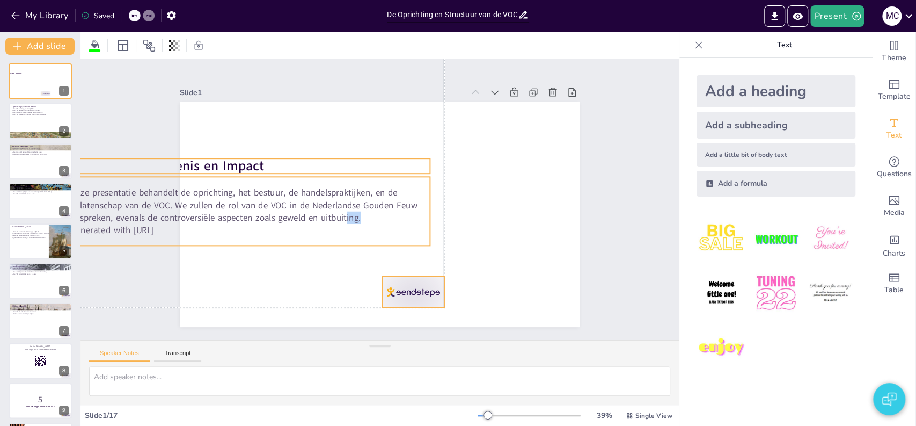
checkbox input "true"
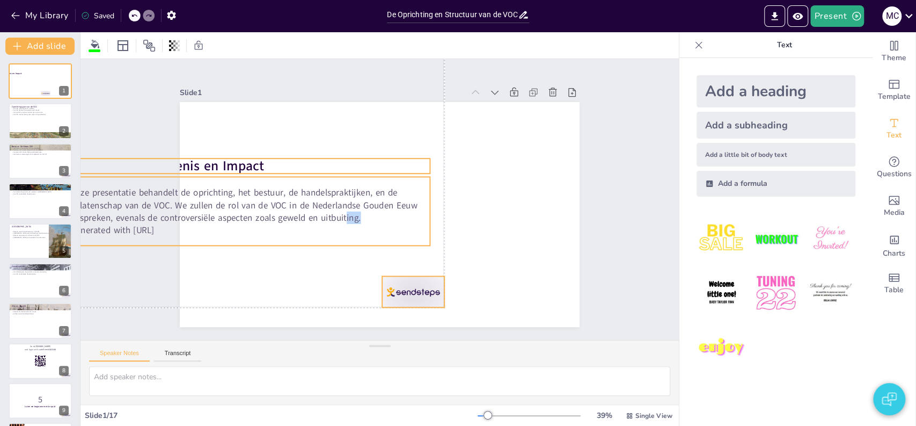
checkbox input "true"
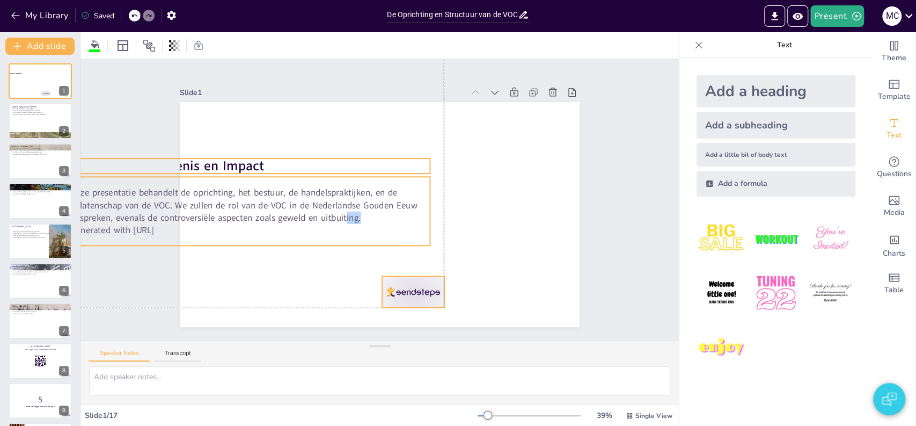
checkbox input "true"
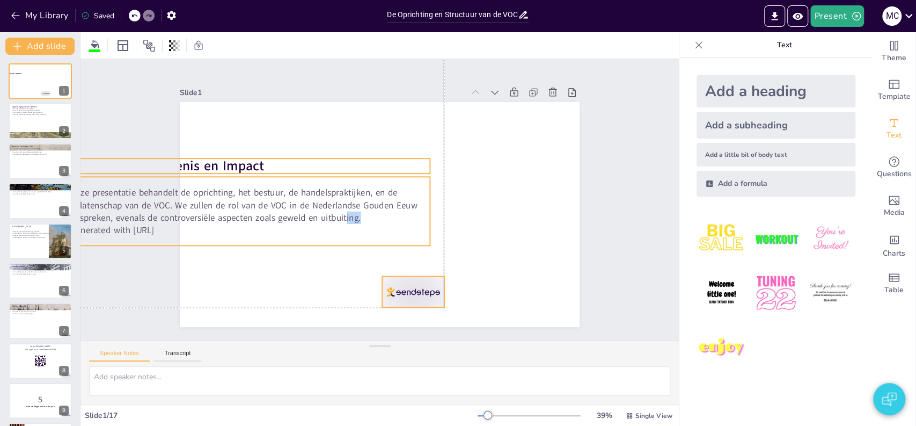
checkbox input "true"
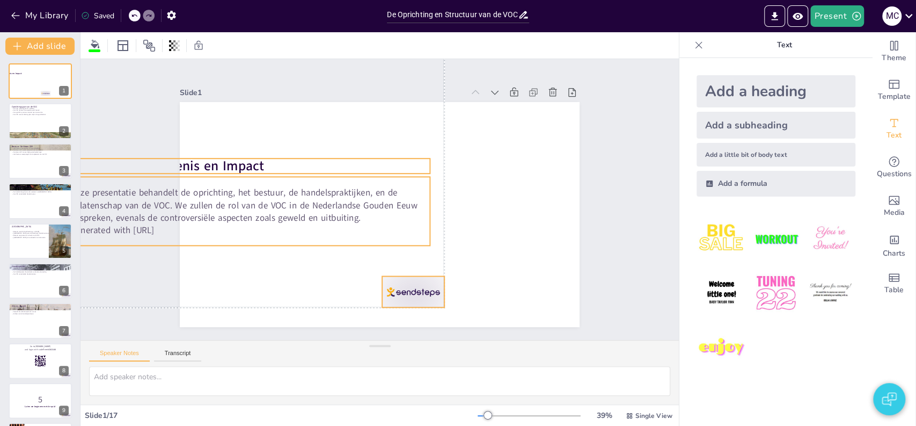
checkbox input "true"
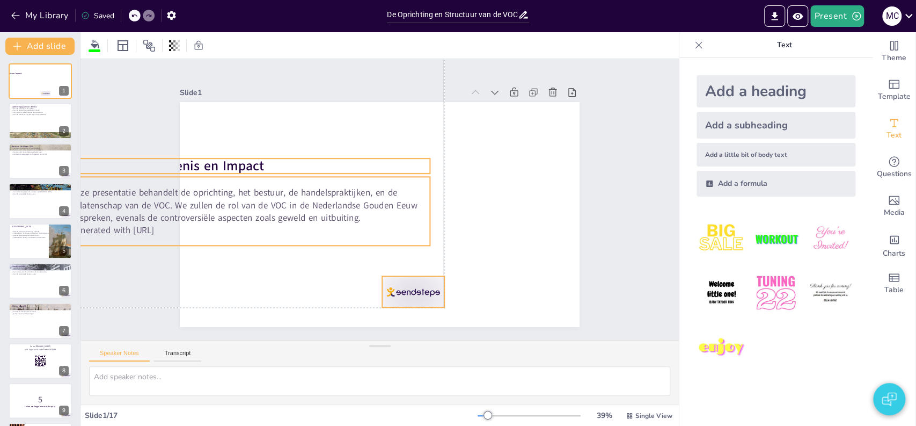
checkbox input "true"
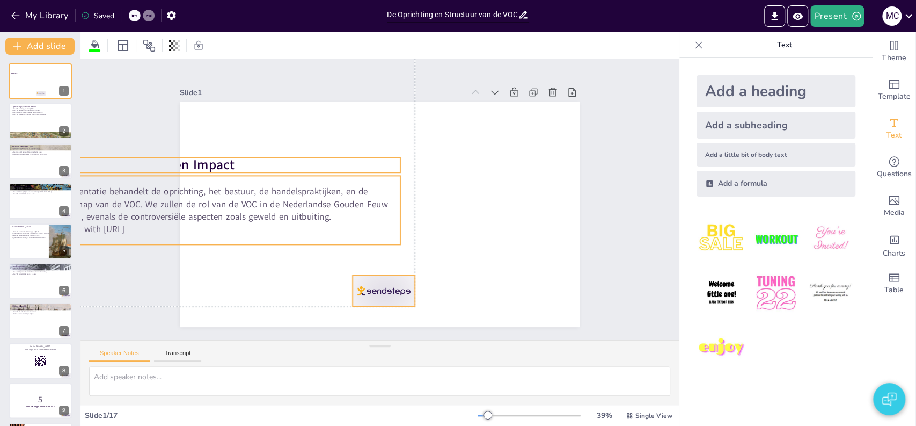
checkbox input "true"
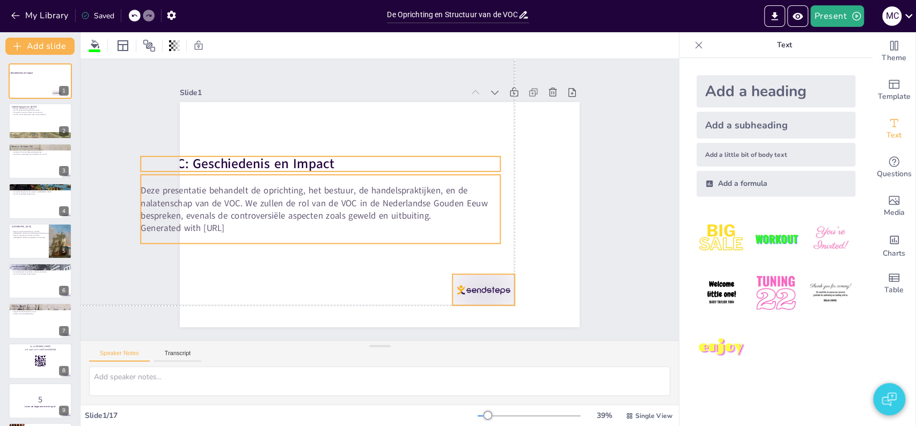
drag, startPoint x: 481, startPoint y: 227, endPoint x: 525, endPoint y: 211, distance: 46.7
click at [500, 211] on p "Deze presentatie behandelt de oprichting, het bestuur, de handelspraktijken, en…" at bounding box center [321, 203] width 360 height 38
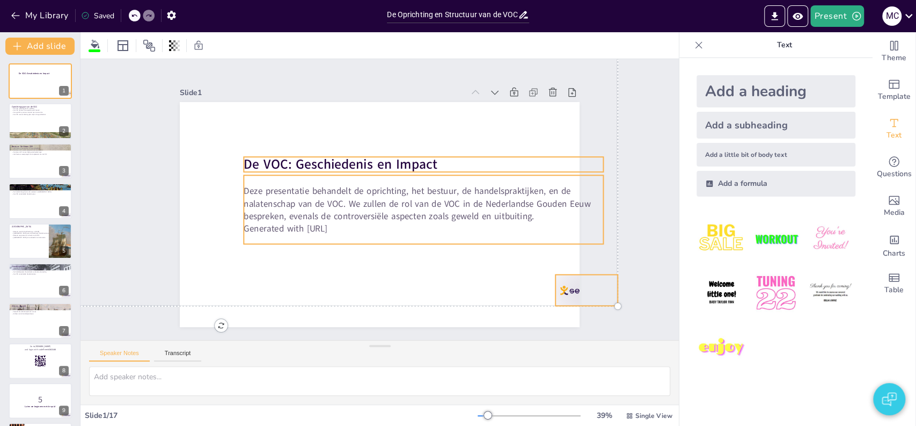
click at [618, 164] on div "Slide 1 De VOC: Geschiedenis en Impact Group Deze presentatie behandelt de opri…" at bounding box center [379, 199] width 598 height 281
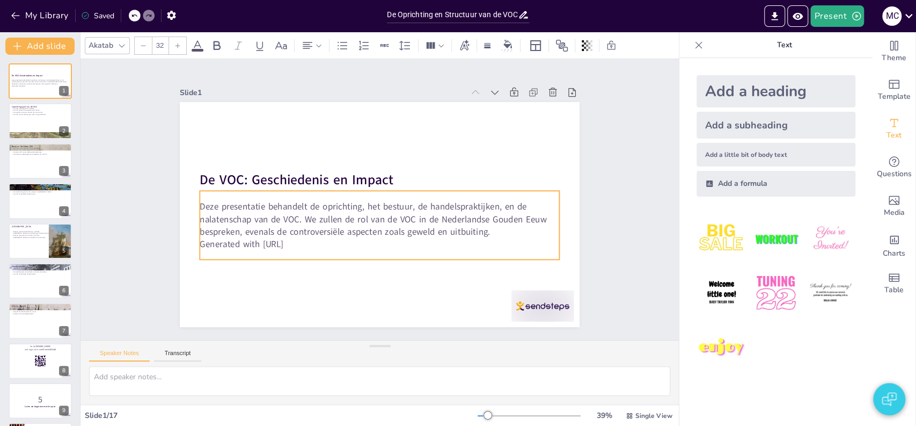
click at [356, 223] on p "Deze presentatie behandelt de oprichting, het bestuur, de handelspraktijken, en…" at bounding box center [380, 219] width 360 height 38
click at [284, 238] on p "Generated with [URL]" at bounding box center [380, 244] width 360 height 12
click at [288, 229] on p "Deze presentatie behandelt de oprichting, het bestuur, de handelspraktijken, en…" at bounding box center [380, 219] width 360 height 38
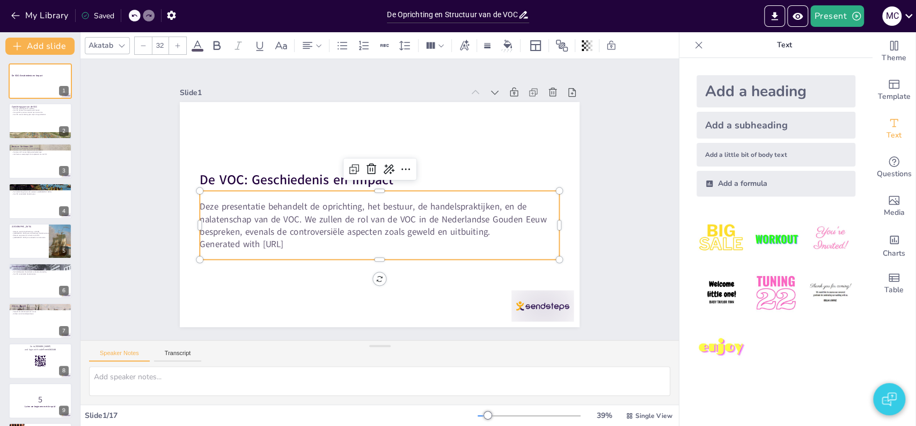
click at [288, 229] on span "Deze presentatie behandelt de oprichting, het bestuur, de handelspraktijken, en…" at bounding box center [373, 218] width 347 height 37
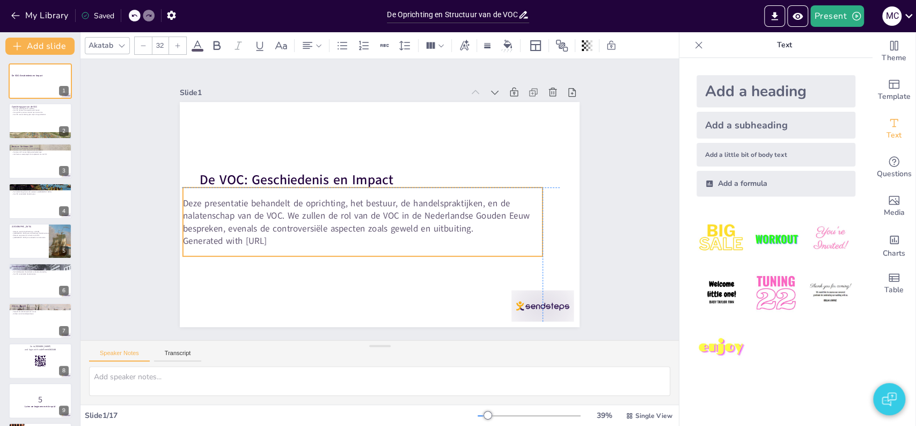
drag, startPoint x: 485, startPoint y: 225, endPoint x: 467, endPoint y: 223, distance: 17.8
click at [467, 223] on p "Deze presentatie behandelt de oprichting, het bestuur, de handelspraktijken, en…" at bounding box center [363, 216] width 360 height 38
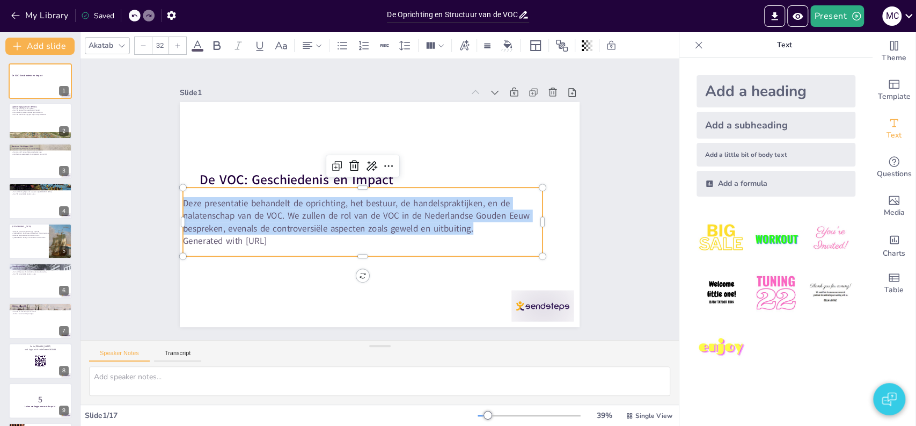
click at [183, 199] on span "Deze presentatie behandelt de oprichting, het bestuur, de handelspraktijken, en…" at bounding box center [356, 215] width 347 height 37
copy span "Deze presentatie behandelt de oprichting, het bestuur, de handelspraktijken, en…"
click at [55, 251] on div at bounding box center [50, 242] width 55 height 41
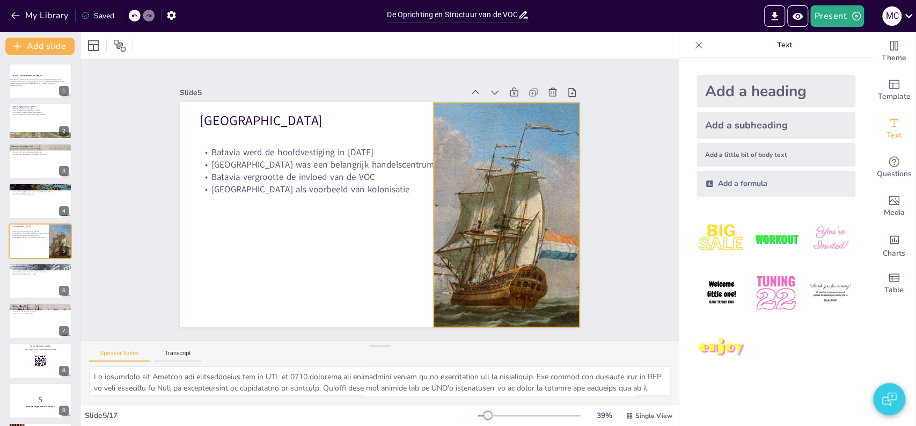
click at [515, 226] on div at bounding box center [443, 227] width 341 height 257
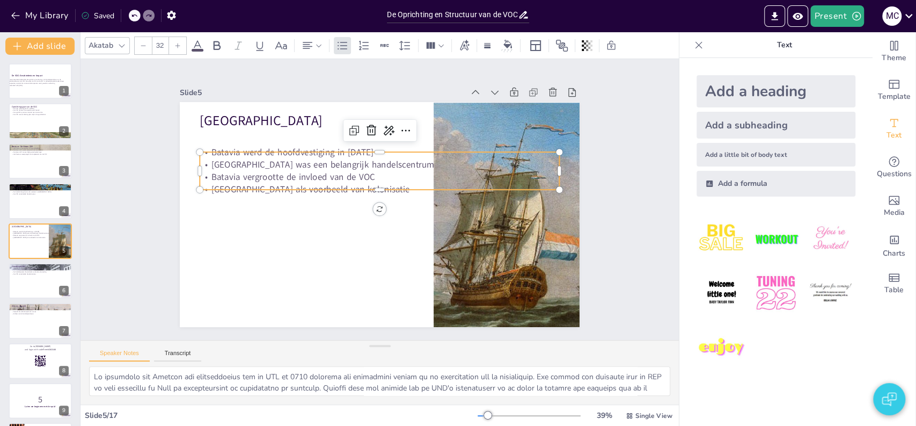
click at [246, 145] on div "Batavia Batavia werd de hoofdvestiging in [DATE] [GEOGRAPHIC_DATA] was een bela…" at bounding box center [380, 214] width 400 height 225
click at [246, 163] on p "[GEOGRAPHIC_DATA] was een belangrijk handelscentrum" at bounding box center [380, 164] width 360 height 12
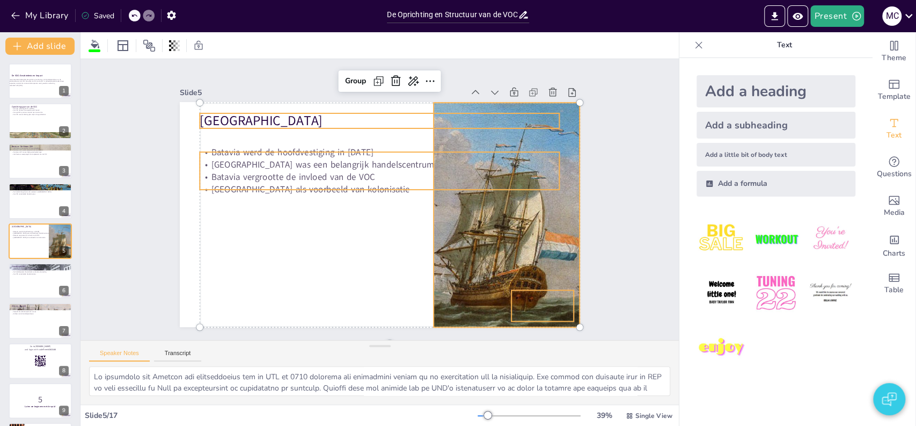
click at [246, 163] on p "[GEOGRAPHIC_DATA] was een belangrijk handelscentrum" at bounding box center [380, 164] width 360 height 12
click at [246, 163] on span "[GEOGRAPHIC_DATA] was een belangrijk handelscentrum" at bounding box center [322, 164] width 223 height 12
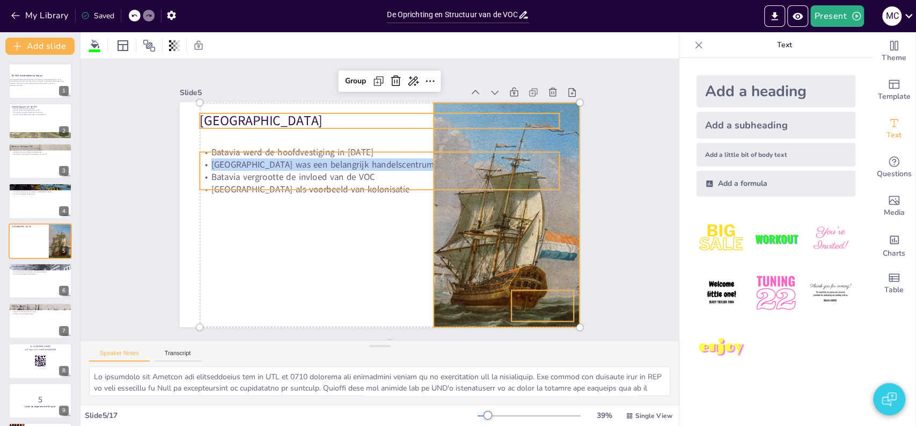
click at [246, 163] on span "[GEOGRAPHIC_DATA] was een belangrijk handelscentrum" at bounding box center [322, 164] width 223 height 12
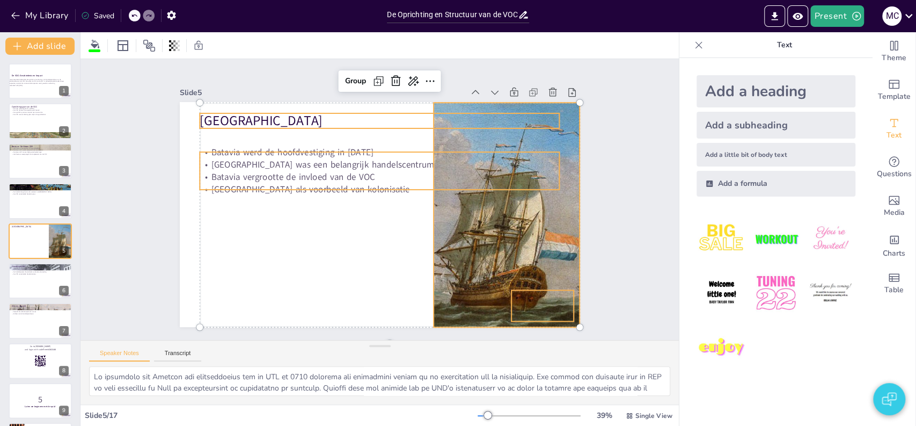
click at [266, 174] on span "Batavia vergrootte de invloed van de VOC" at bounding box center [293, 177] width 164 height 12
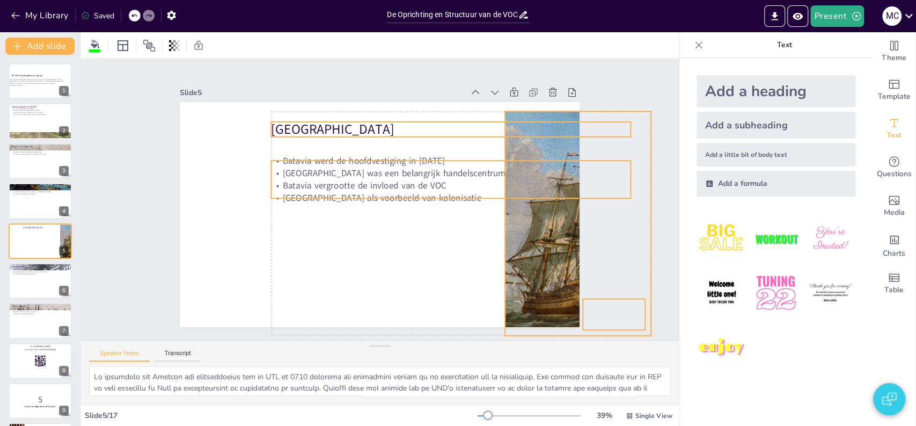
drag, startPoint x: 351, startPoint y: 183, endPoint x: 422, endPoint y: 192, distance: 71.3
click at [422, 192] on p "[GEOGRAPHIC_DATA] als voorbeeld van kolonisatie" at bounding box center [451, 198] width 360 height 12
click at [136, 200] on div "Slide 1 De VOC: Geschiedenis en Impact Deze presentatie behandelt de oprichting…" at bounding box center [379, 199] width 598 height 281
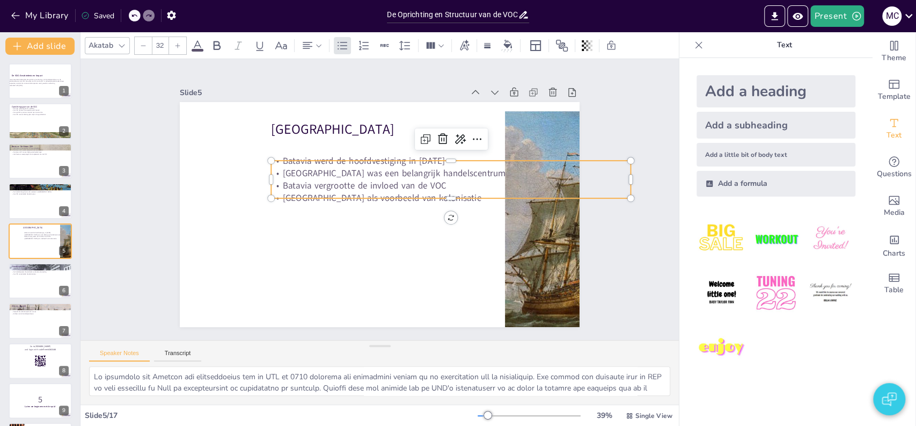
click at [361, 179] on p "Batavia vergrootte de invloed van de VOC" at bounding box center [451, 185] width 360 height 12
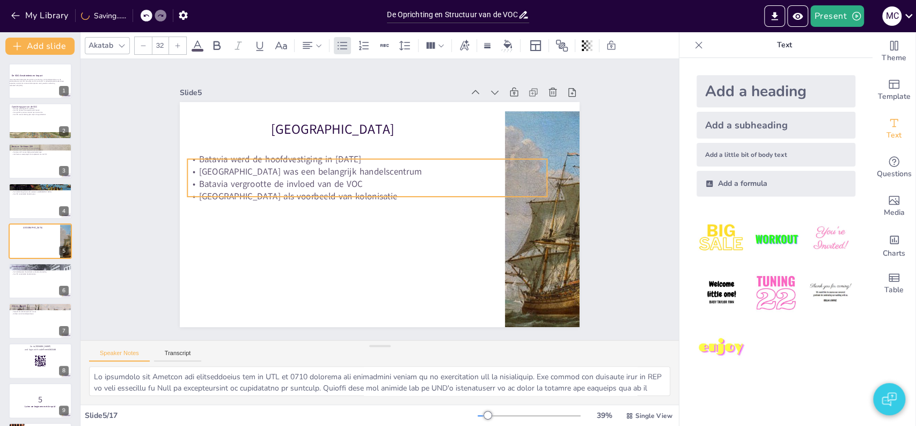
drag, startPoint x: 419, startPoint y: 186, endPoint x: 335, endPoint y: 184, distance: 83.7
click at [335, 184] on span "Batavia vergrootte de invloed van de VOC" at bounding box center [281, 184] width 164 height 12
click at [339, 190] on p "[GEOGRAPHIC_DATA] als voorbeeld van kolonisatie" at bounding box center [367, 196] width 360 height 12
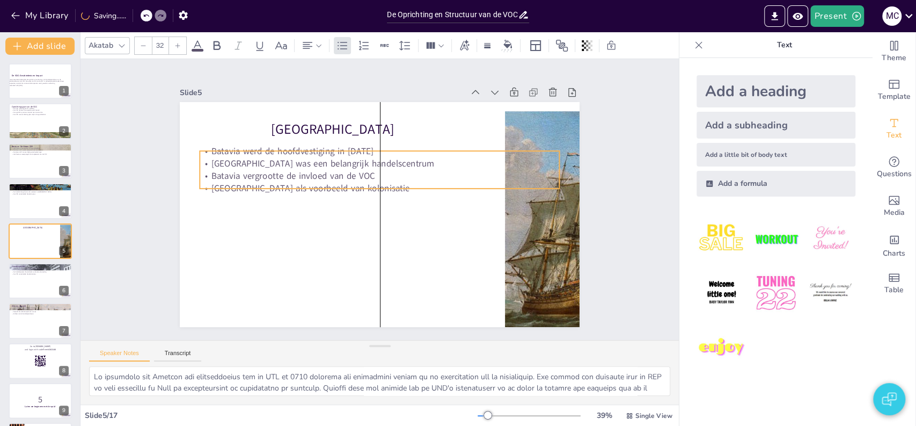
drag, startPoint x: 335, startPoint y: 188, endPoint x: 348, endPoint y: 208, distance: 24.1
click at [348, 194] on p "[GEOGRAPHIC_DATA] als voorbeeld van kolonisatie" at bounding box center [380, 188] width 360 height 12
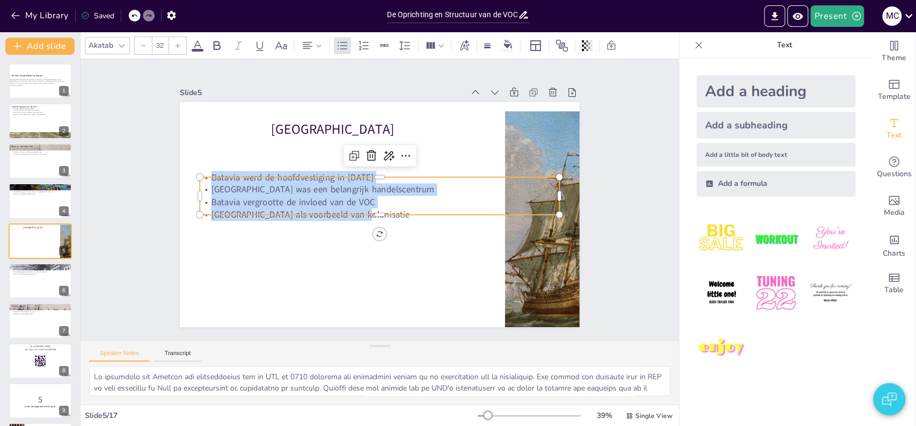
copy div "Batavia werd de hoofdvestiging in [DATE] [GEOGRAPHIC_DATA] was een belangrijk h…"
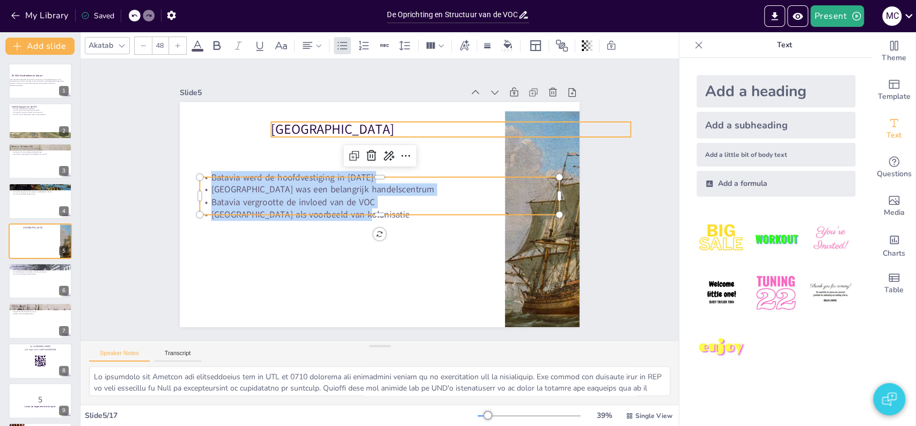
click at [280, 129] on p "[GEOGRAPHIC_DATA]" at bounding box center [458, 137] width 360 height 56
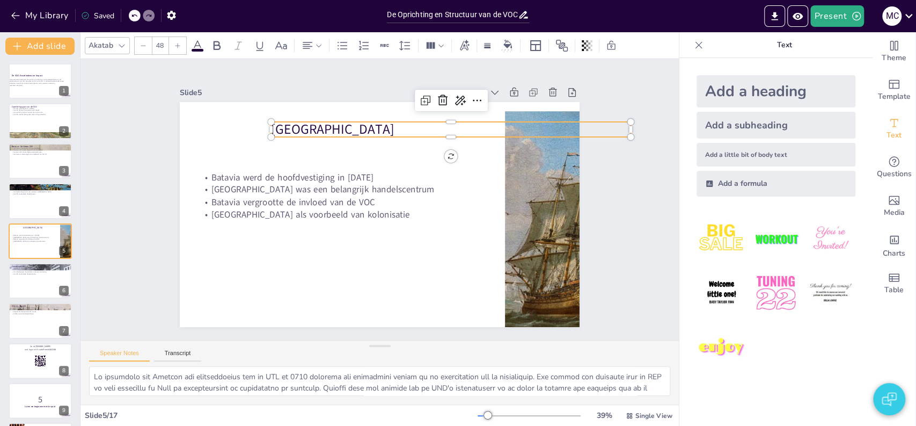
click at [292, 122] on p "[GEOGRAPHIC_DATA]" at bounding box center [451, 129] width 360 height 19
click at [292, 122] on span "[GEOGRAPHIC_DATA]" at bounding box center [332, 129] width 123 height 18
click at [204, 376] on textarea at bounding box center [379, 381] width 581 height 30
click at [185, 351] on button "Transcript" at bounding box center [178, 355] width 48 height 12
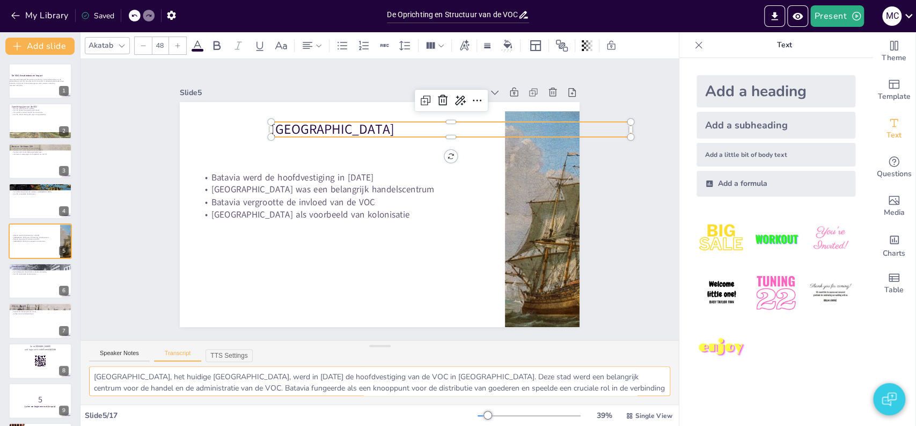
click at [187, 376] on textarea "[GEOGRAPHIC_DATA], het huidige [GEOGRAPHIC_DATA], werd in [DATE] de hoofdvestig…" at bounding box center [379, 381] width 581 height 30
click at [28, 77] on div "Deze presentatie behandelt de oprichting, het bestuur, de handelspraktijken, en…" at bounding box center [38, 82] width 58 height 11
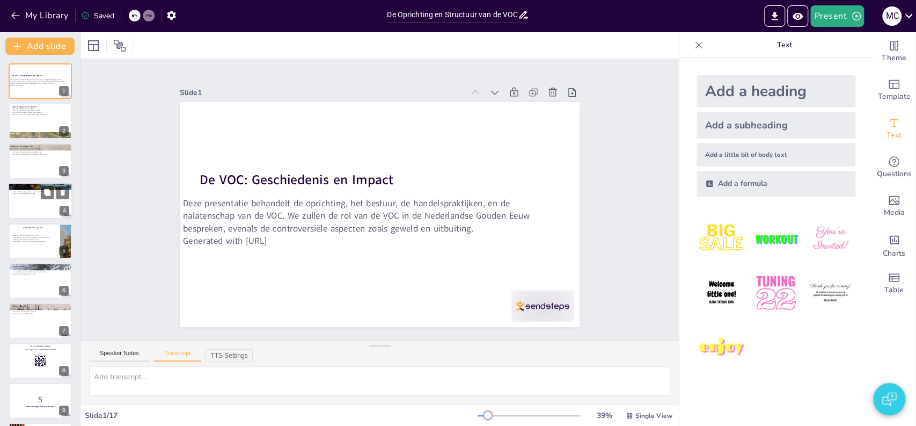
click at [30, 204] on div at bounding box center [40, 200] width 64 height 36
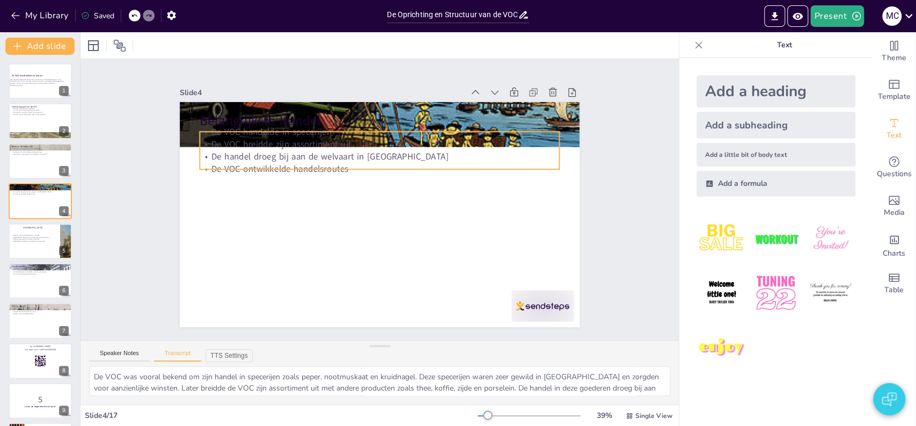
click at [255, 163] on p "De VOC ontwikkelde handelsroutes" at bounding box center [380, 169] width 360 height 12
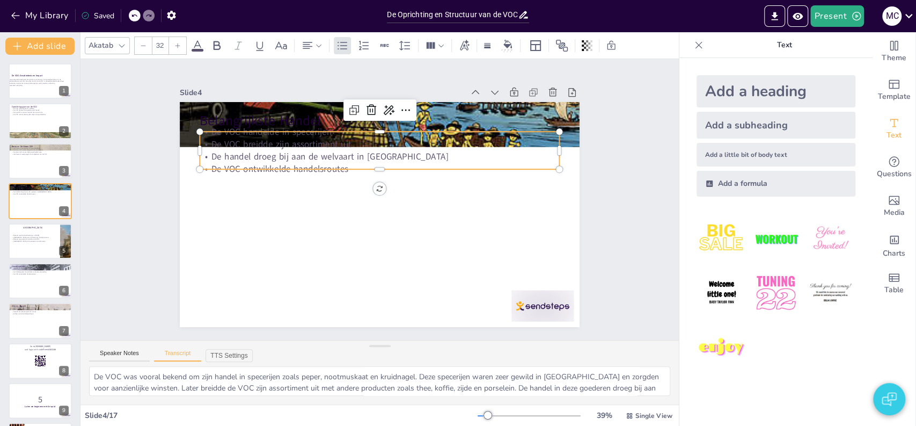
click at [247, 138] on p "De VOC breidde zijn assortiment uit" at bounding box center [380, 144] width 360 height 12
click at [247, 138] on span "De VOC breidde zijn assortiment uit" at bounding box center [281, 144] width 140 height 12
click at [243, 157] on span "De handel droeg bij aan de welvaart in [GEOGRAPHIC_DATA]" at bounding box center [329, 156] width 237 height 12
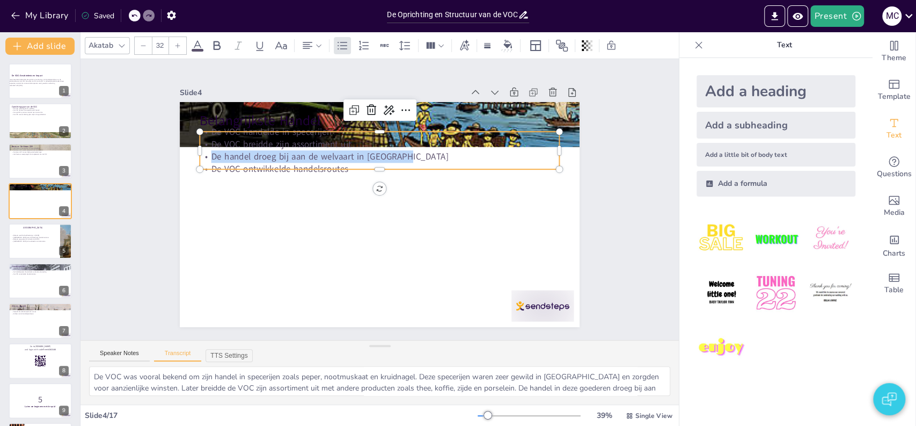
click at [243, 157] on span "De handel droeg bij aan de welvaart in [GEOGRAPHIC_DATA]" at bounding box center [329, 156] width 237 height 12
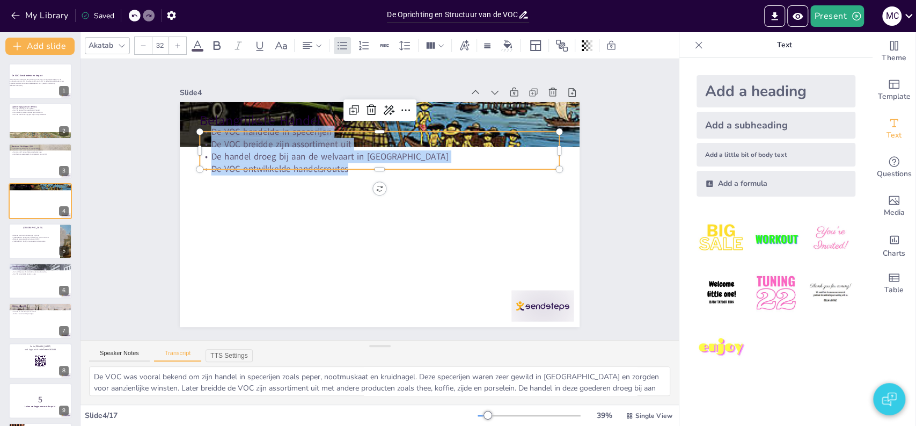
copy div "De VOC handelde in specerijen De VOC breidde zijn assortiment uit De handel dro…"
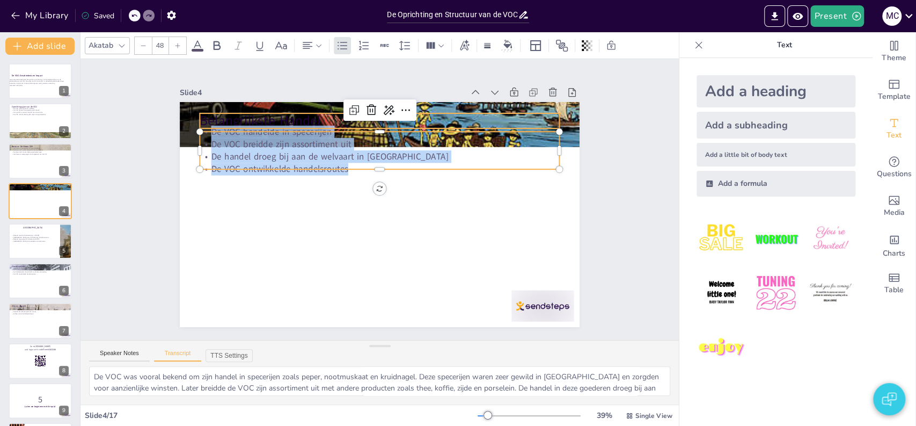
click at [230, 112] on p "Belangrijkste Handel" at bounding box center [388, 121] width 360 height 56
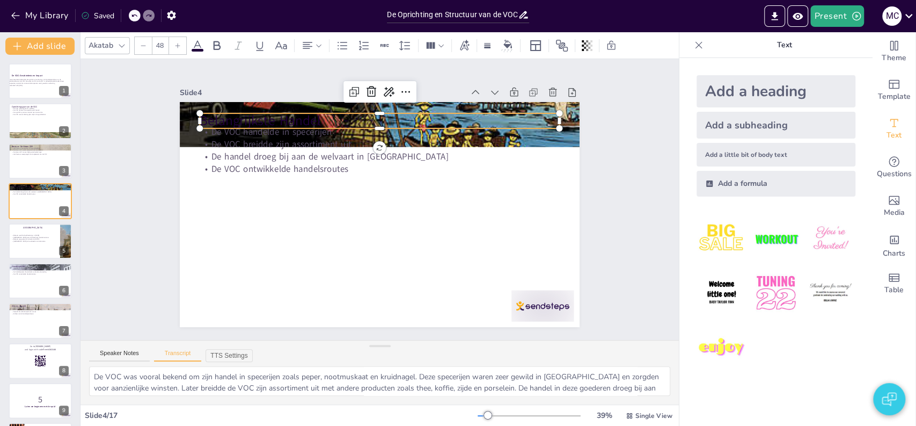
click at [230, 112] on p "Belangrijkste Handel" at bounding box center [380, 121] width 360 height 19
click at [230, 112] on span "Belangrijkste Handel" at bounding box center [260, 121] width 121 height 18
click at [203, 375] on textarea "De VOC was vooral bekend om zijn handel in specerijen zoals peper, nootmuskaat …" at bounding box center [379, 381] width 581 height 30
click at [120, 355] on button "Speaker Notes" at bounding box center [119, 355] width 61 height 12
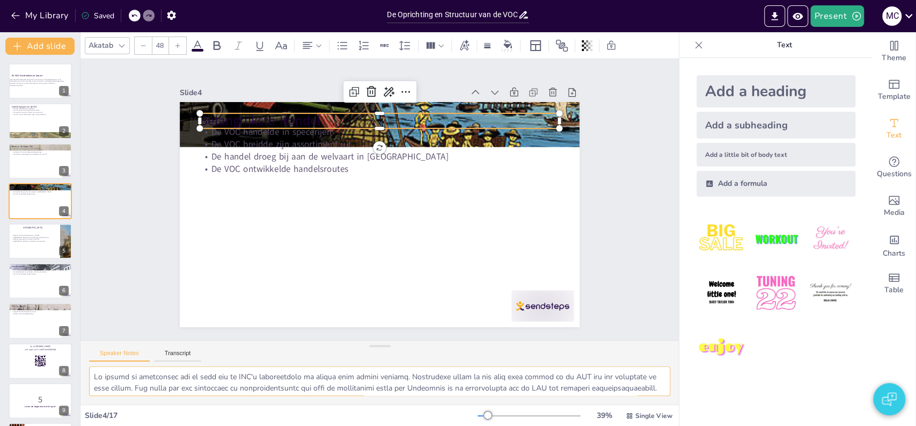
click at [128, 380] on textarea at bounding box center [379, 381] width 581 height 30
